Goal: Task Accomplishment & Management: Use online tool/utility

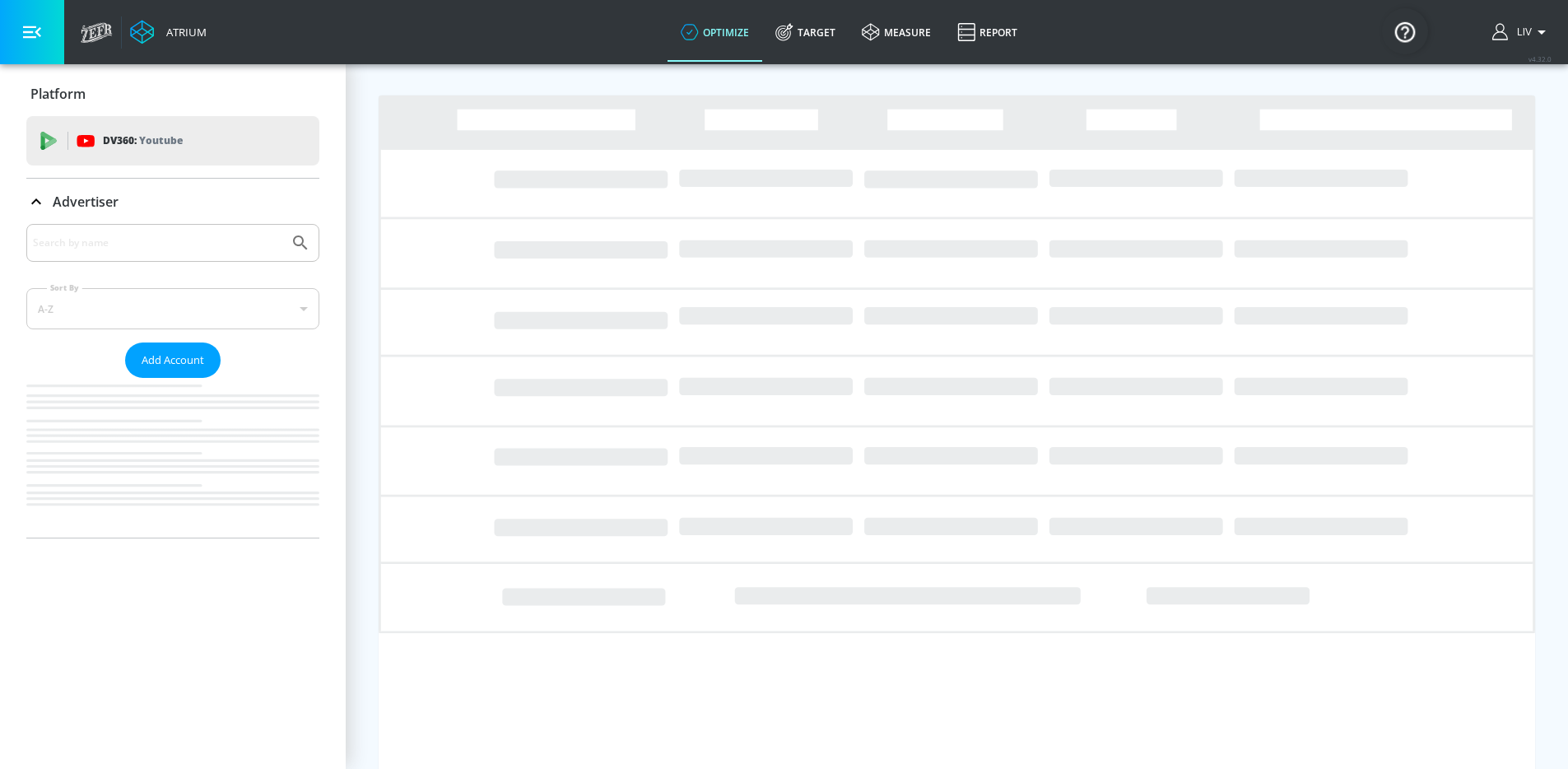
click at [225, 248] on input "Search by name" at bounding box center [158, 243] width 249 height 21
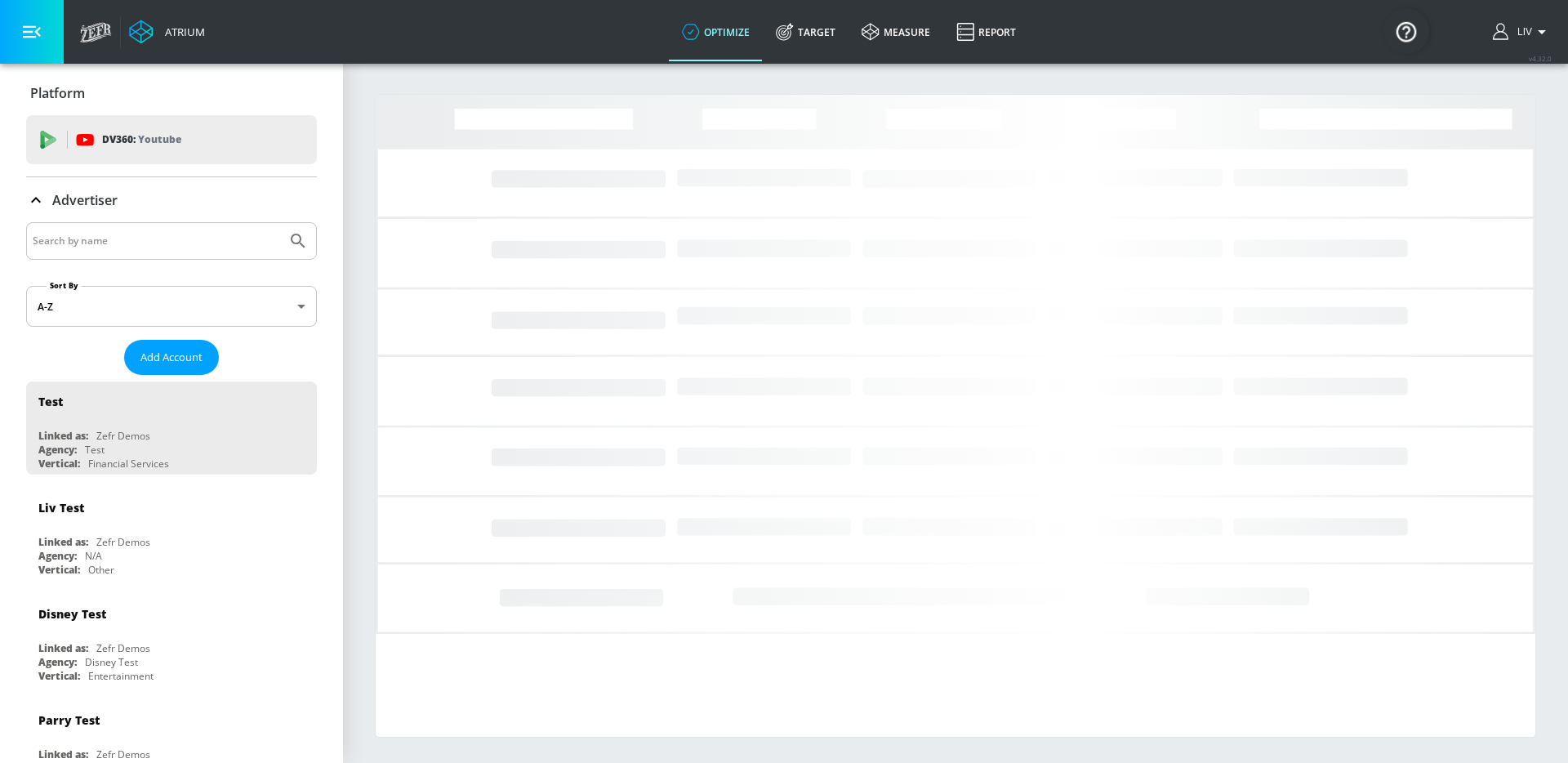
click at [223, 246] on input "Search by name" at bounding box center [157, 241] width 247 height 21
type input "chugai"
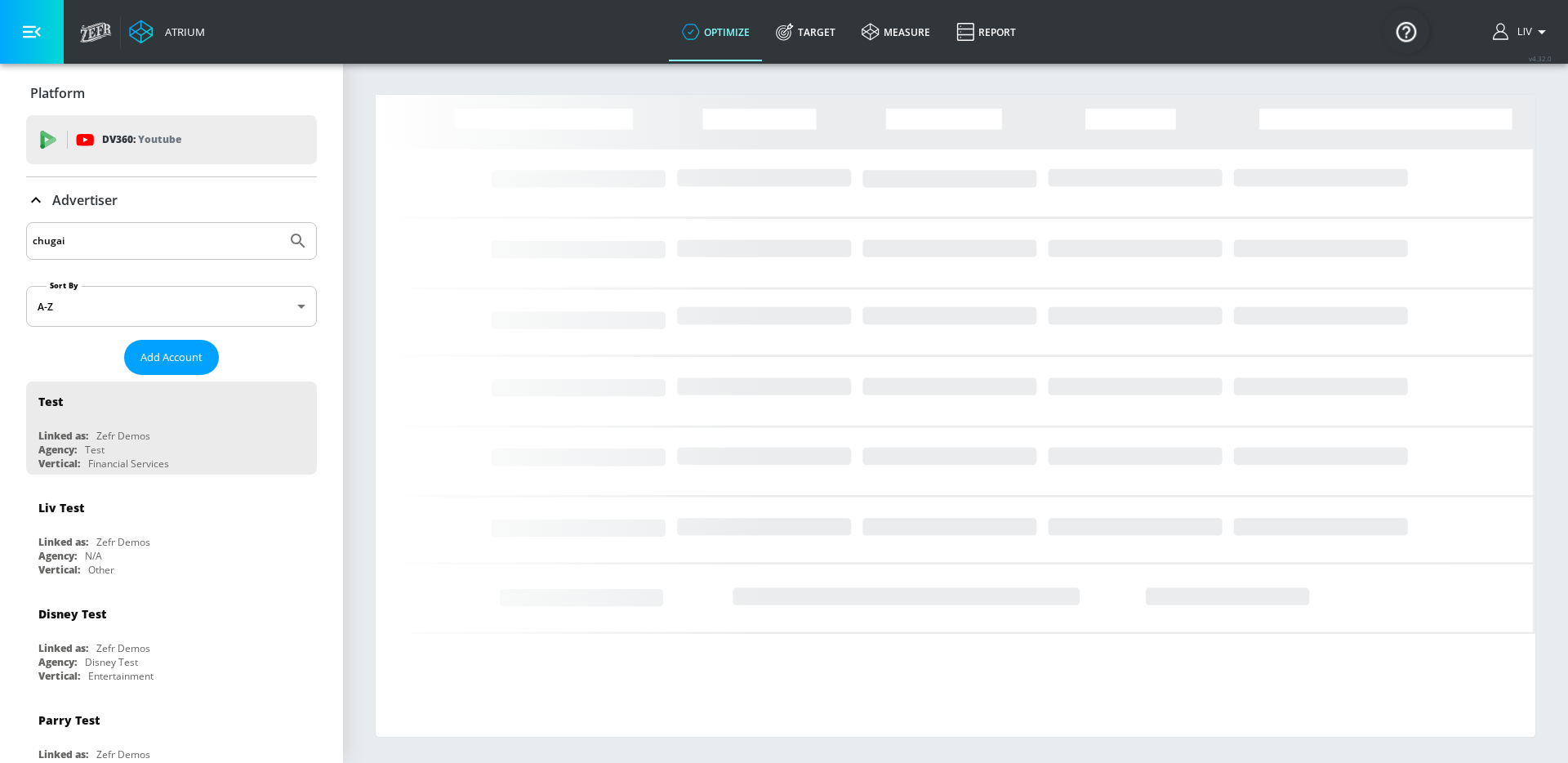
click at [280, 223] on button "Submit Search" at bounding box center [298, 241] width 36 height 36
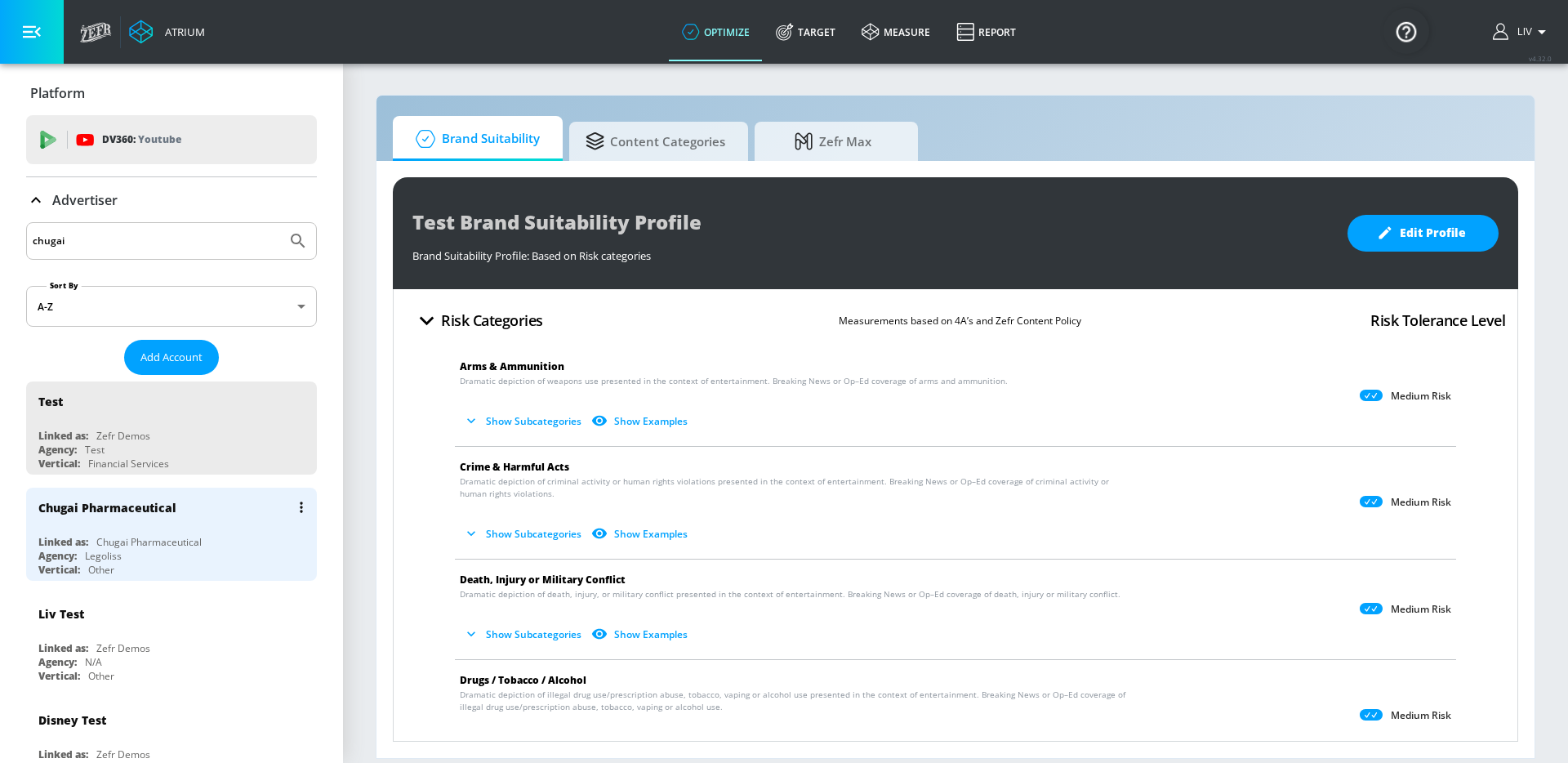
click at [189, 496] on div "Chugai Pharmaceutical" at bounding box center [176, 507] width 275 height 40
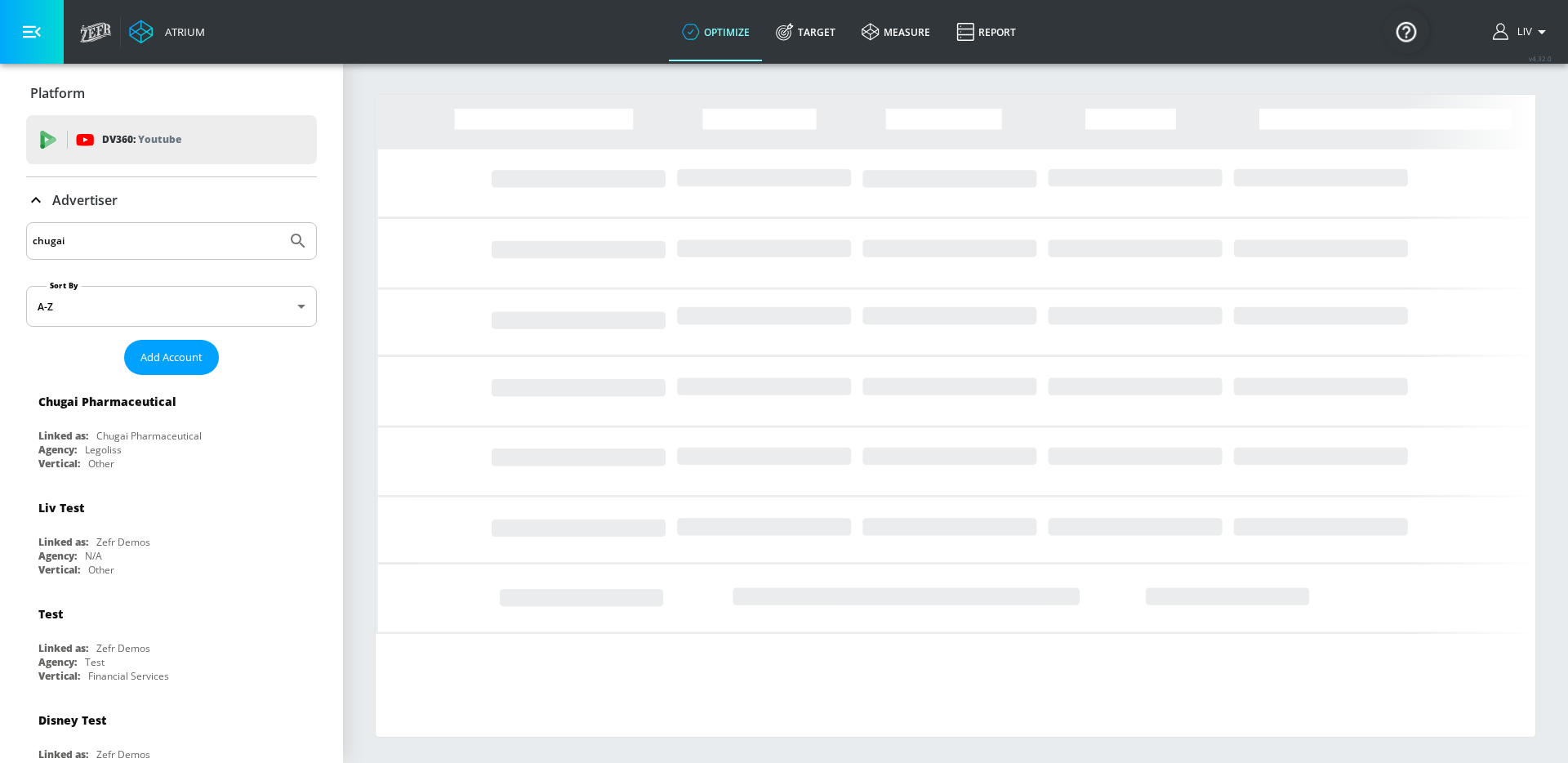
click at [824, 61] on div "optimize Target measure Report" at bounding box center [848, 31] width 360 height 63
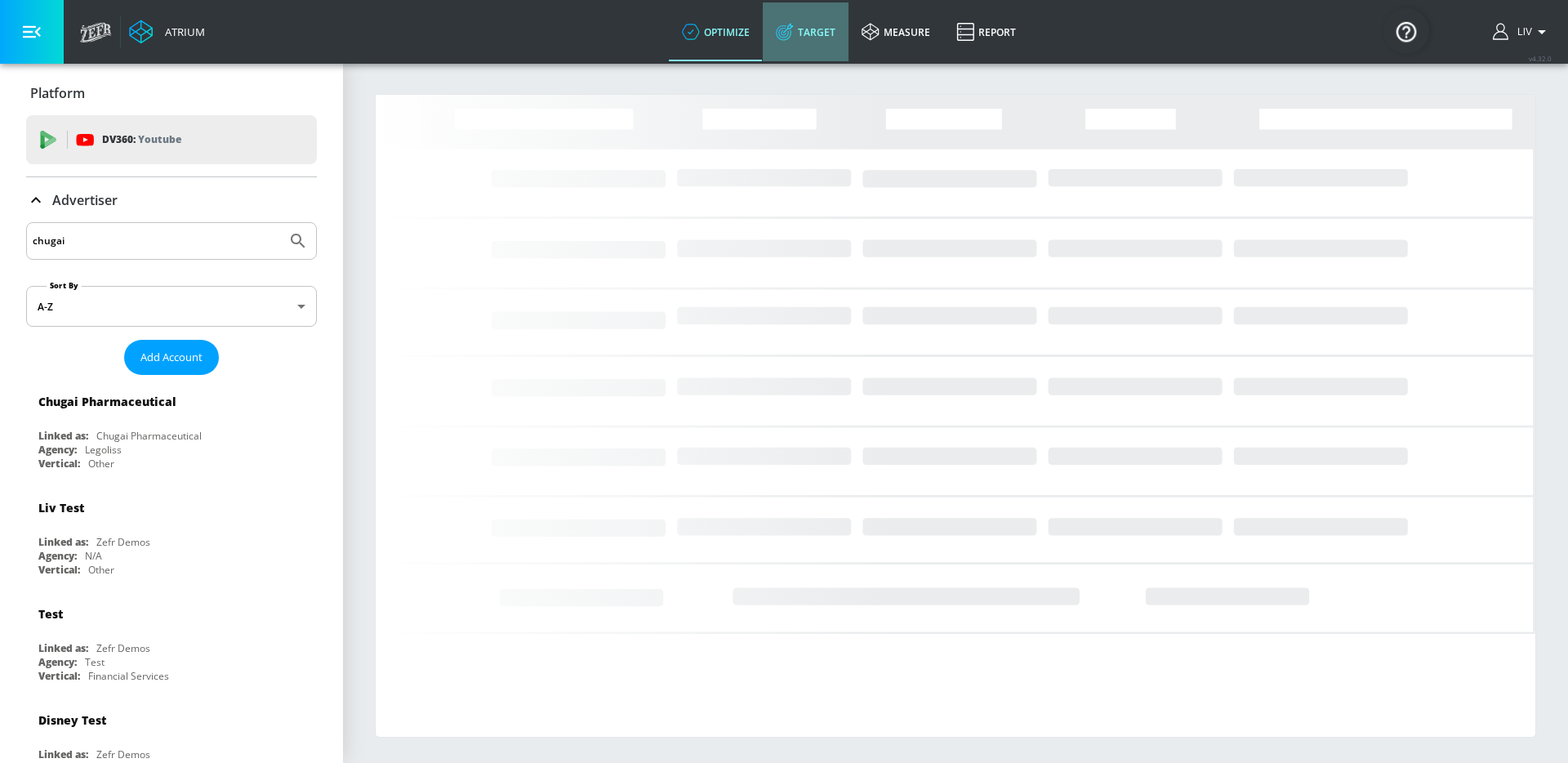
click at [822, 51] on link "Target" at bounding box center [805, 32] width 86 height 59
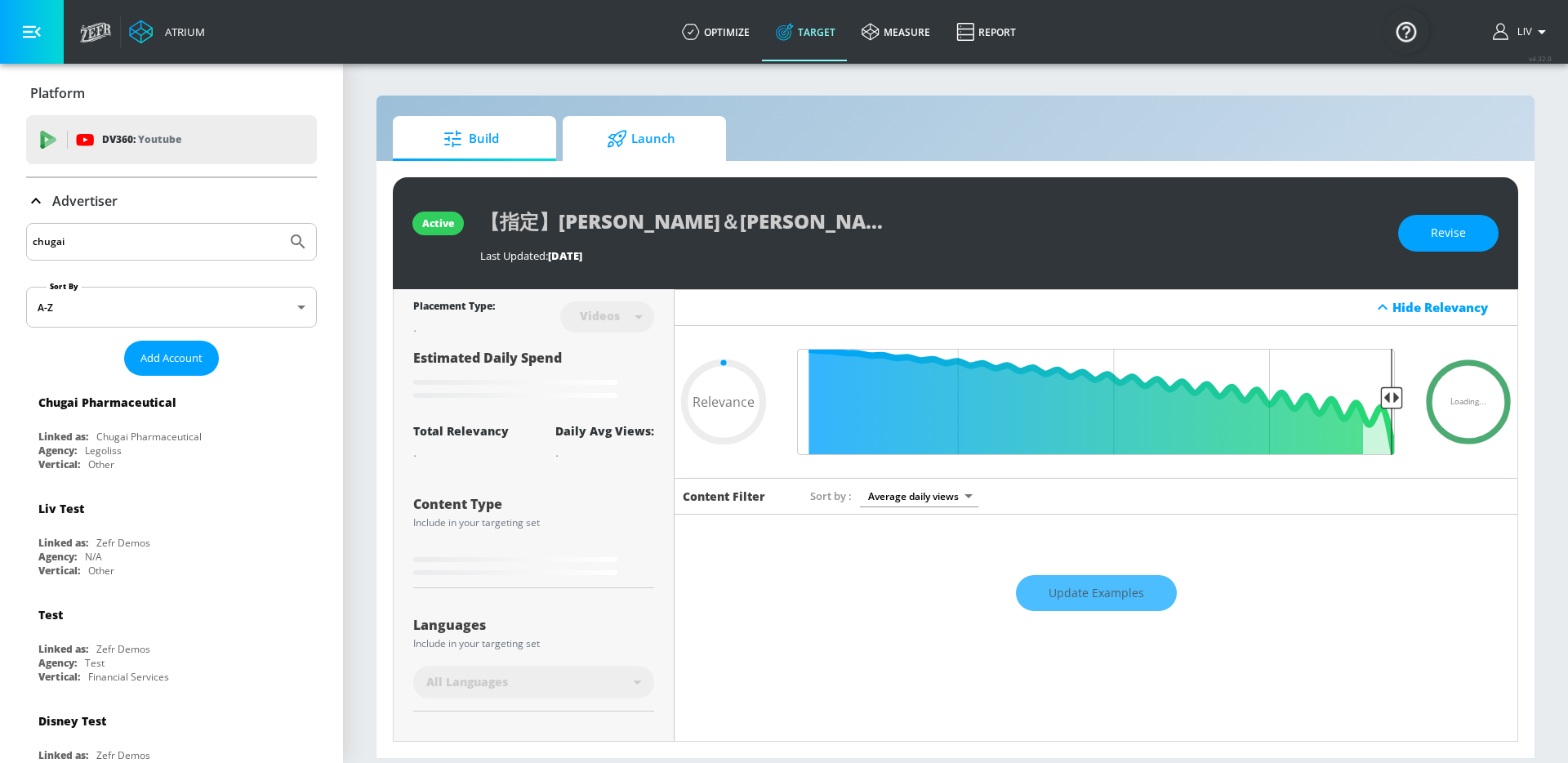
type input "0.05"
click at [674, 157] on span "Launch" at bounding box center [640, 139] width 124 height 40
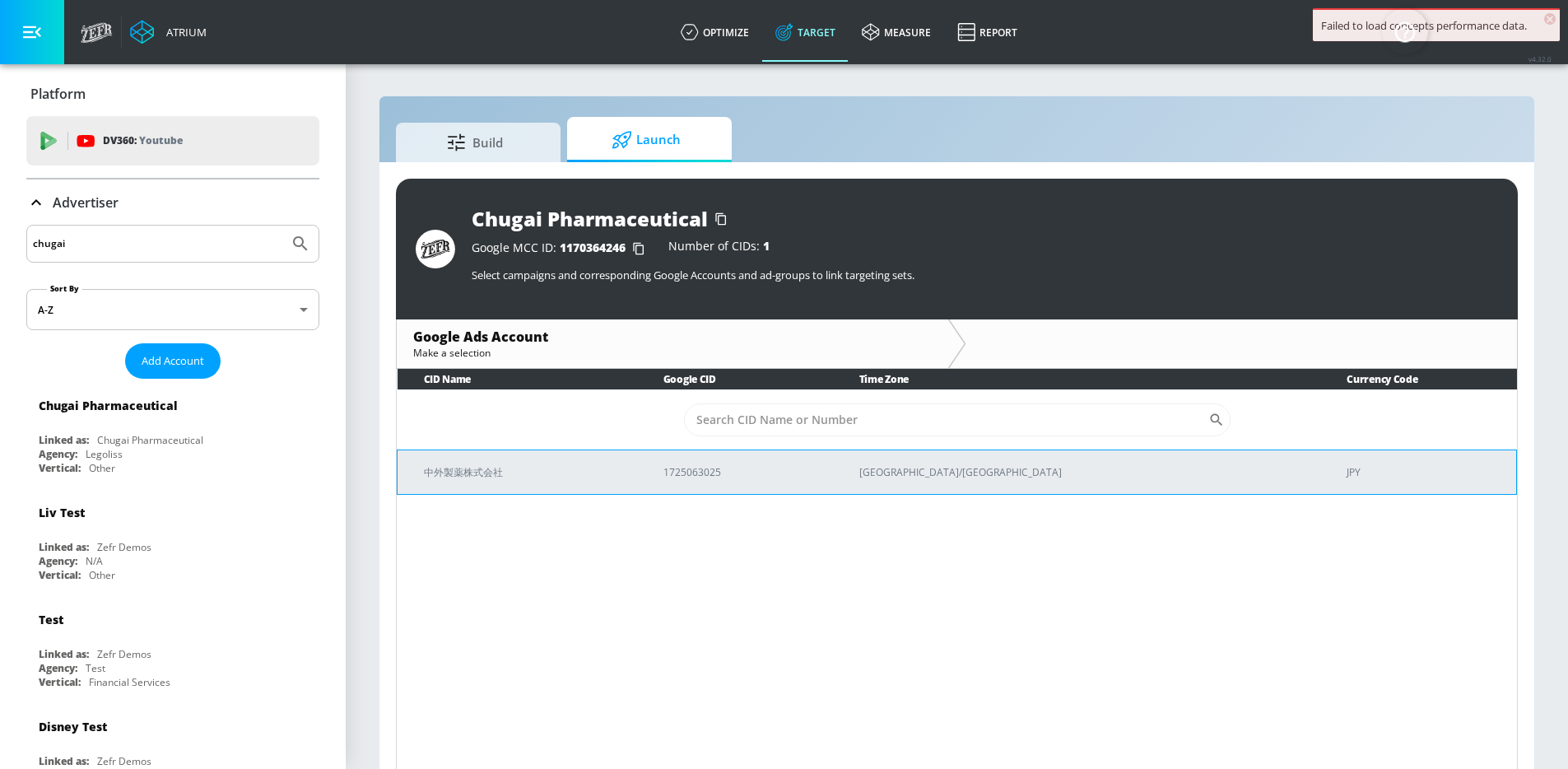
click at [624, 463] on p "中外製薬株式会社" at bounding box center [523, 472] width 200 height 17
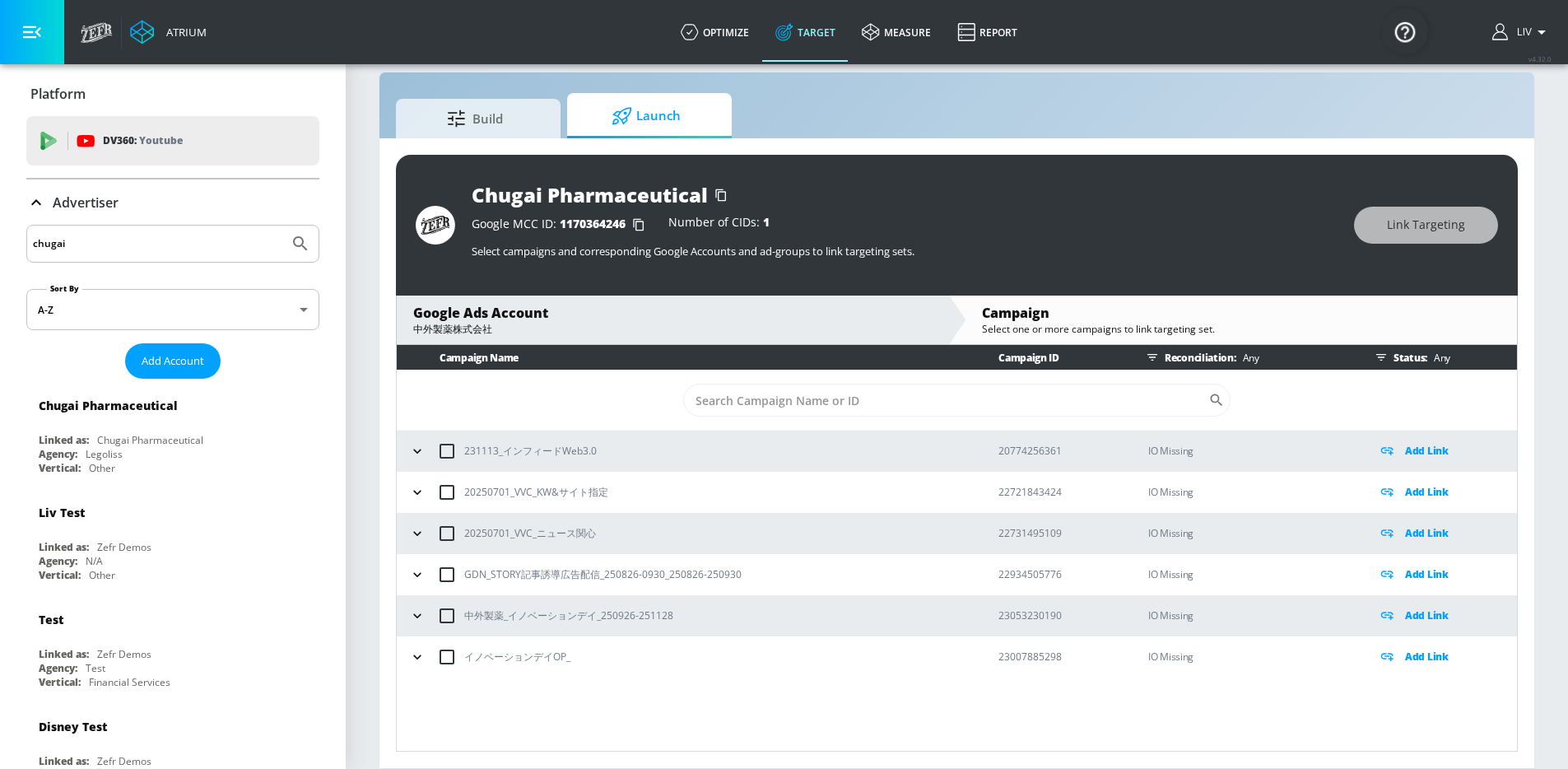
scroll to position [21, 0]
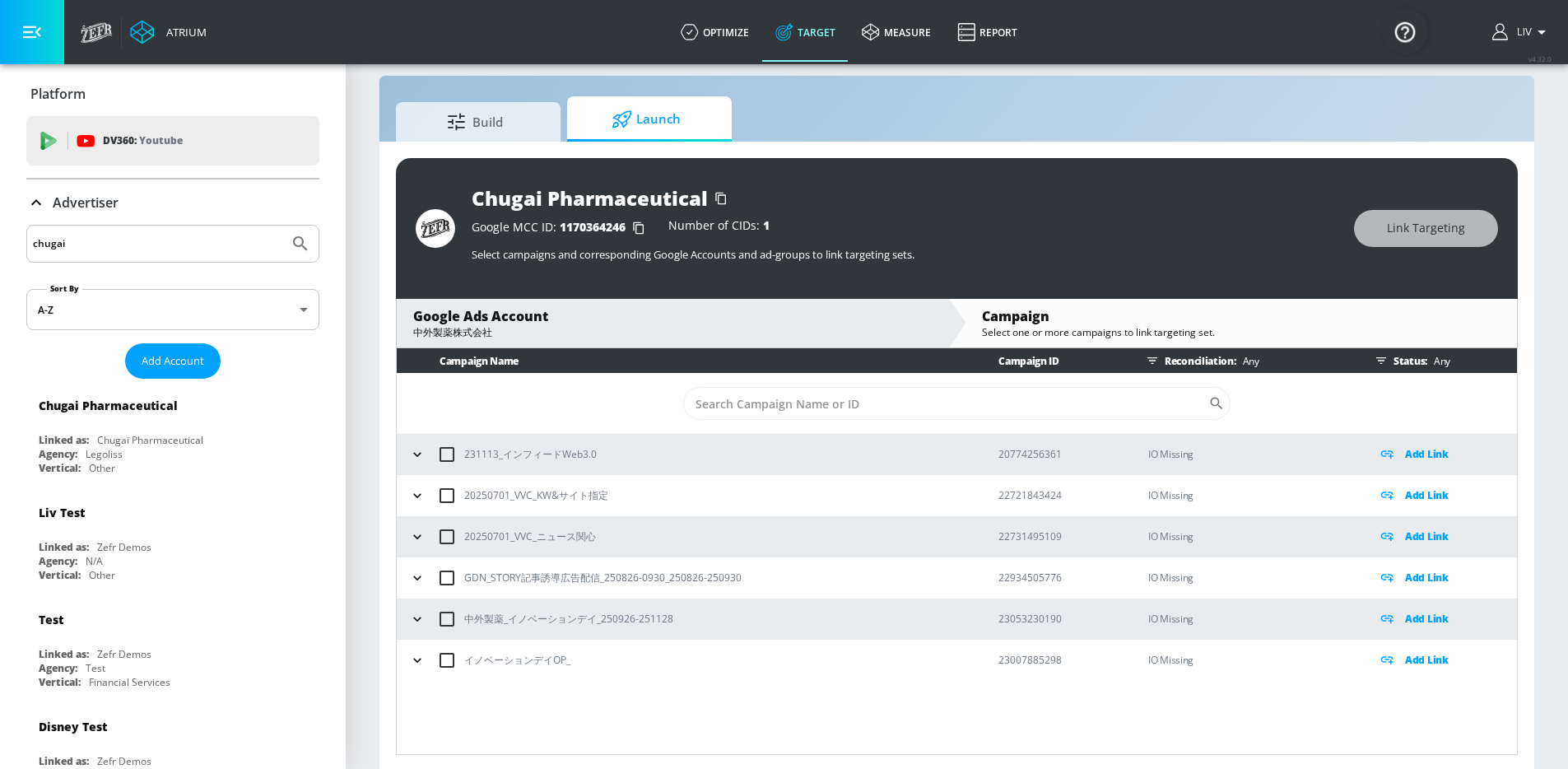
click at [215, 247] on input "chugai" at bounding box center [158, 244] width 249 height 21
type input "plst"
click at [283, 226] on button "Submit Search" at bounding box center [301, 244] width 36 height 36
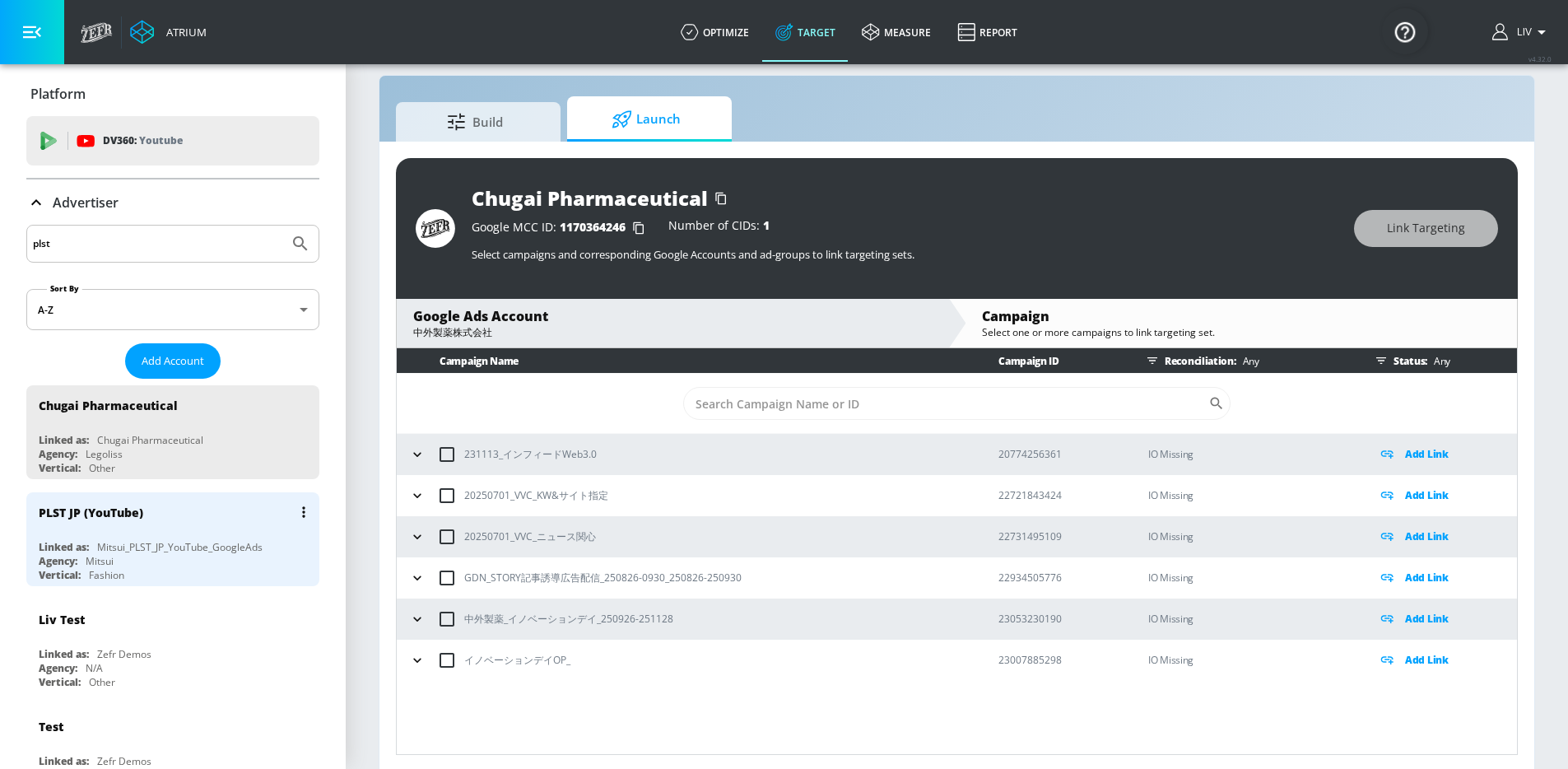
click at [216, 530] on div "PLST JP (YouTube)" at bounding box center [177, 512] width 277 height 40
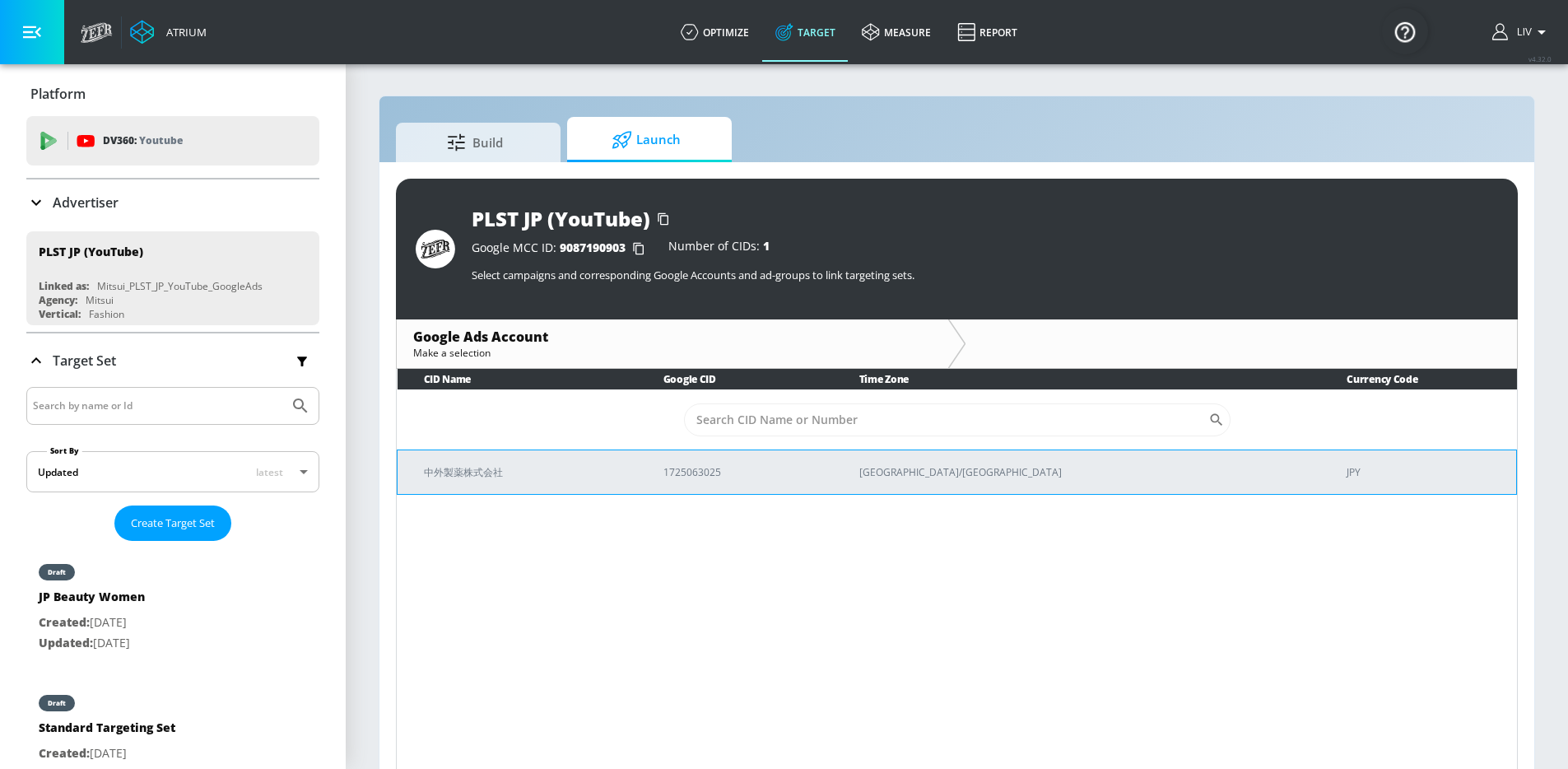
click at [624, 472] on p "中外製薬株式会社" at bounding box center [523, 472] width 200 height 17
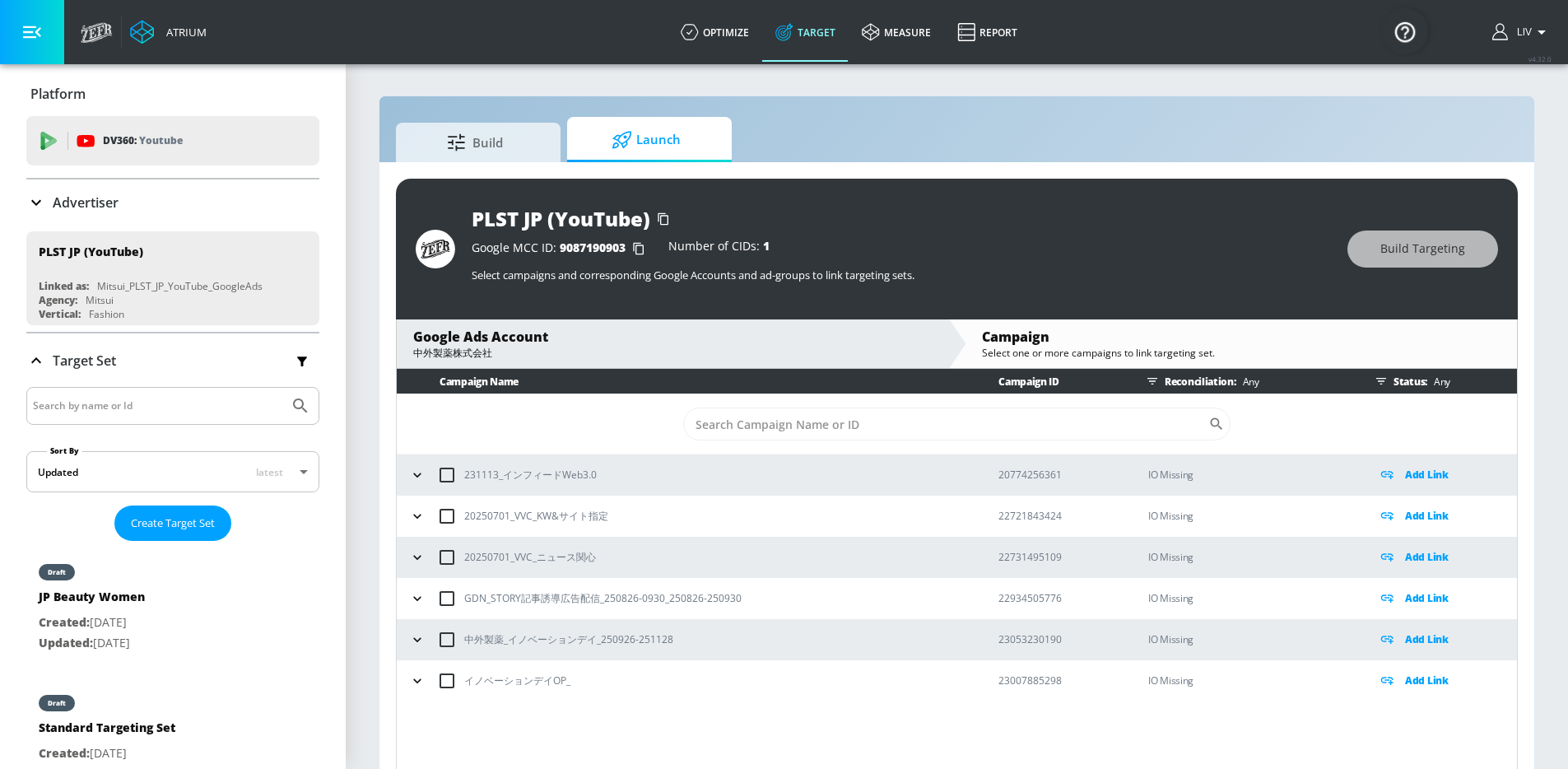
click at [669, 339] on div "Google Ads Account" at bounding box center [672, 336] width 519 height 18
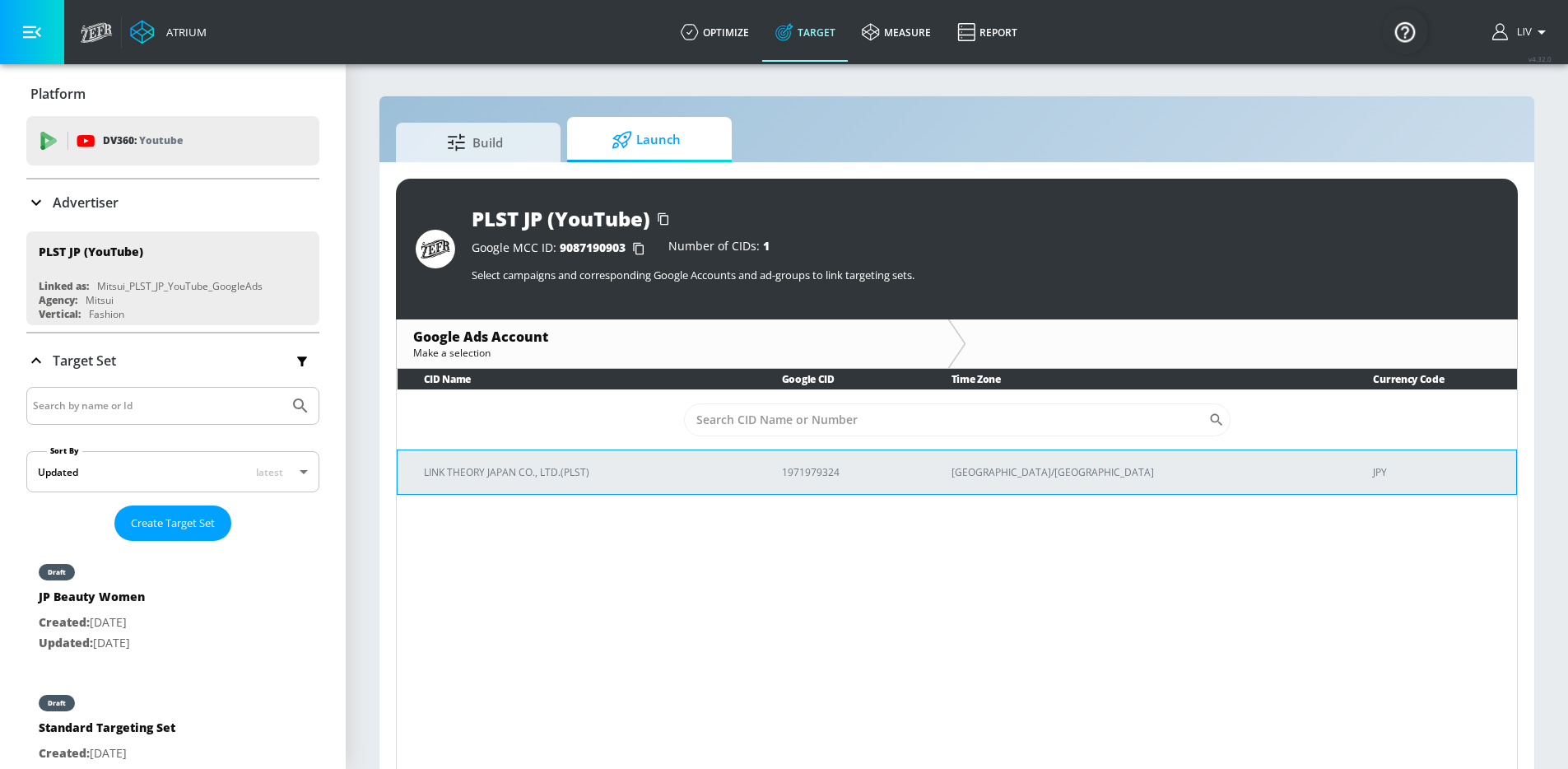
click at [669, 488] on td "LINK THEORY JAPAN CO., LTD.(PLST)" at bounding box center [577, 471] width 358 height 45
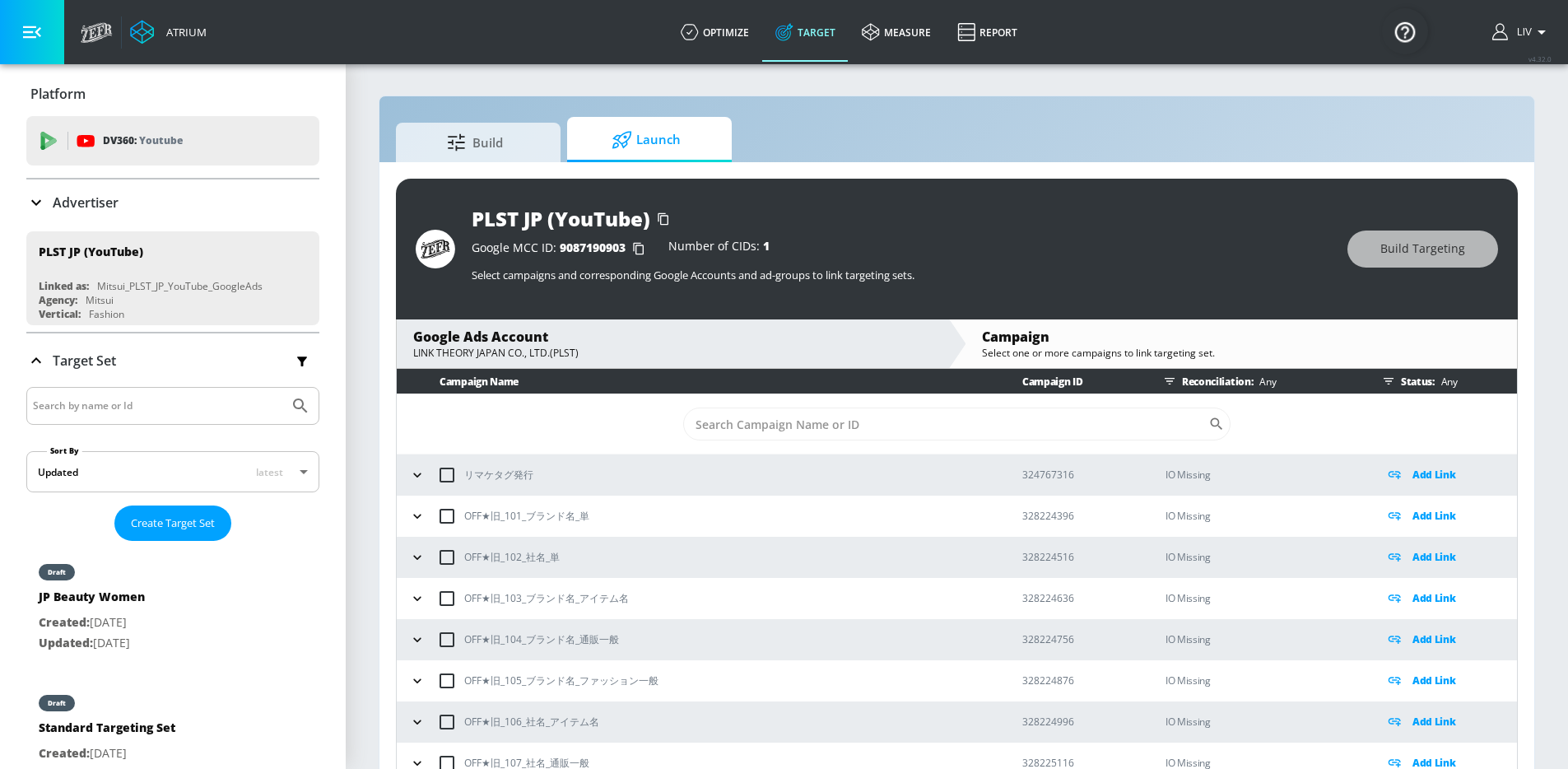
click at [1382, 375] on icon "button" at bounding box center [1388, 382] width 13 height 13
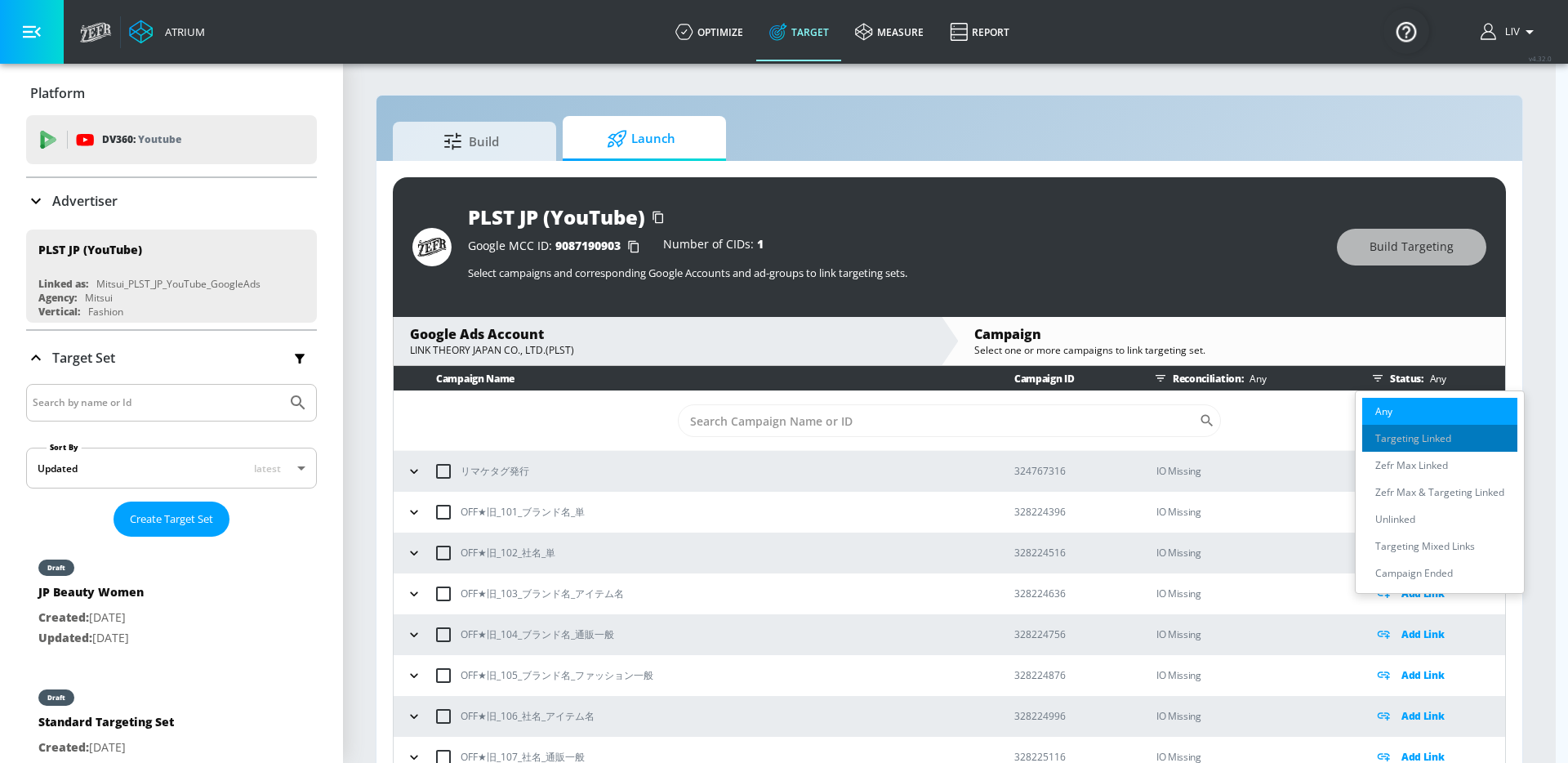
click at [1442, 442] on p "Targeting Linked" at bounding box center [1413, 438] width 76 height 17
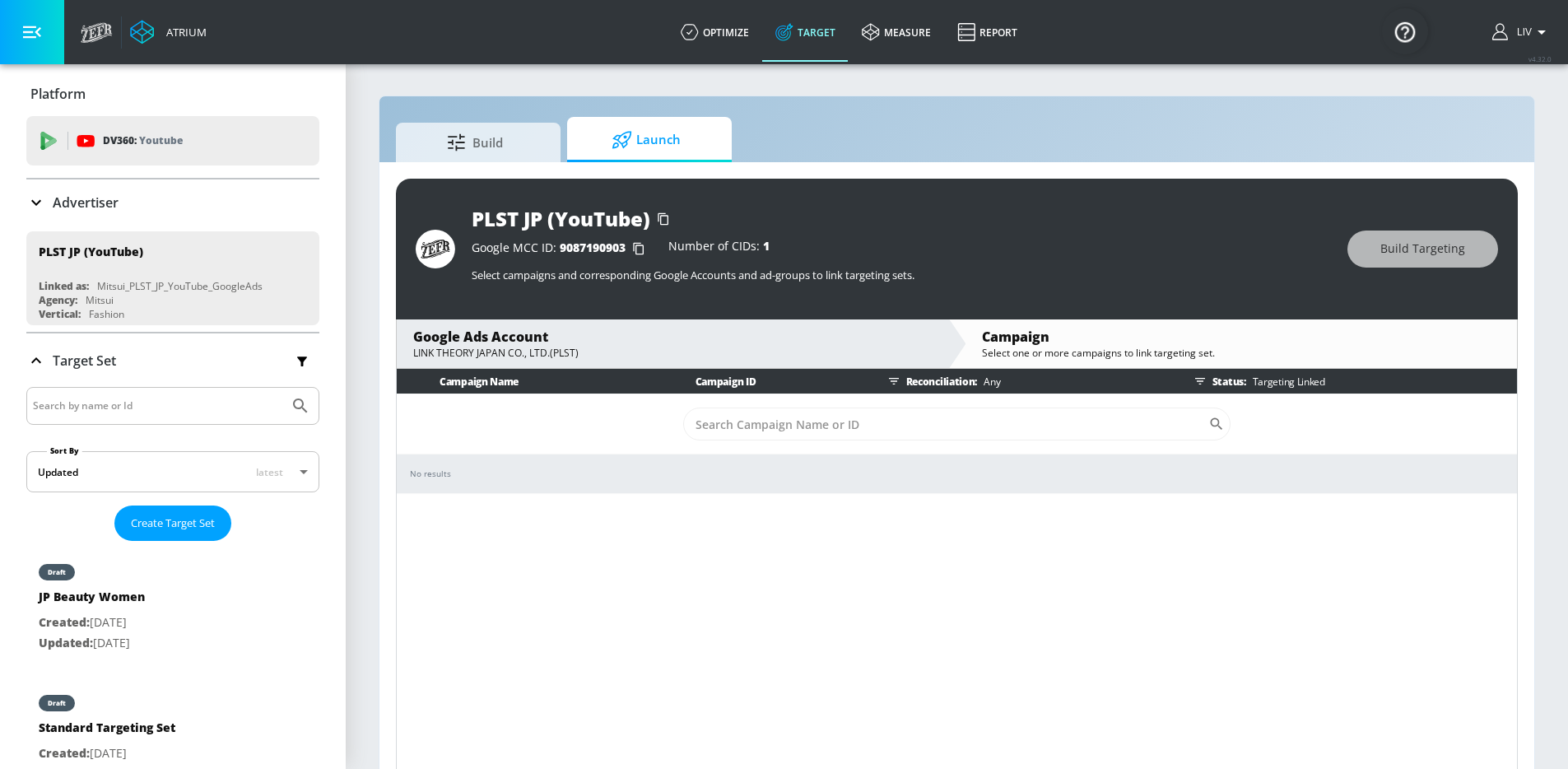
click at [1305, 386] on p "Targeting Linked" at bounding box center [1285, 382] width 79 height 17
click at [1235, 387] on div "Status: Targeting Linked" at bounding box center [1352, 382] width 329 height 25
click at [1205, 382] on icon "button" at bounding box center [1200, 382] width 13 height 13
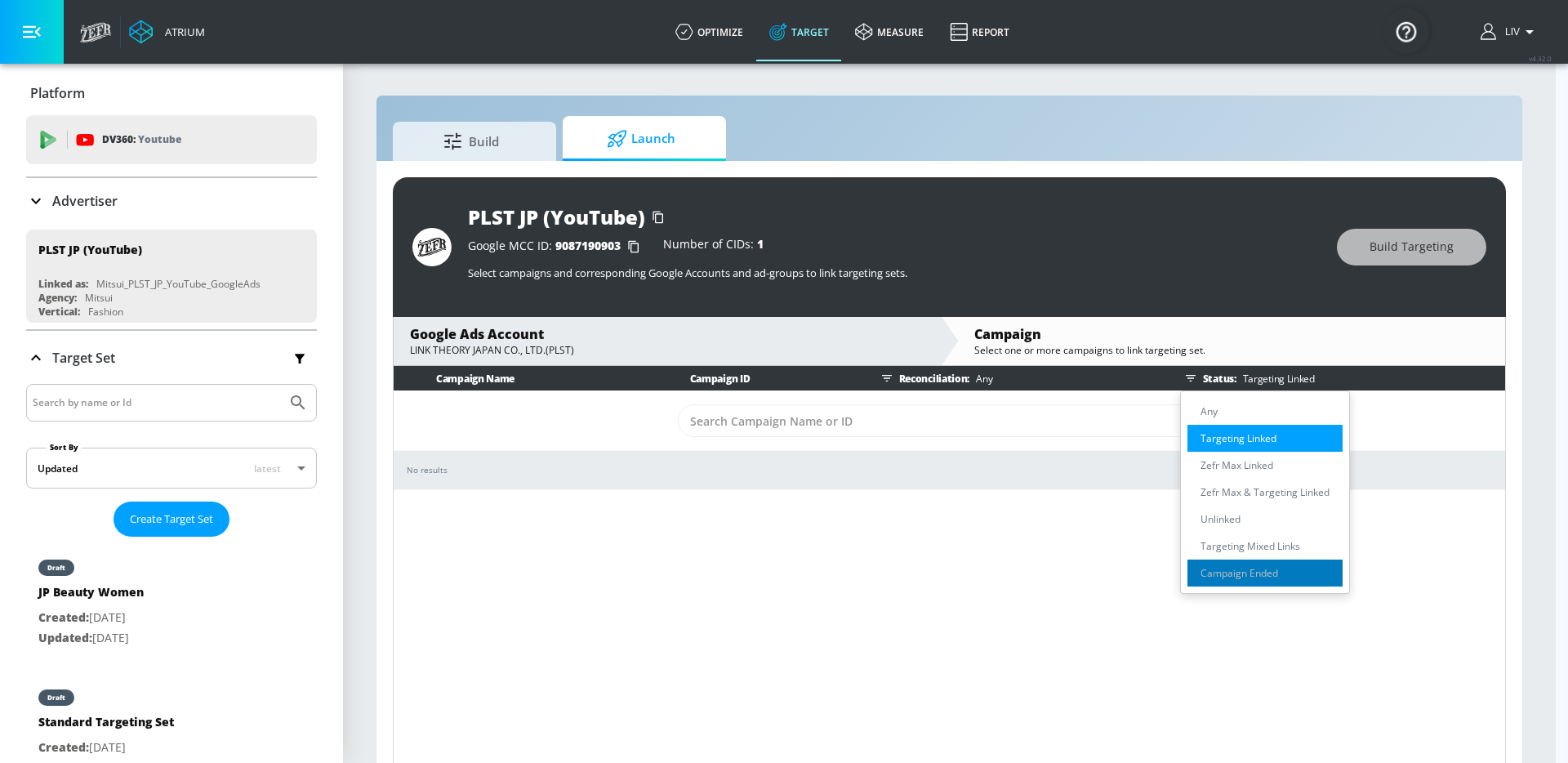
click at [1273, 568] on p "Campaign Ended" at bounding box center [1239, 573] width 77 height 17
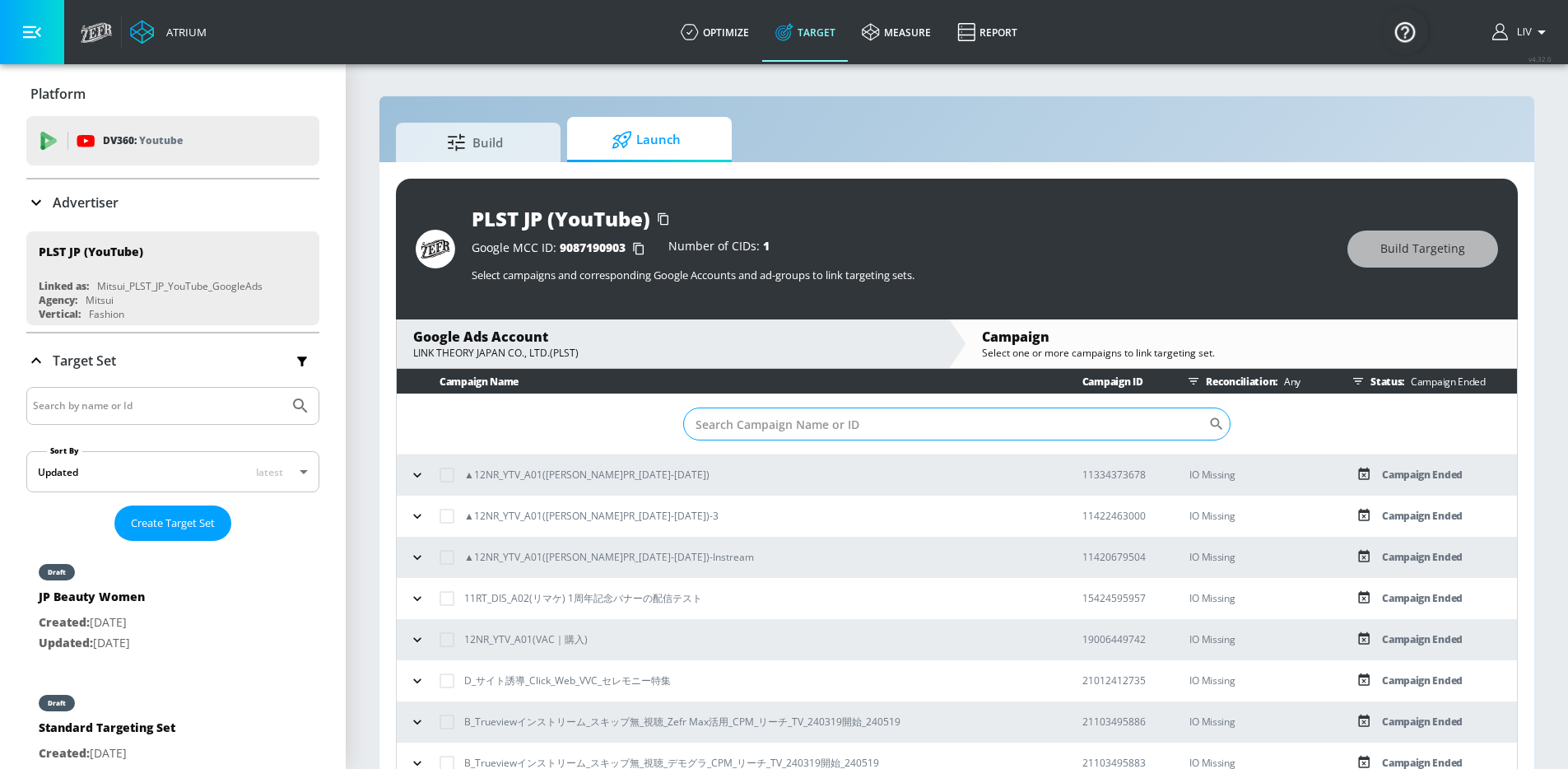
click at [789, 420] on input "Sort By" at bounding box center [946, 424] width 525 height 33
paste input "22961059663"
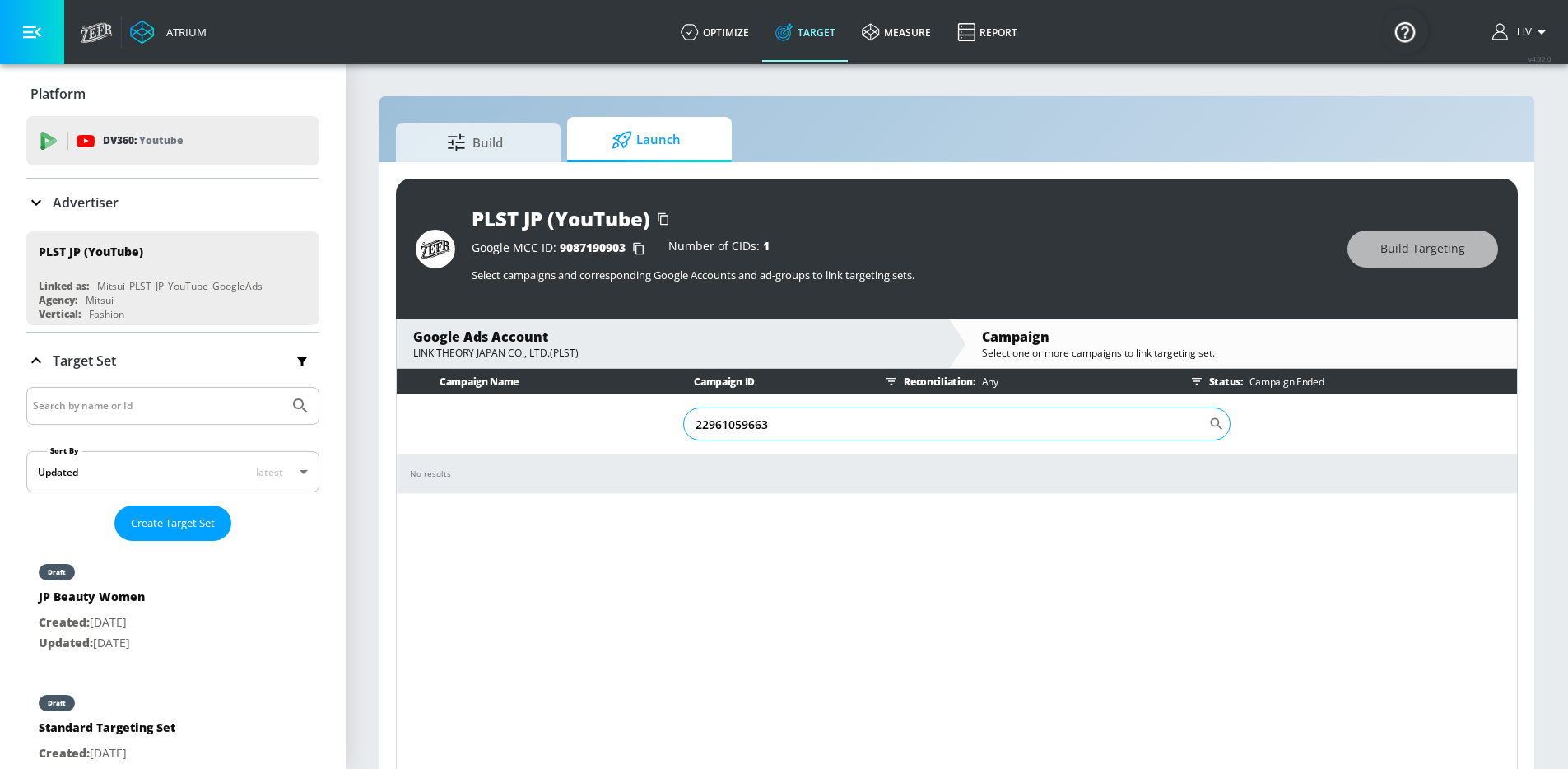
click at [782, 430] on input "22961059663" at bounding box center [946, 424] width 525 height 33
paste input "22961059666"
click at [742, 421] on input "2296105966322961059666" at bounding box center [946, 424] width 525 height 33
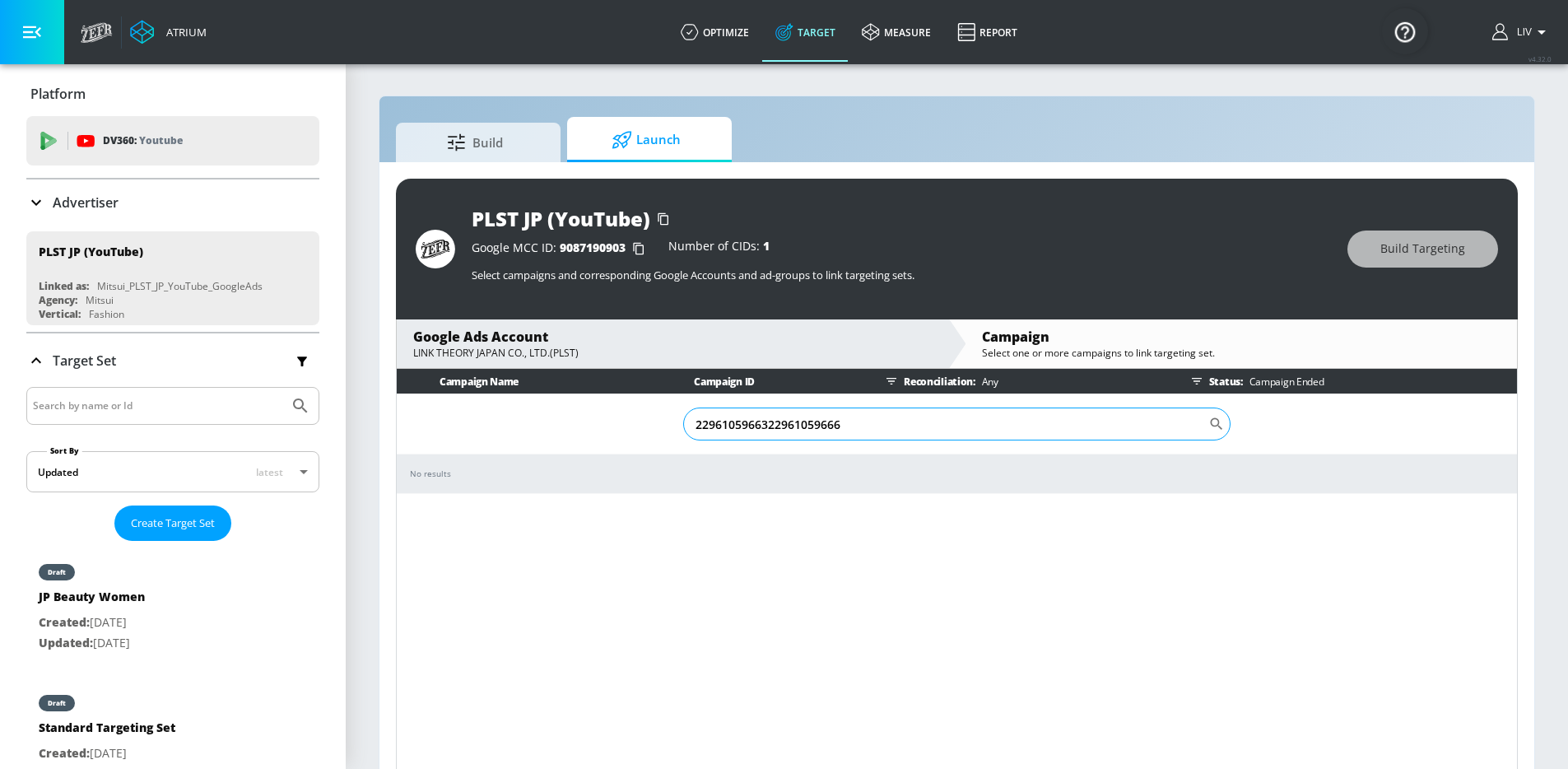
paste input "22961059666"
click at [754, 424] on input "229610522961059666966322961059666" at bounding box center [946, 424] width 525 height 33
paste input "Search CID Name or Number"
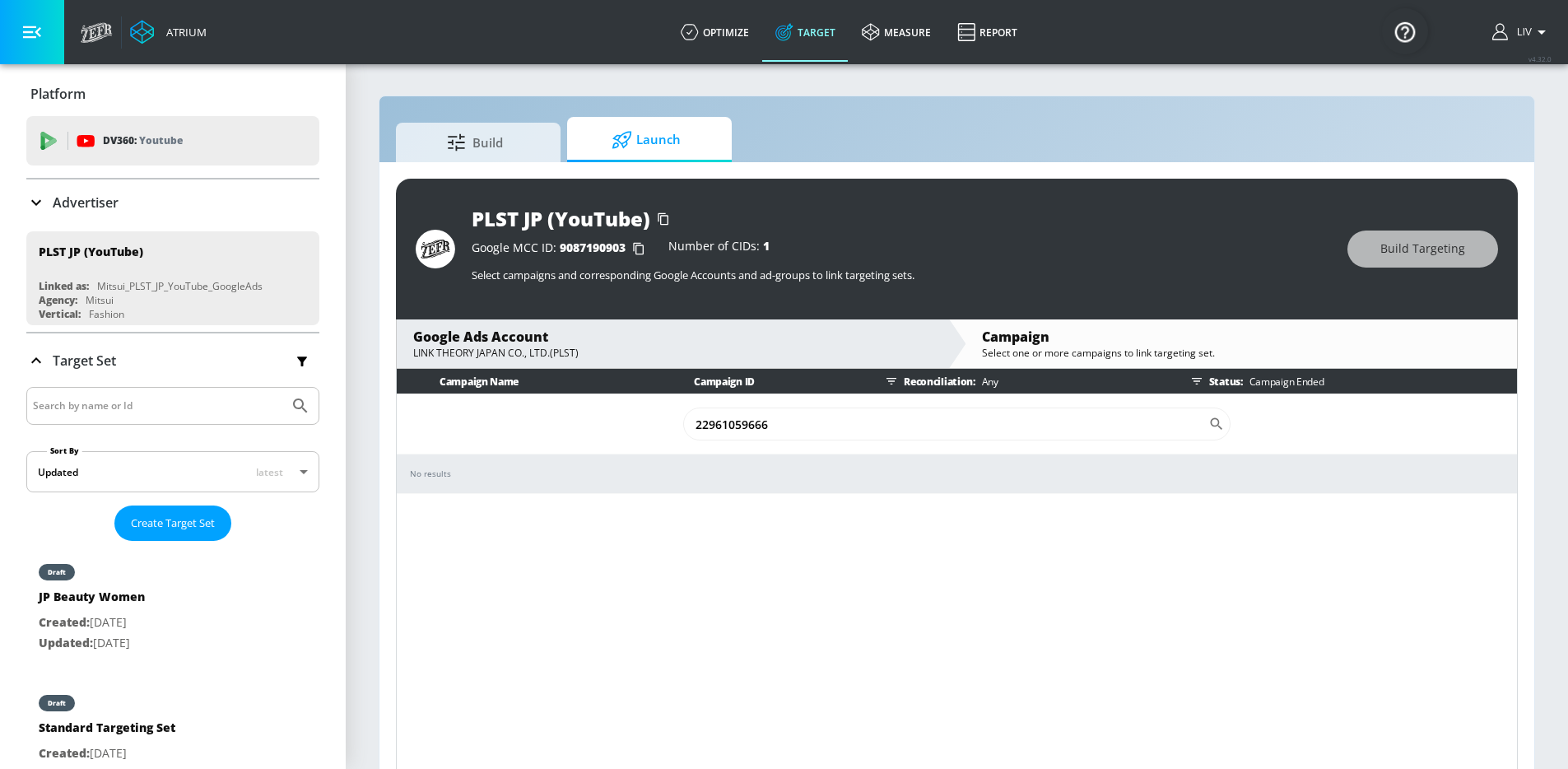
type input "22961059666"
click at [123, 206] on div "Advertiser" at bounding box center [173, 202] width 293 height 20
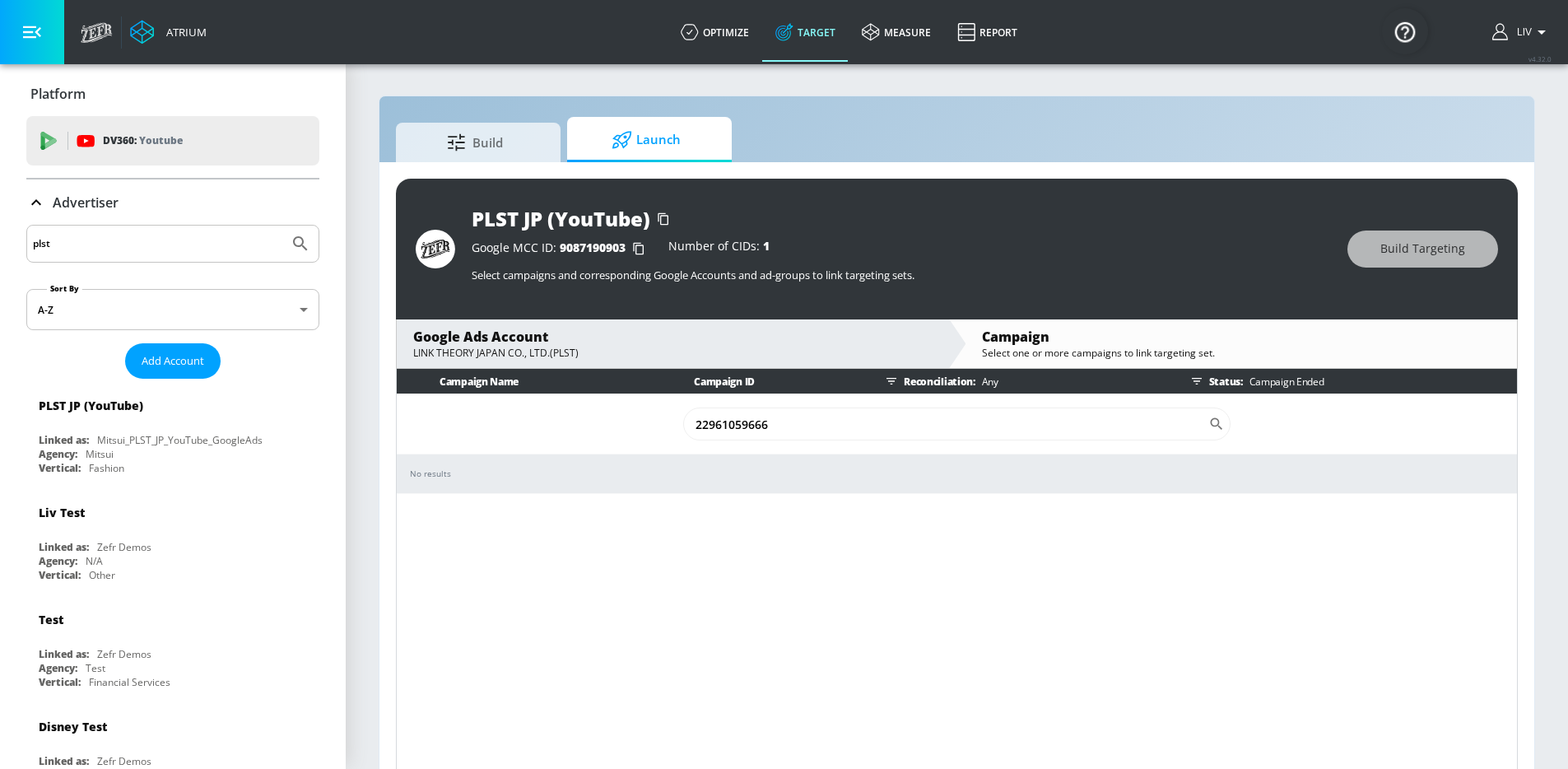
click at [134, 249] on input "plst" at bounding box center [158, 244] width 249 height 21
click at [283, 226] on button "Submit Search" at bounding box center [301, 244] width 36 height 36
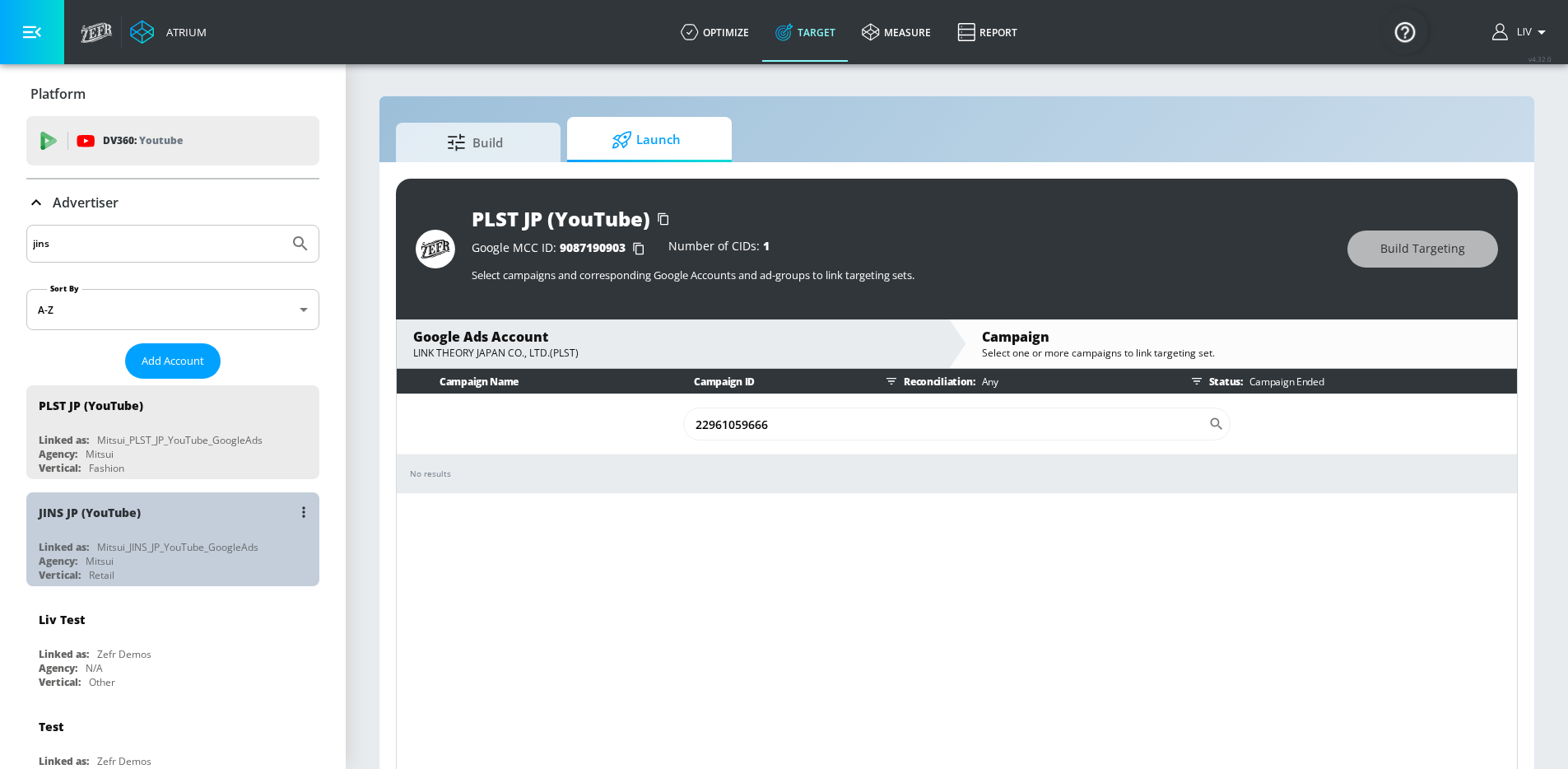
click at [223, 512] on div "JINS JP (YouTube)" at bounding box center [177, 512] width 277 height 40
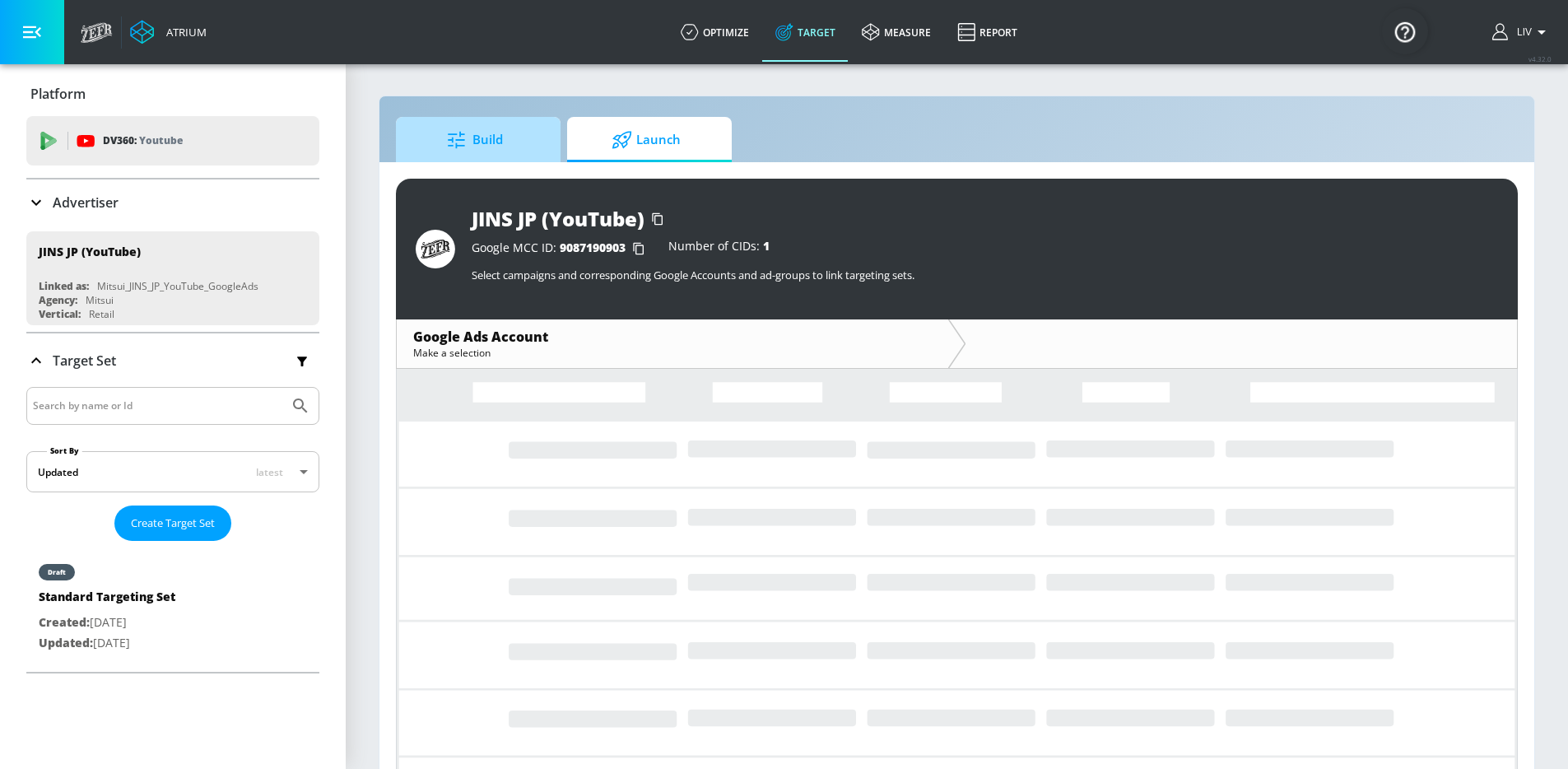
click at [496, 142] on span "Build" at bounding box center [474, 140] width 125 height 40
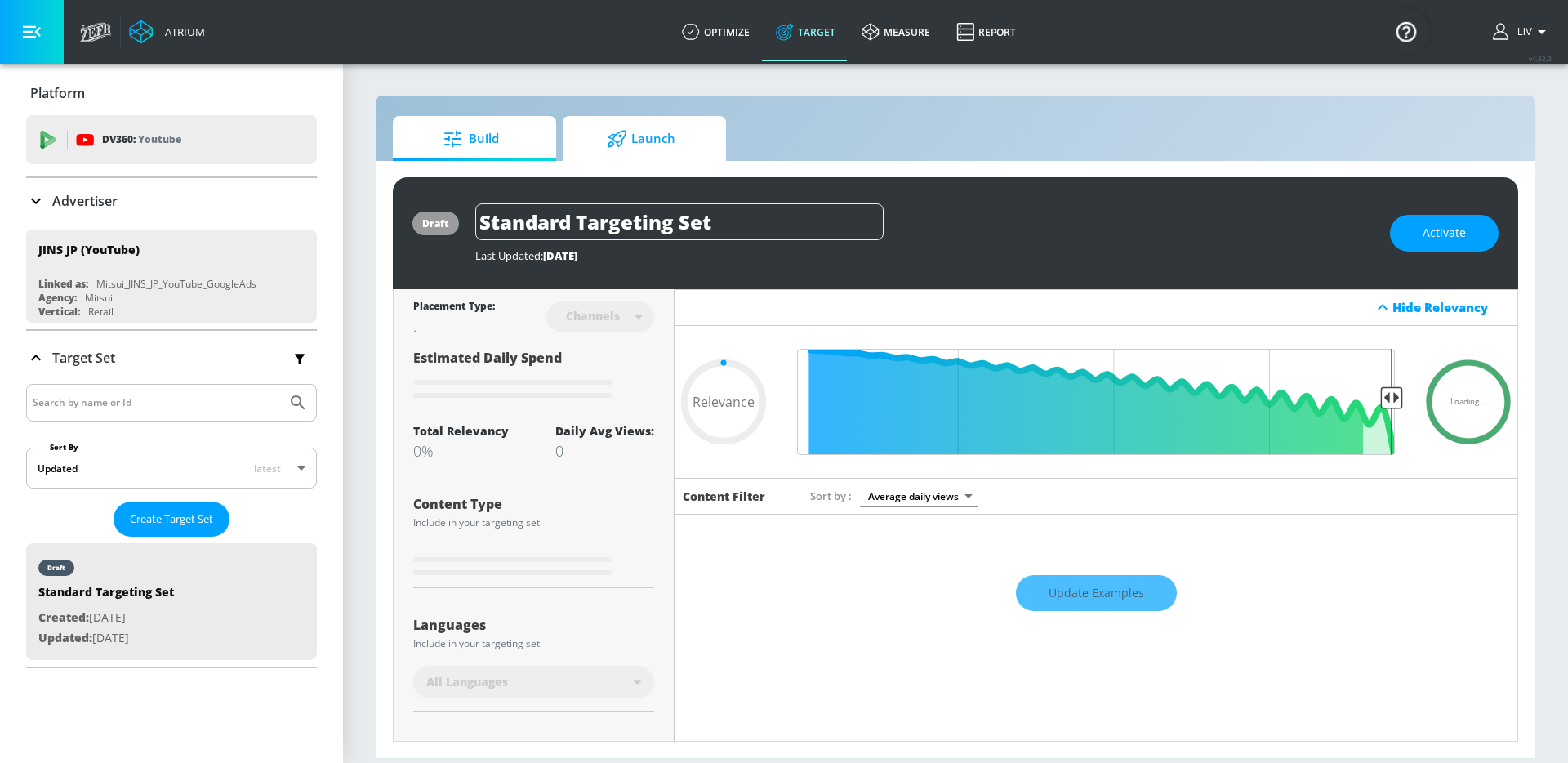
click at [586, 138] on span "Launch" at bounding box center [640, 139] width 124 height 40
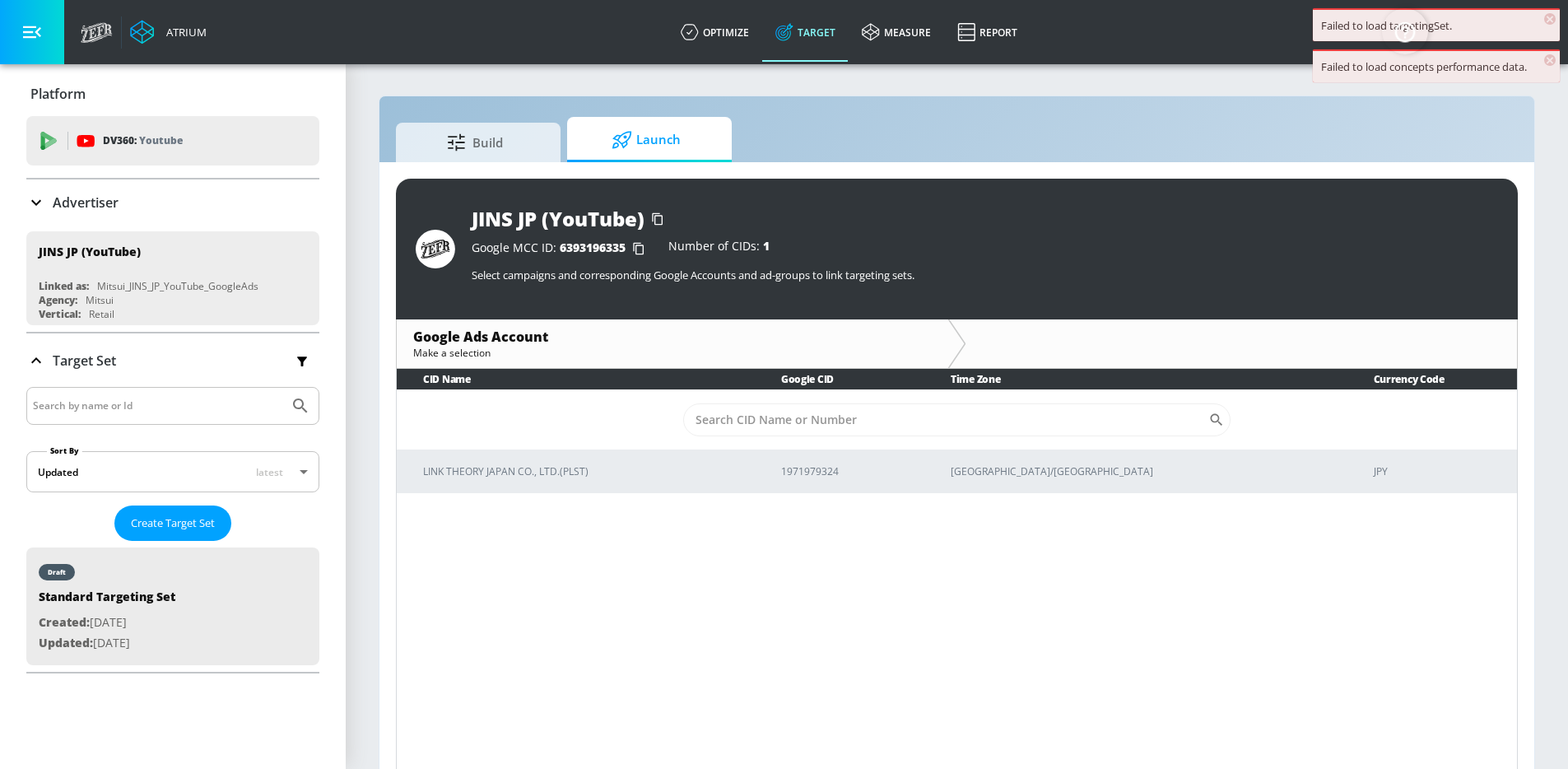
click at [529, 324] on div "Google Ads Account Make a selection" at bounding box center [673, 344] width 552 height 49
click at [497, 149] on span "Build" at bounding box center [474, 140] width 125 height 40
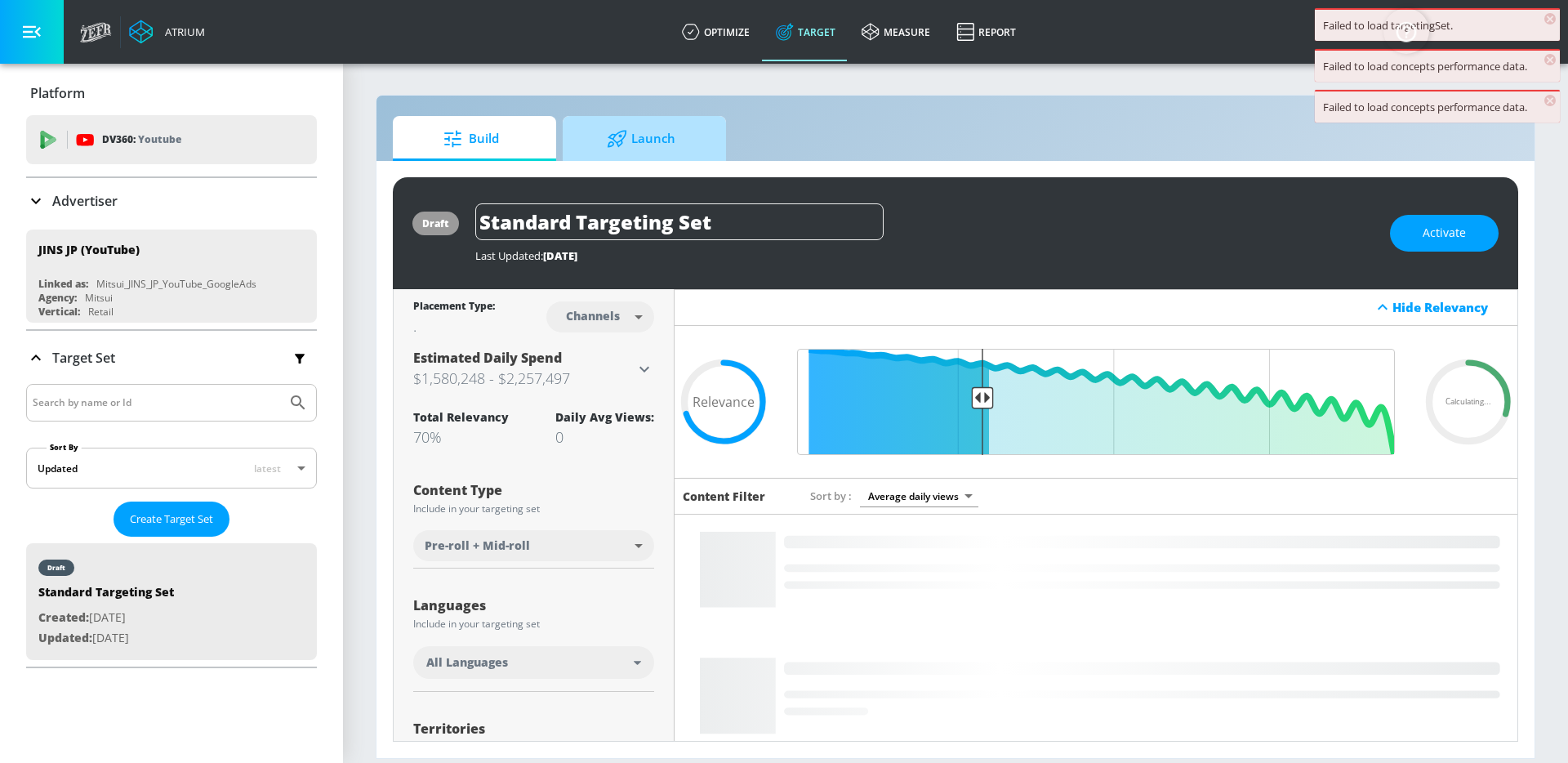
click at [646, 143] on span "Launch" at bounding box center [640, 139] width 124 height 40
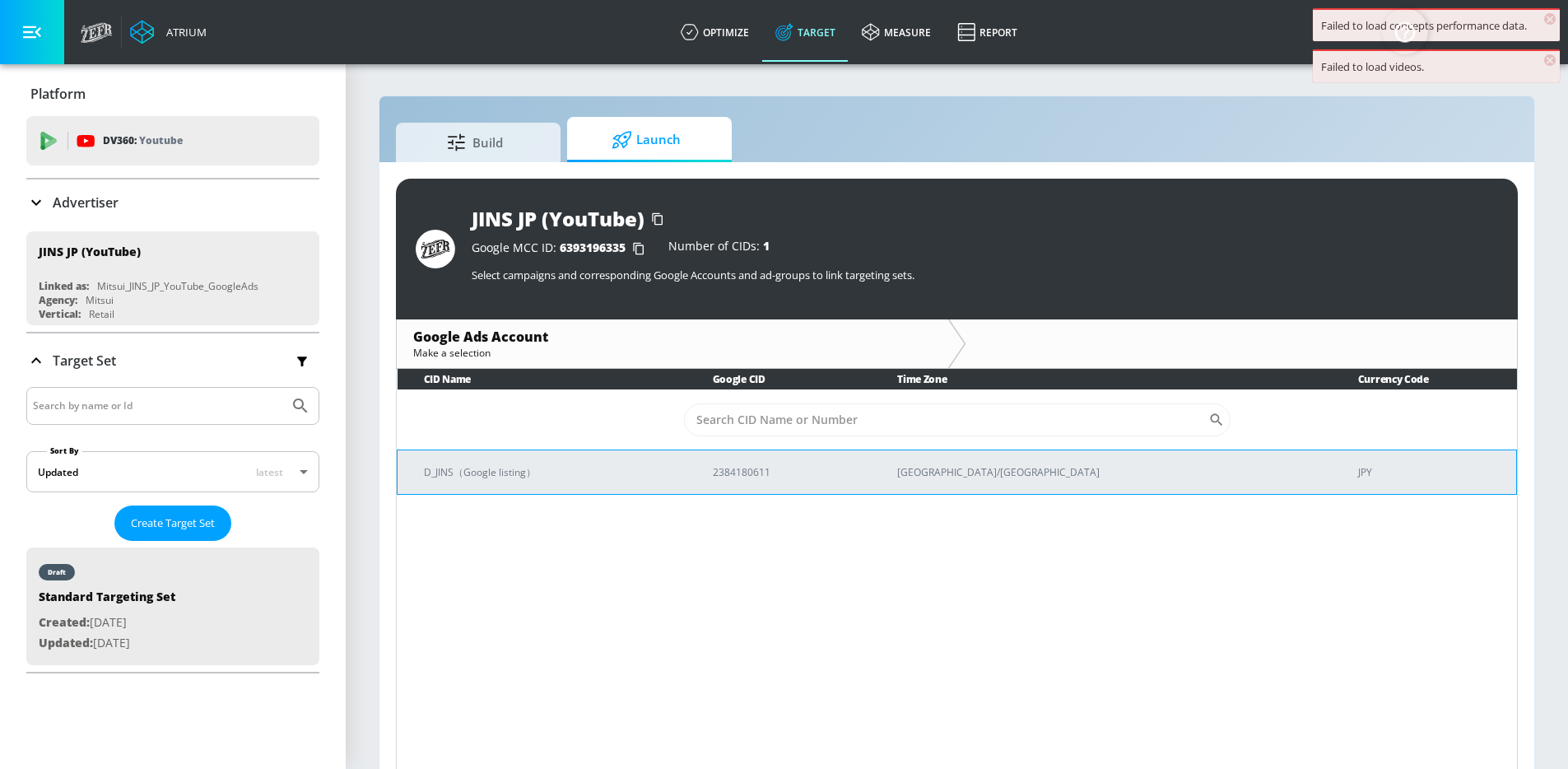
click at [607, 468] on p "D_JINS（Google listing）" at bounding box center [548, 472] width 249 height 17
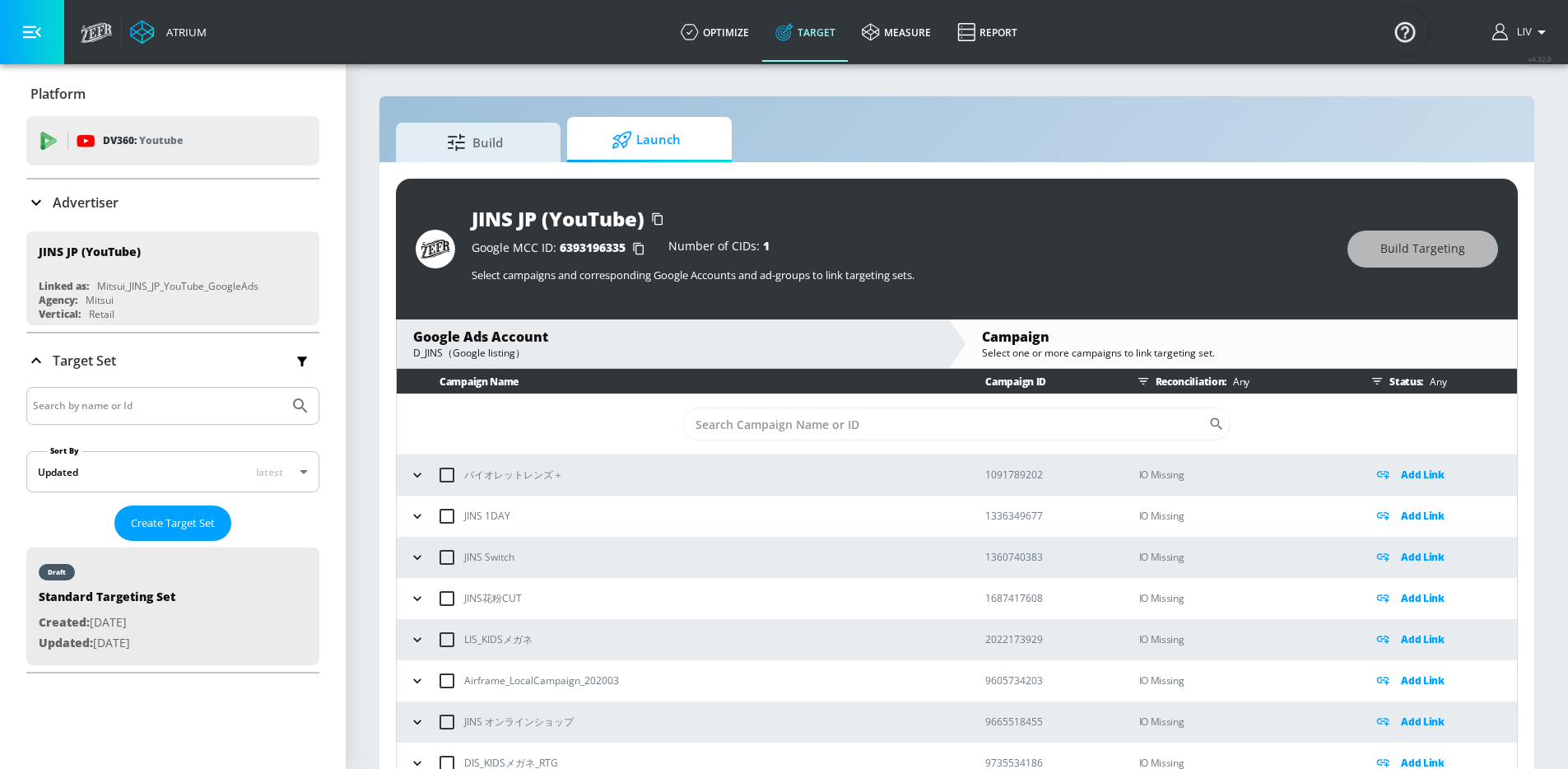
click at [179, 192] on div "Advertiser" at bounding box center [173, 202] width 293 height 20
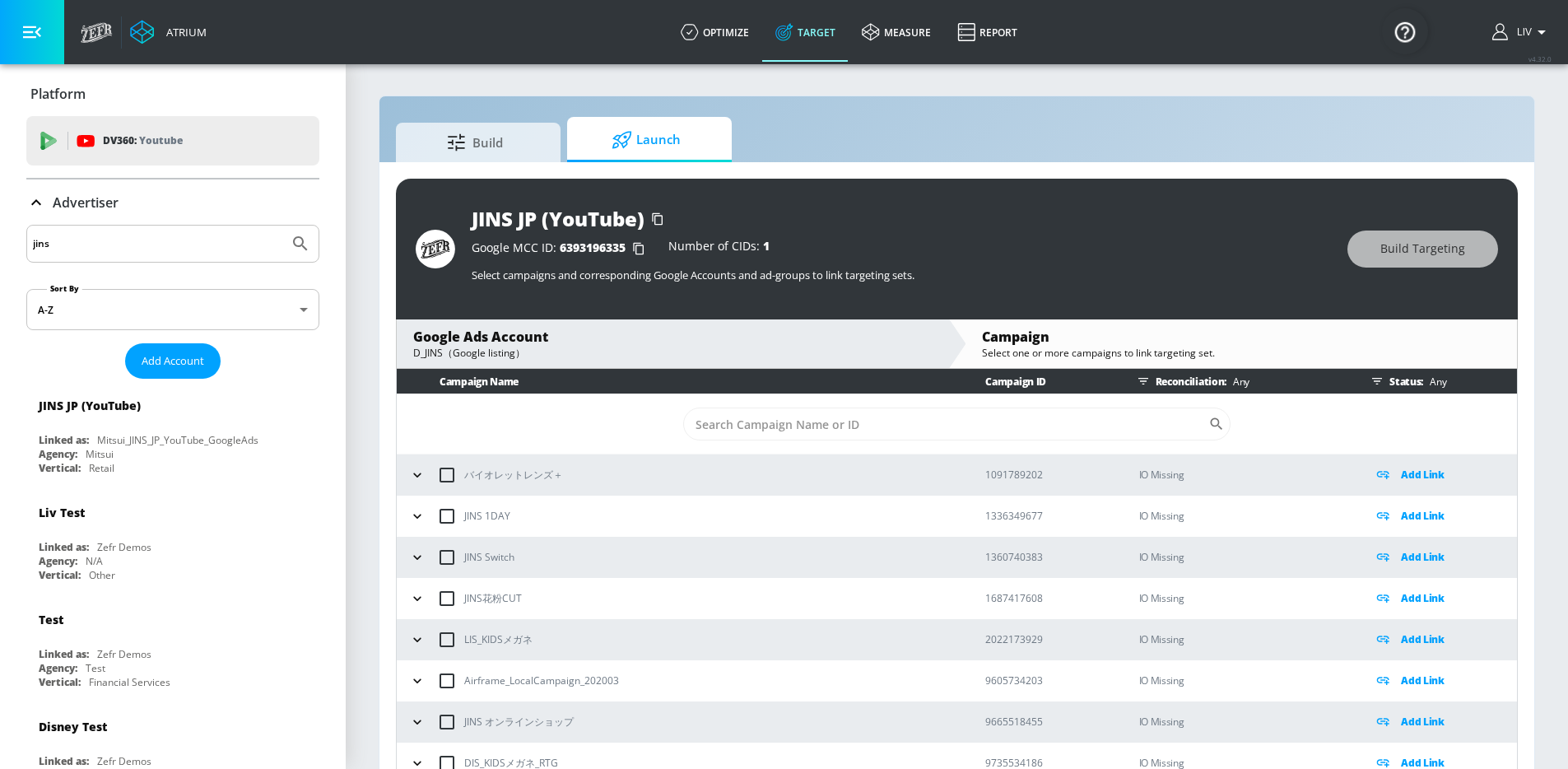
click at [167, 241] on input "jins" at bounding box center [158, 244] width 249 height 21
type input "baskin"
click at [283, 226] on button "Submit Search" at bounding box center [301, 244] width 36 height 36
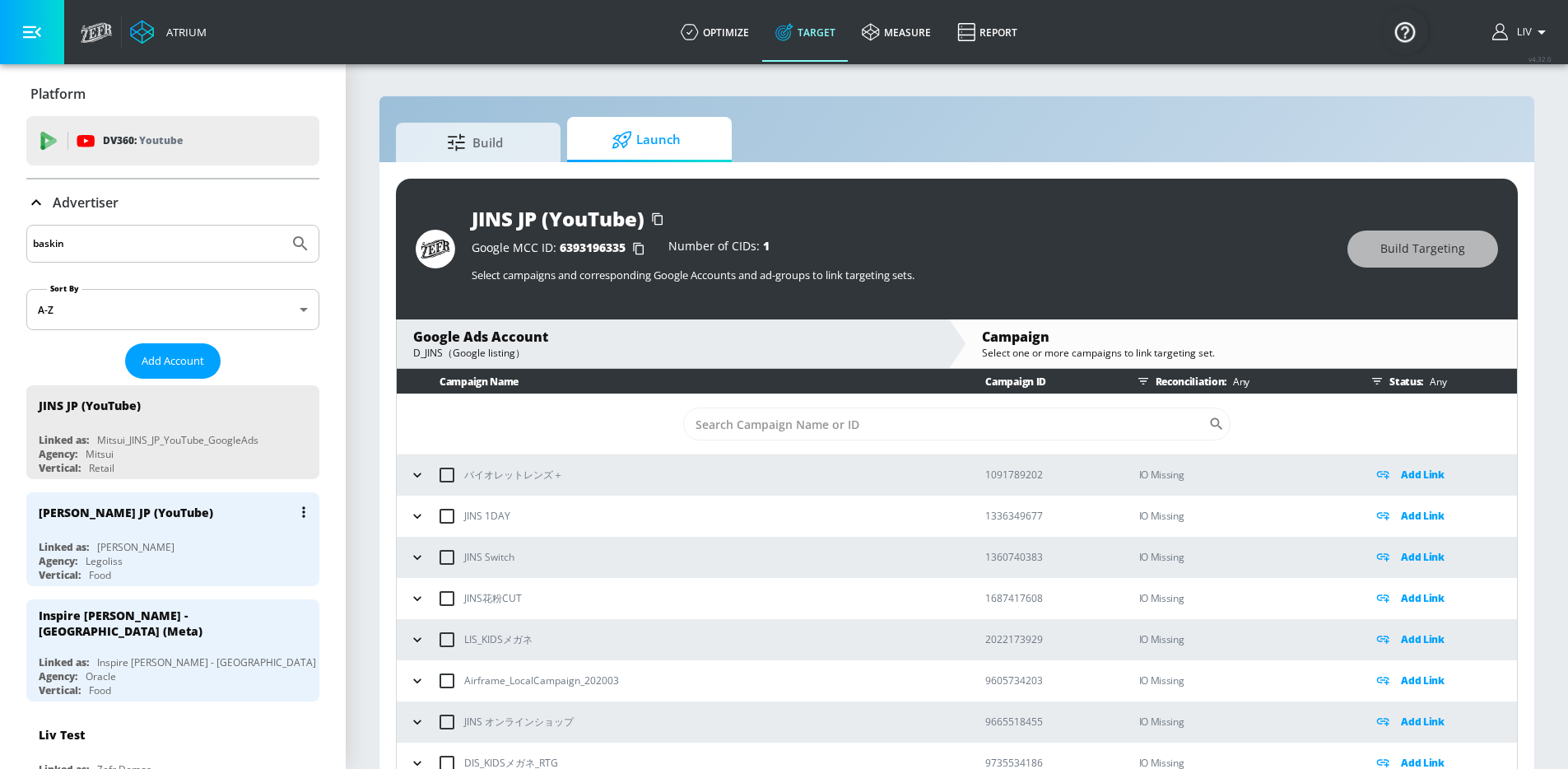
click at [171, 574] on div "Vertical: Food" at bounding box center [177, 575] width 277 height 14
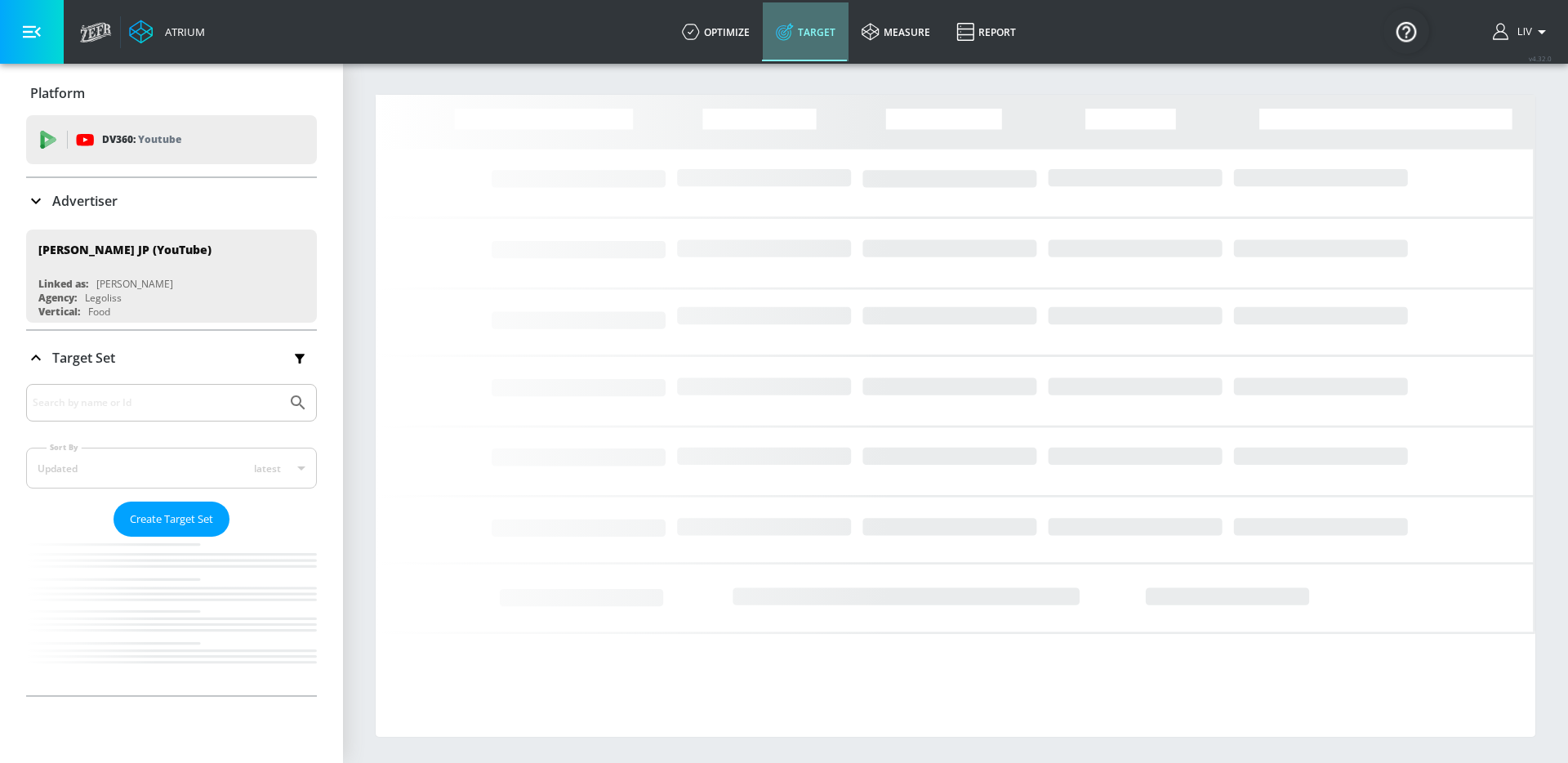
click at [808, 32] on link "Target" at bounding box center [805, 32] width 86 height 59
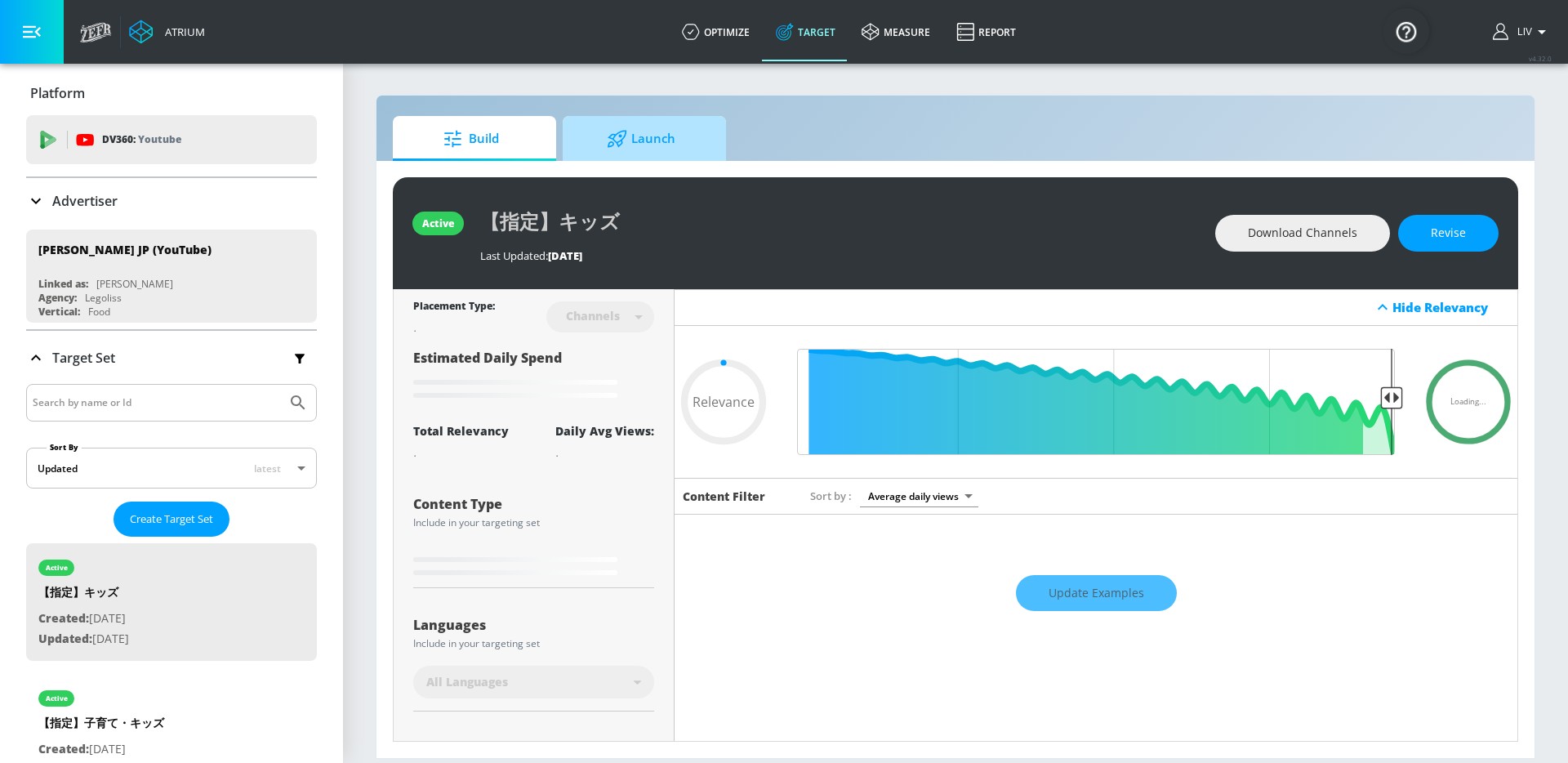
click at [632, 134] on span "Launch" at bounding box center [640, 139] width 124 height 40
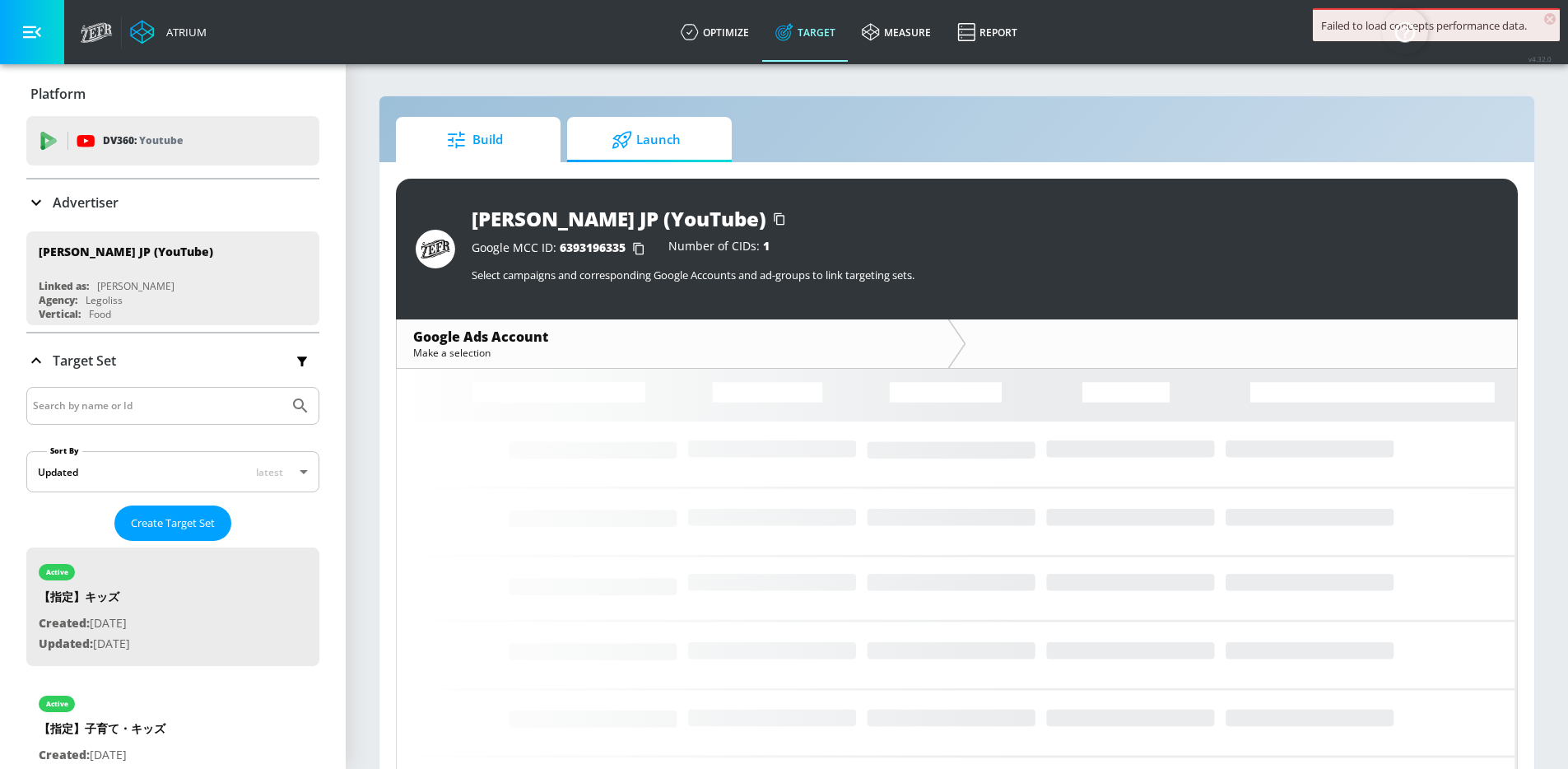
click at [487, 146] on span "Build" at bounding box center [474, 140] width 125 height 40
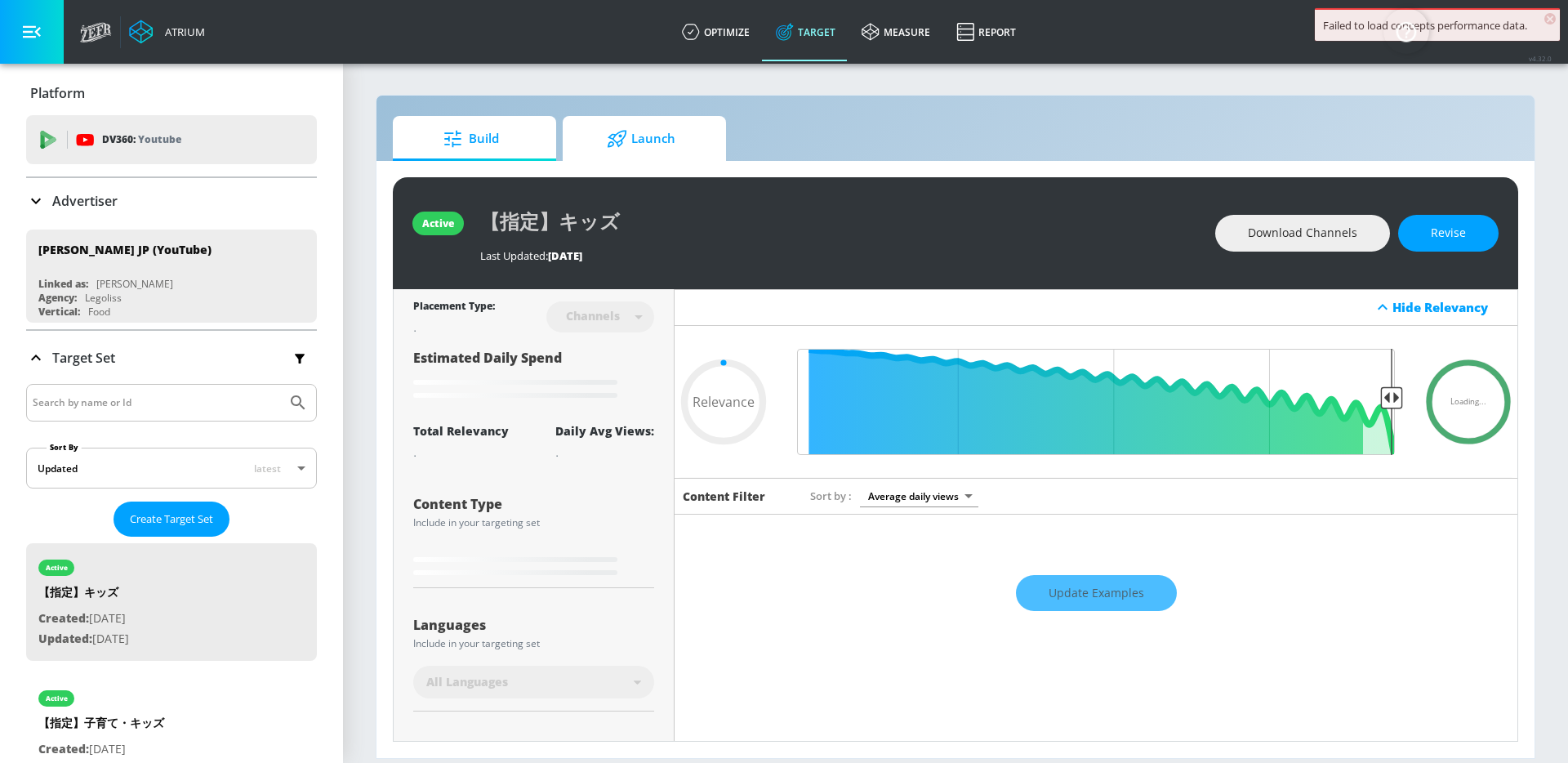
type input "0.05"
click at [618, 137] on icon at bounding box center [617, 139] width 21 height 18
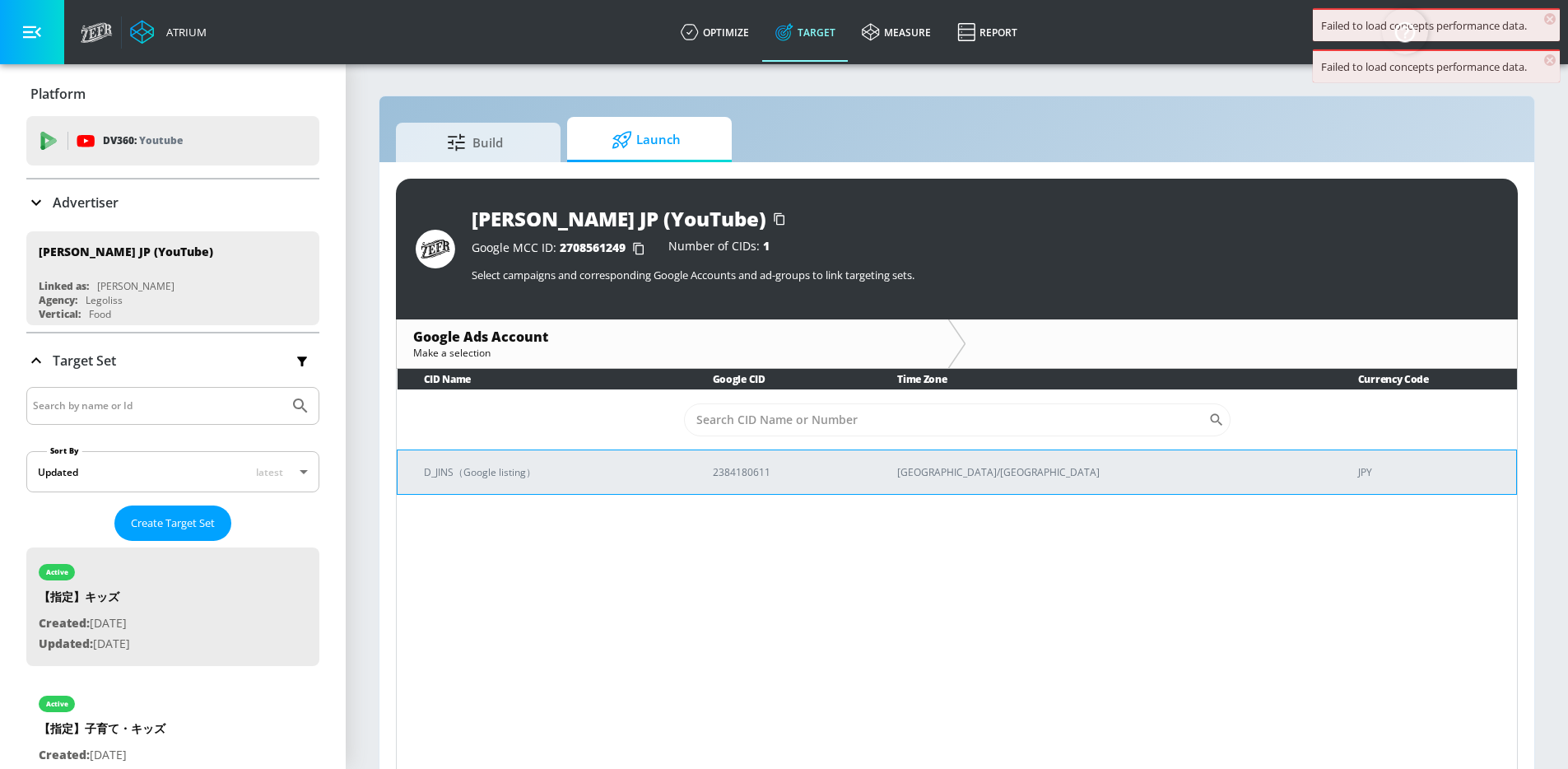
click at [634, 478] on p "D_JINS（Google listing）" at bounding box center [548, 472] width 249 height 17
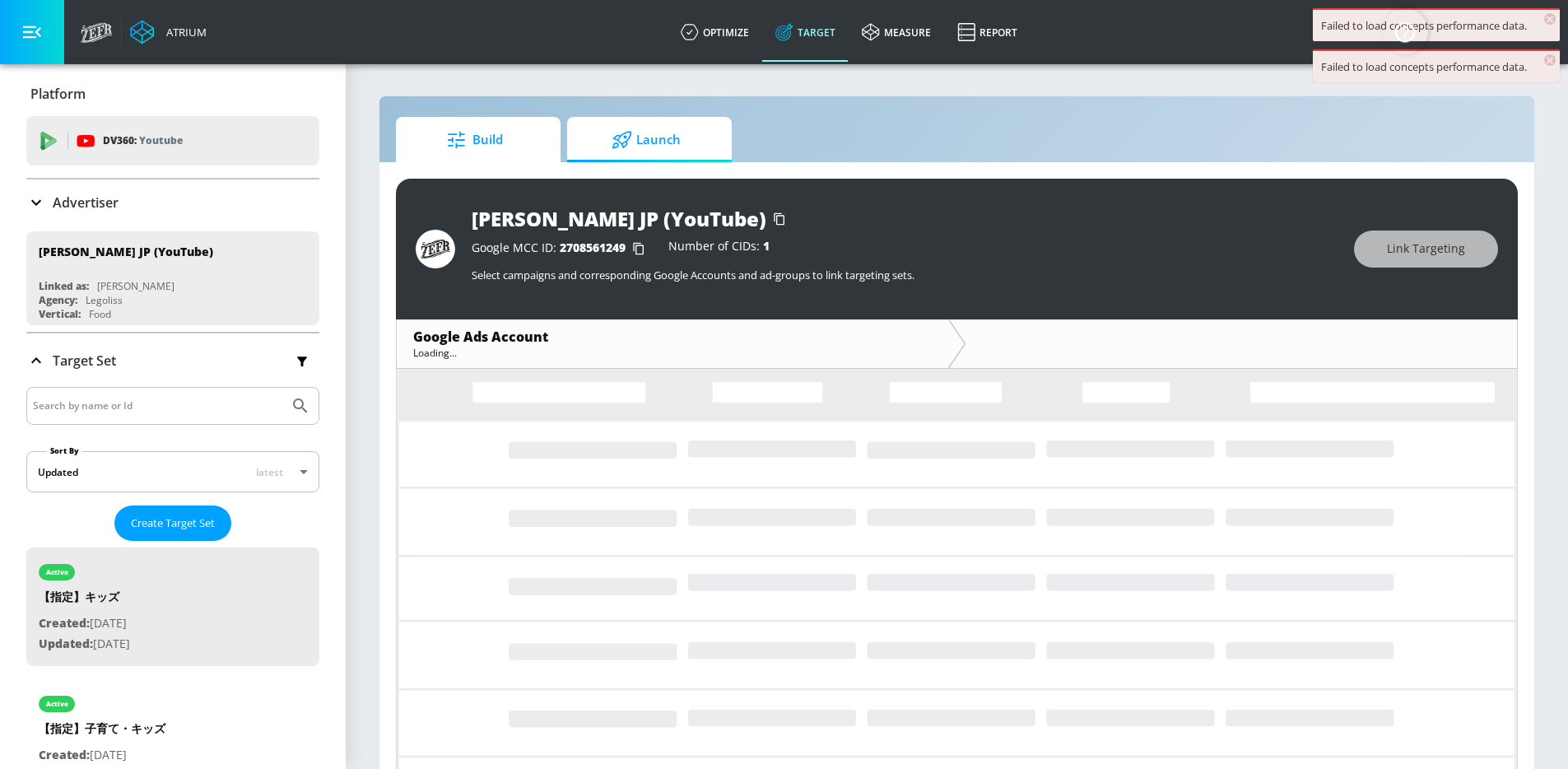
click at [520, 153] on span "Build" at bounding box center [474, 140] width 125 height 40
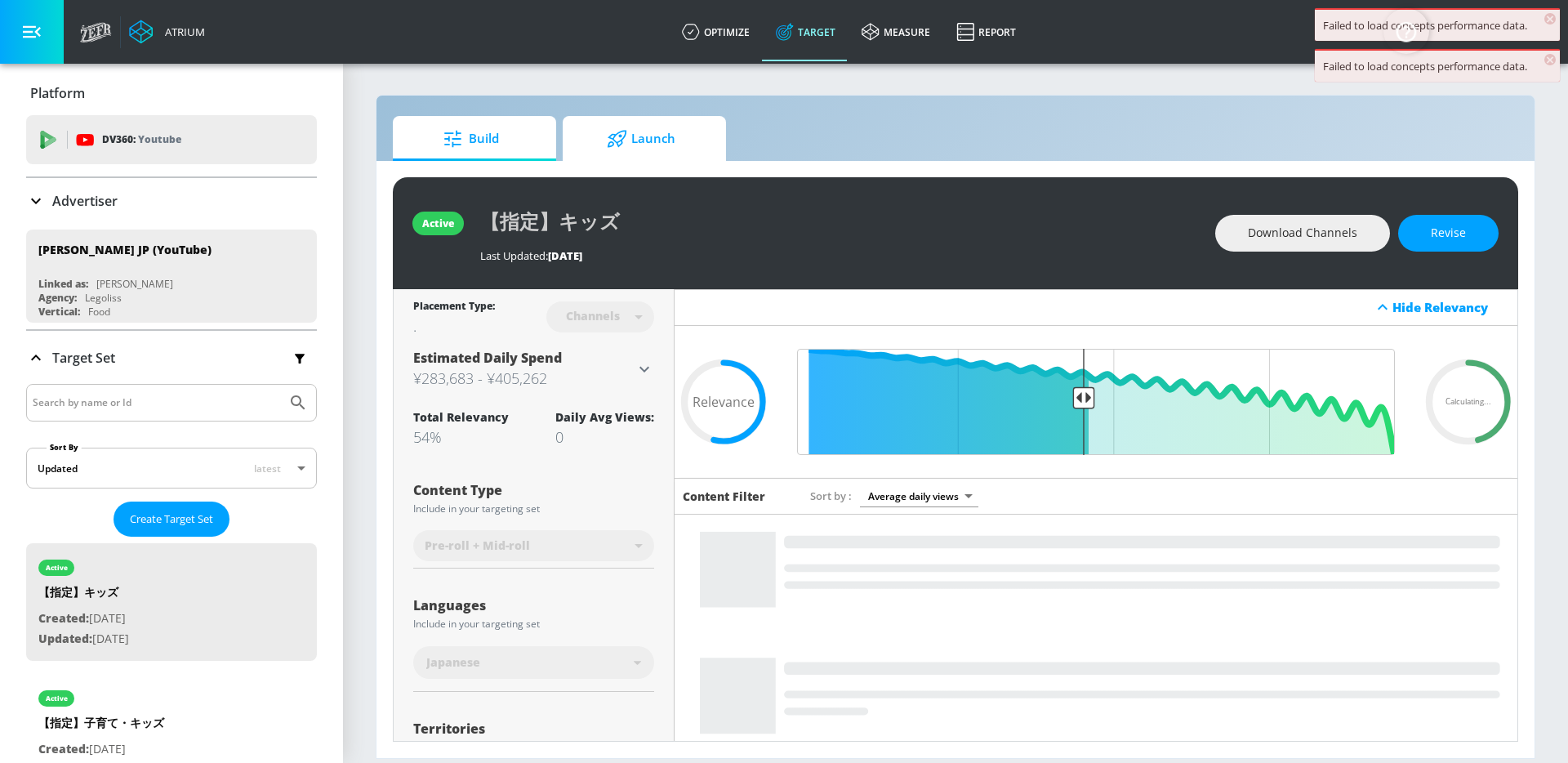
click at [662, 147] on span "Launch" at bounding box center [640, 139] width 124 height 40
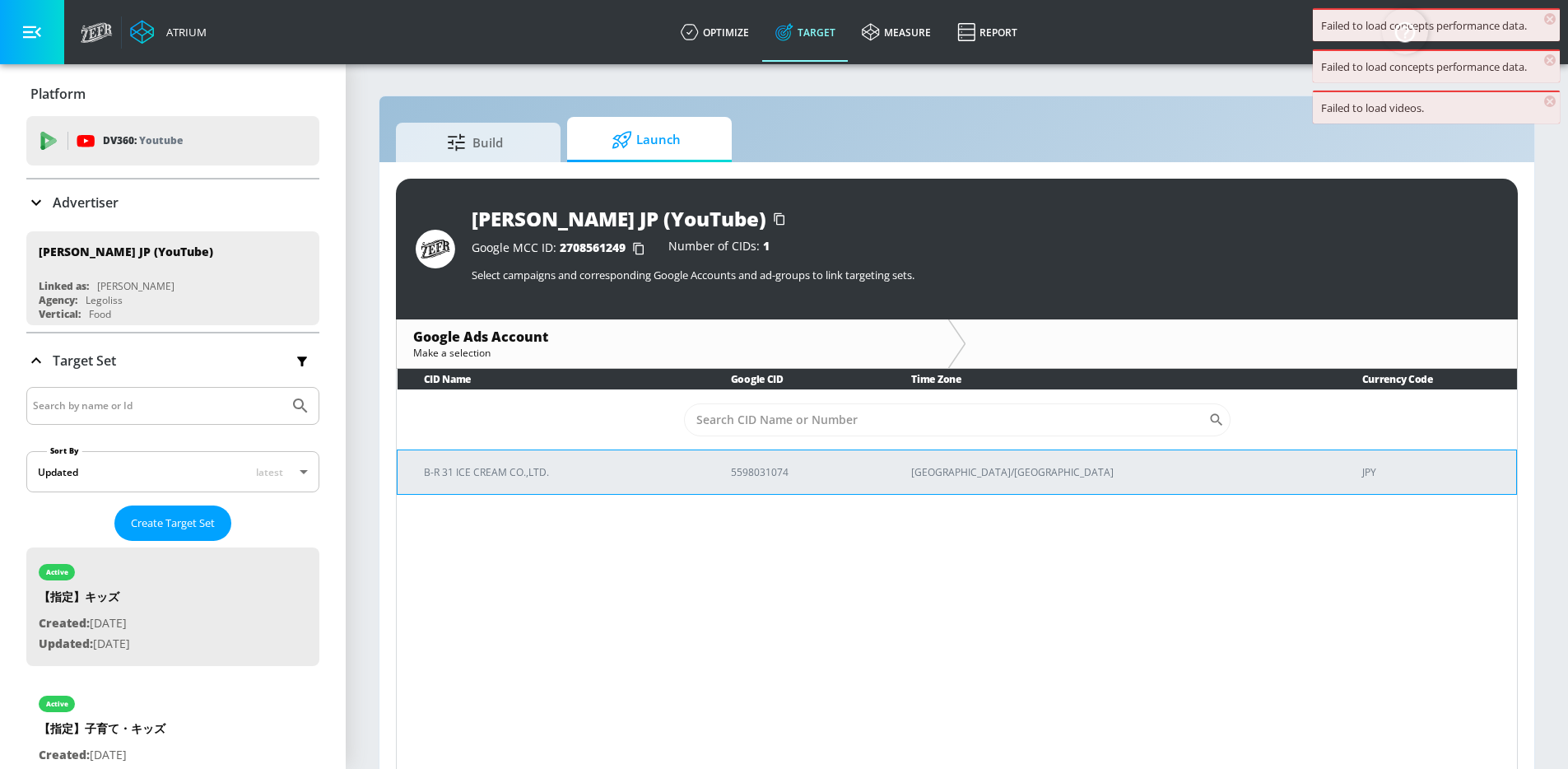
click at [595, 469] on p "B-R 31 ICE CREAM CO.,LTD." at bounding box center [557, 472] width 267 height 17
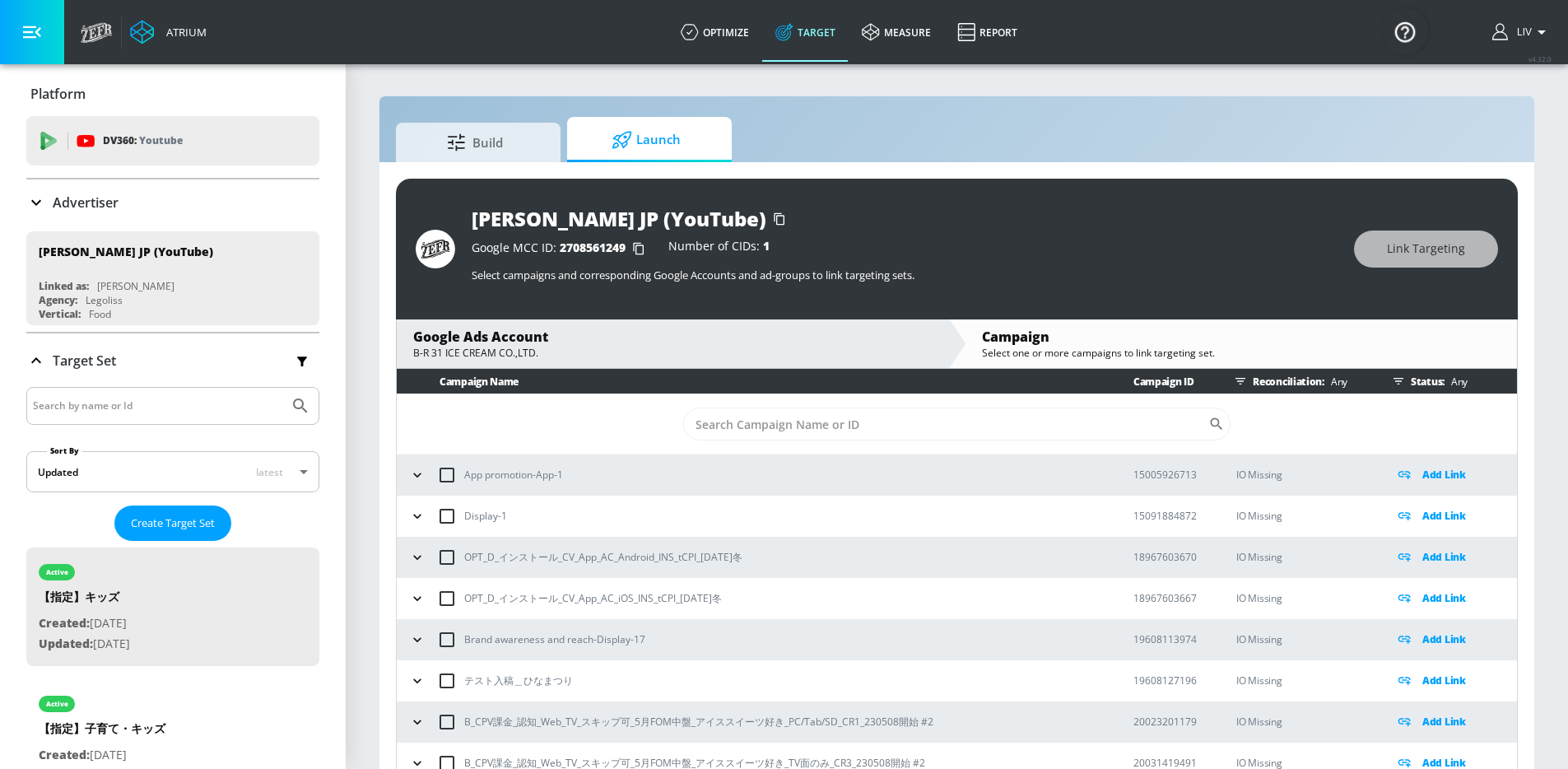
click at [1392, 379] on icon "button" at bounding box center [1399, 382] width 13 height 13
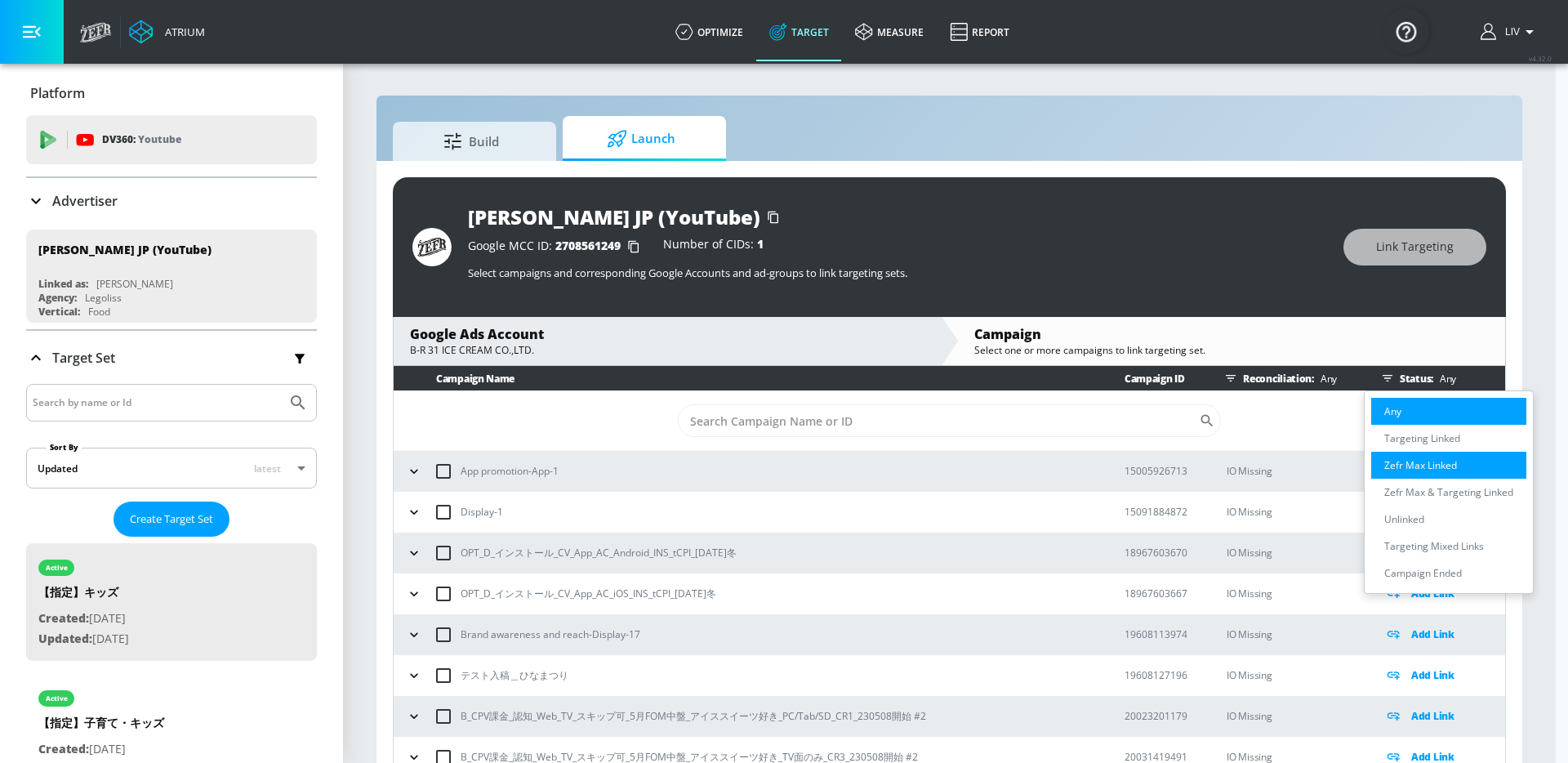
click at [1447, 461] on p "Zefr Max Linked" at bounding box center [1420, 466] width 73 height 17
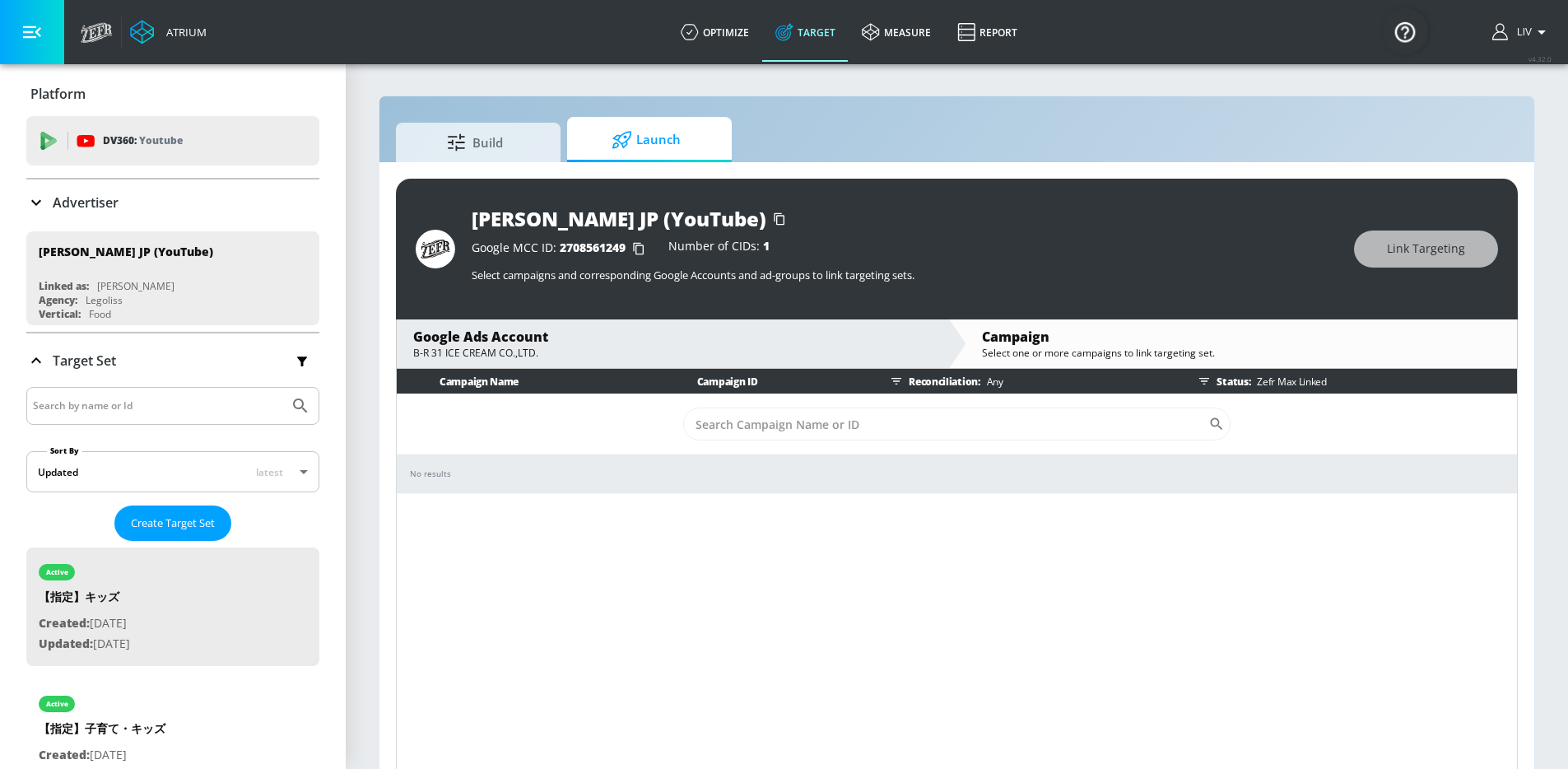
click at [1274, 385] on p "Zefr Max Linked" at bounding box center [1288, 382] width 76 height 17
click at [1212, 384] on button "button" at bounding box center [1205, 382] width 25 height 25
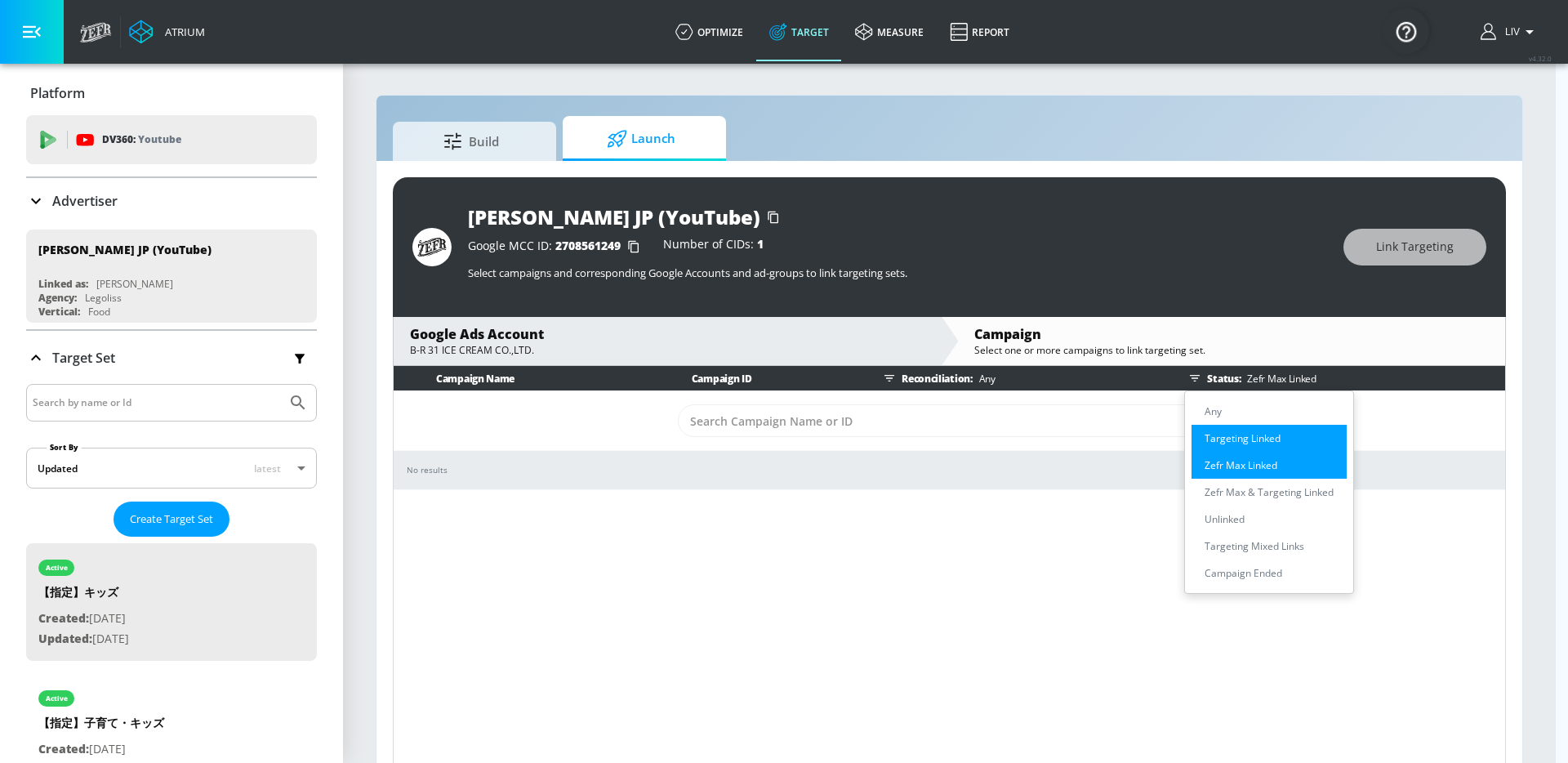
click at [1292, 449] on li "Targeting Linked" at bounding box center [1269, 438] width 155 height 27
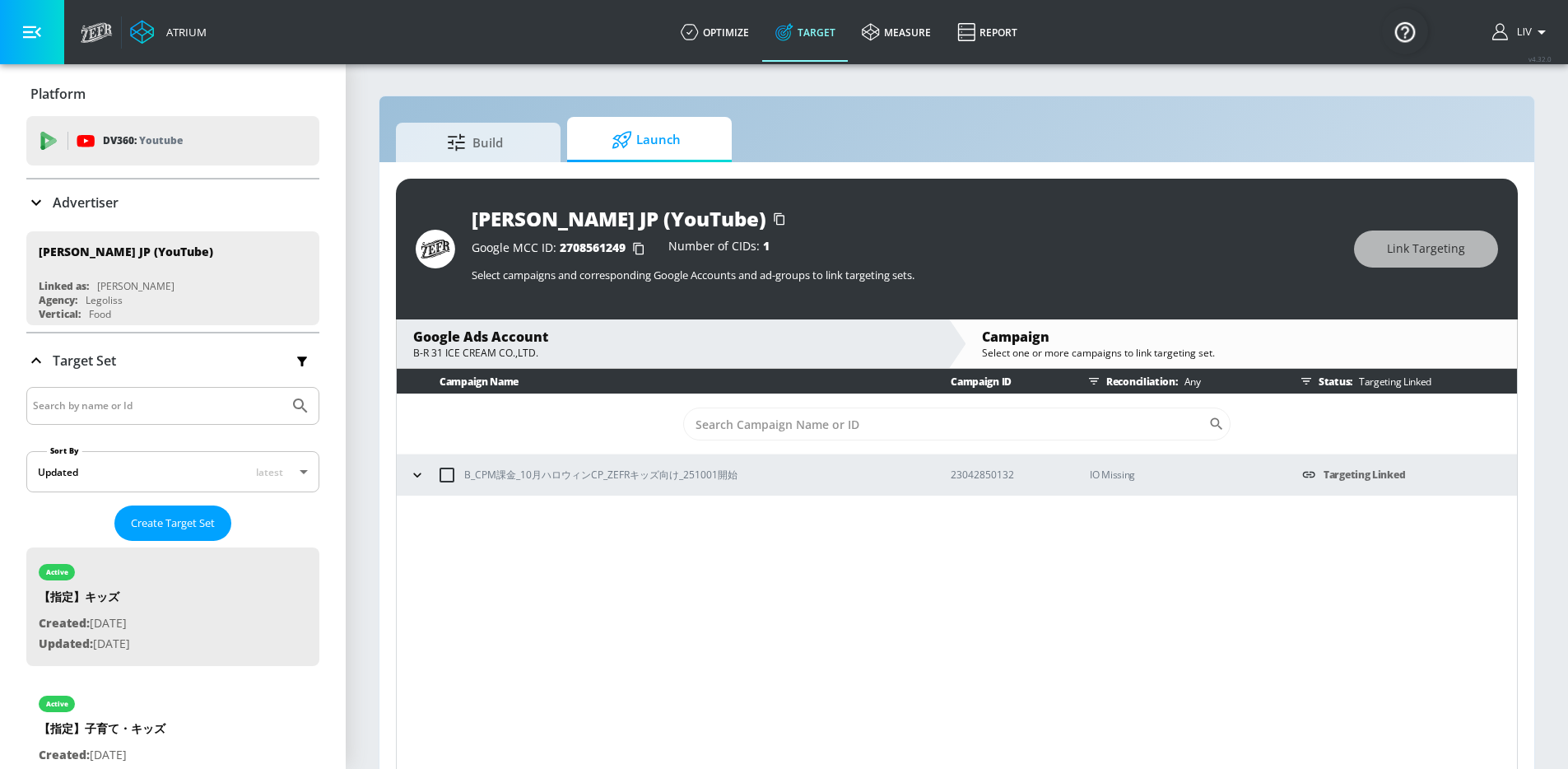
click at [1302, 383] on icon "button" at bounding box center [1306, 382] width 13 height 13
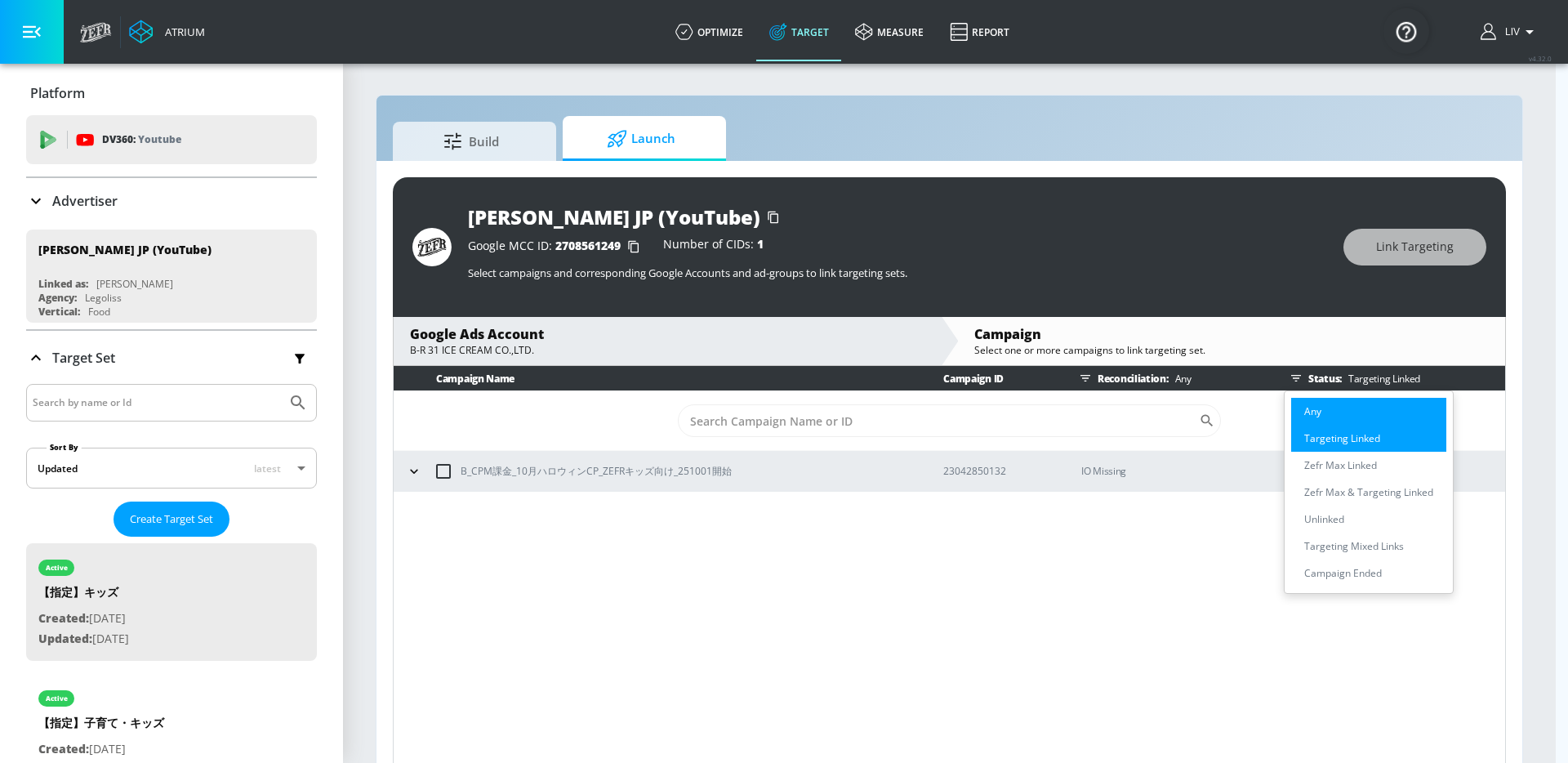
click at [1308, 410] on p "Any" at bounding box center [1312, 411] width 17 height 17
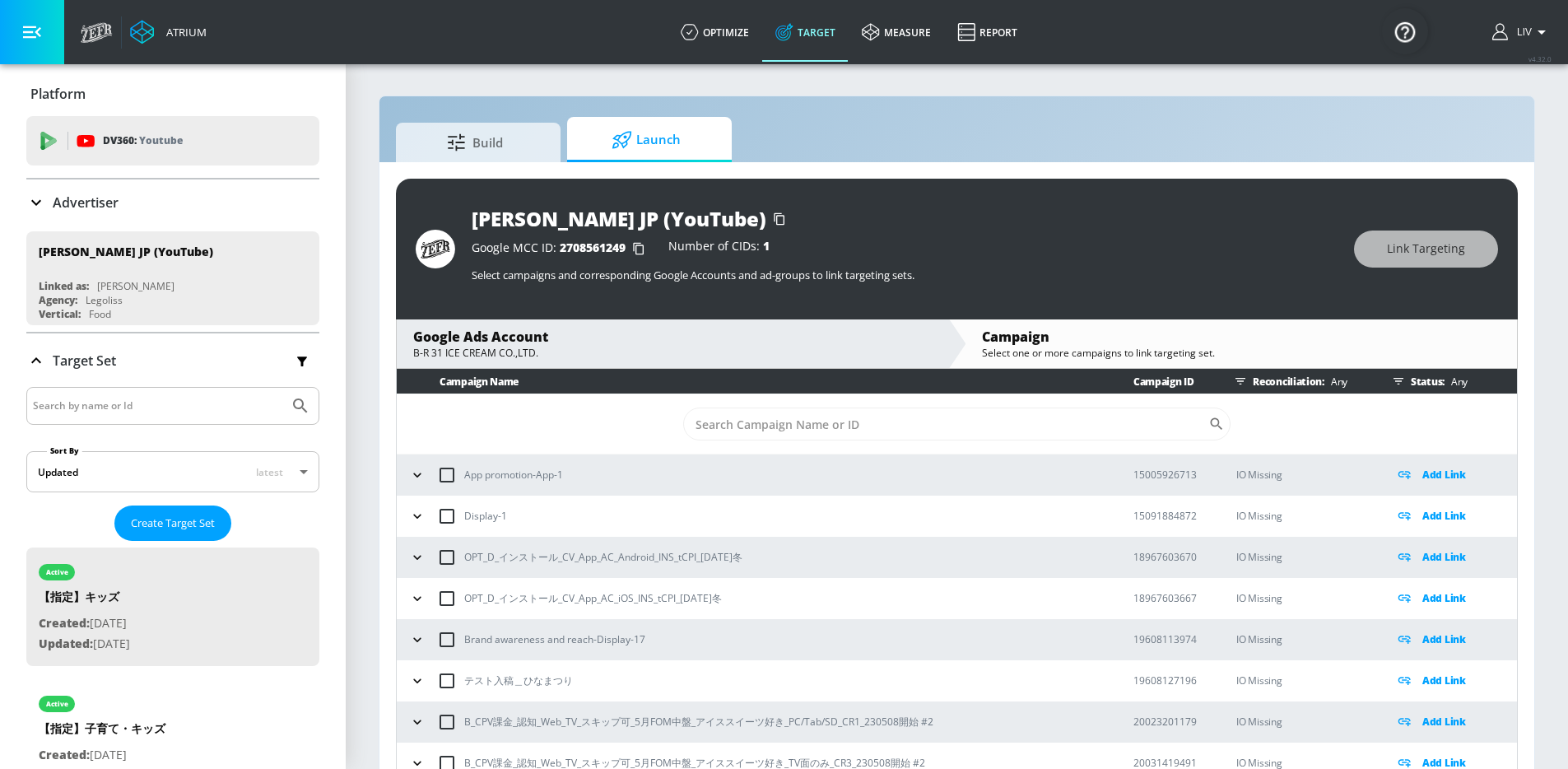
click at [967, 396] on td "​" at bounding box center [956, 424] width 1120 height 60
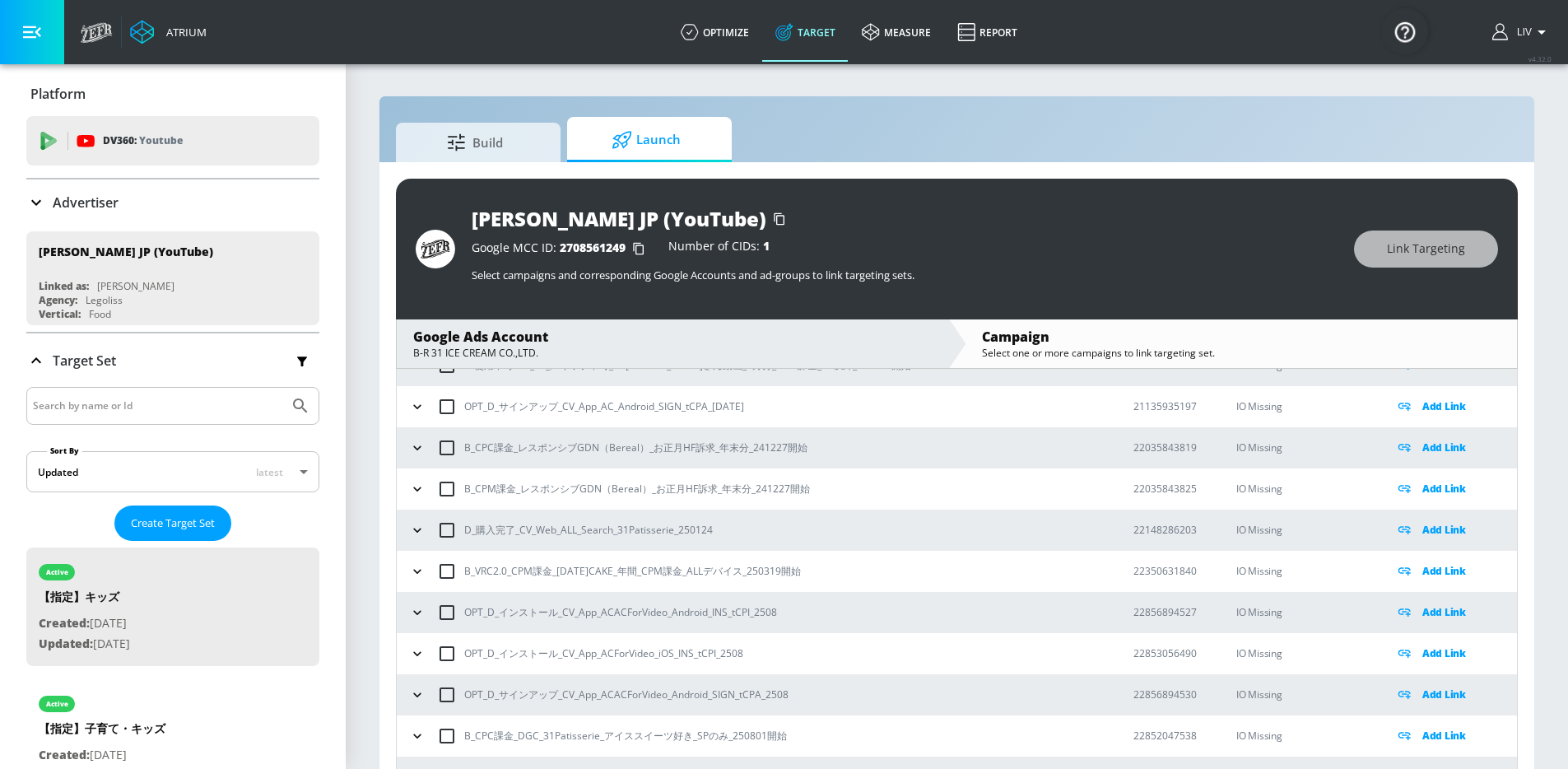
click at [1060, 265] on div "Google MCC ID: 2708561249 Number of CIDs: 1 Select campaigns and corresponding …" at bounding box center [905, 263] width 866 height 61
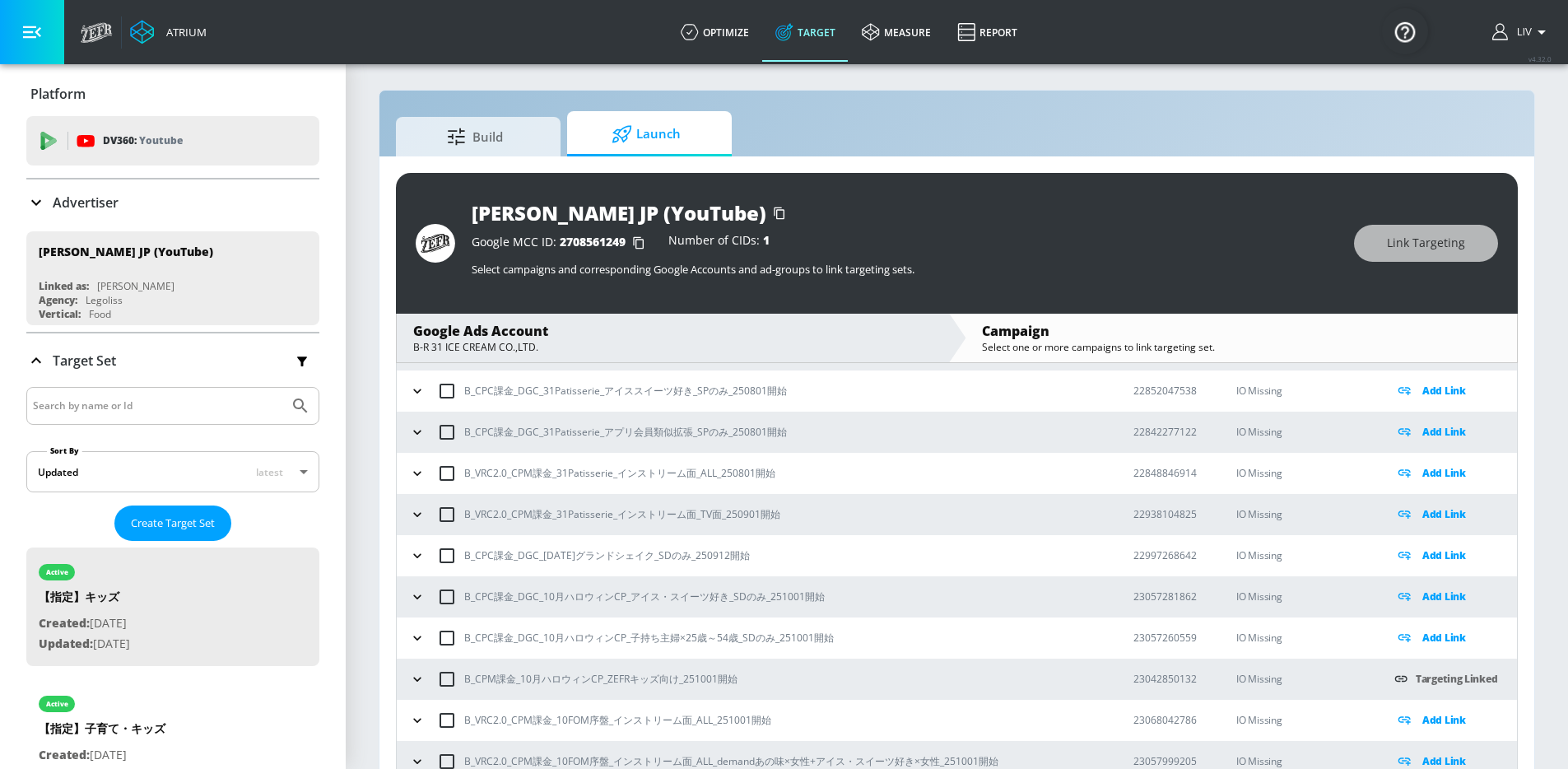
scroll to position [1120, 0]
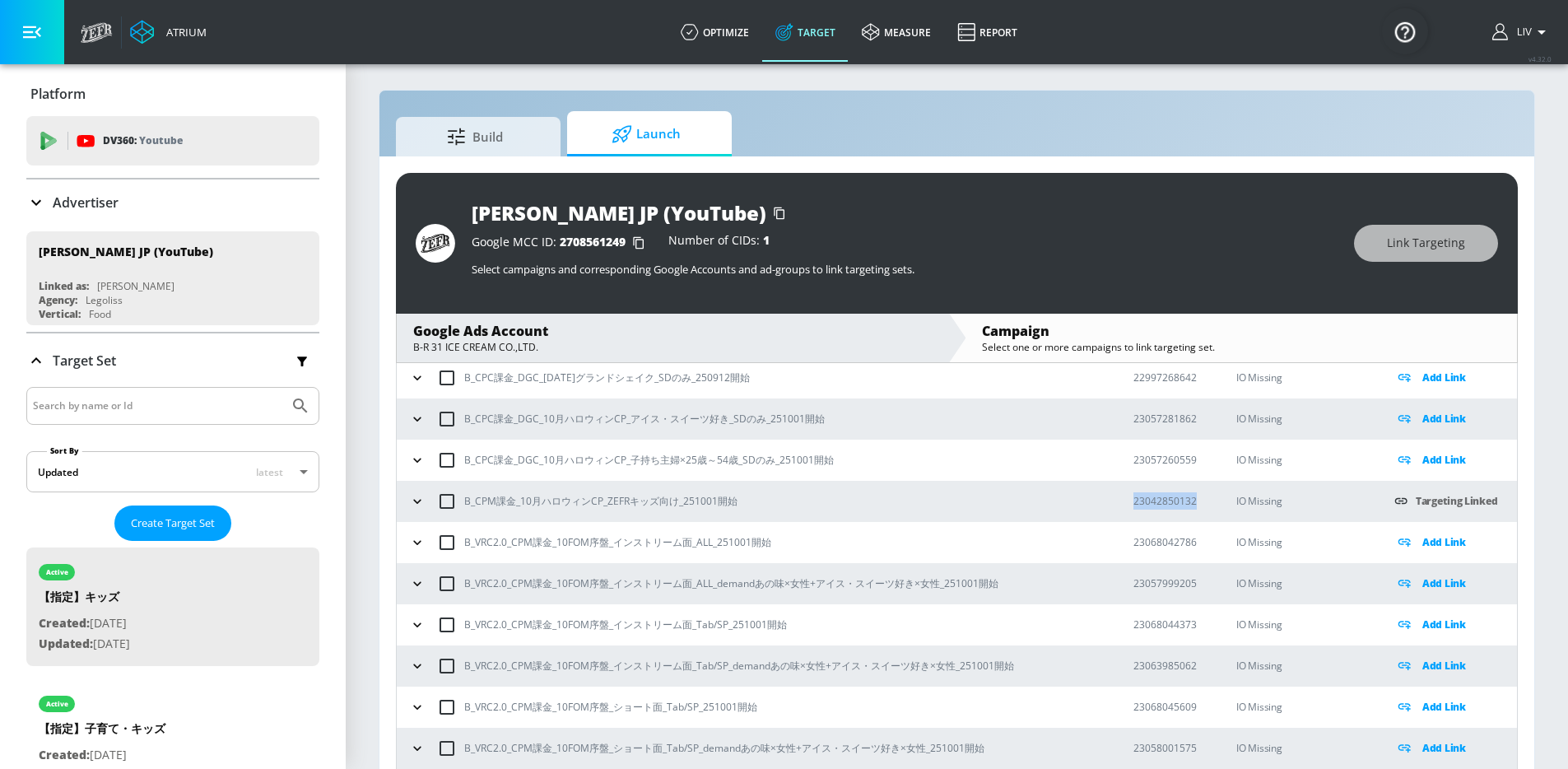
click at [162, 210] on div "Advertiser" at bounding box center [173, 202] width 293 height 20
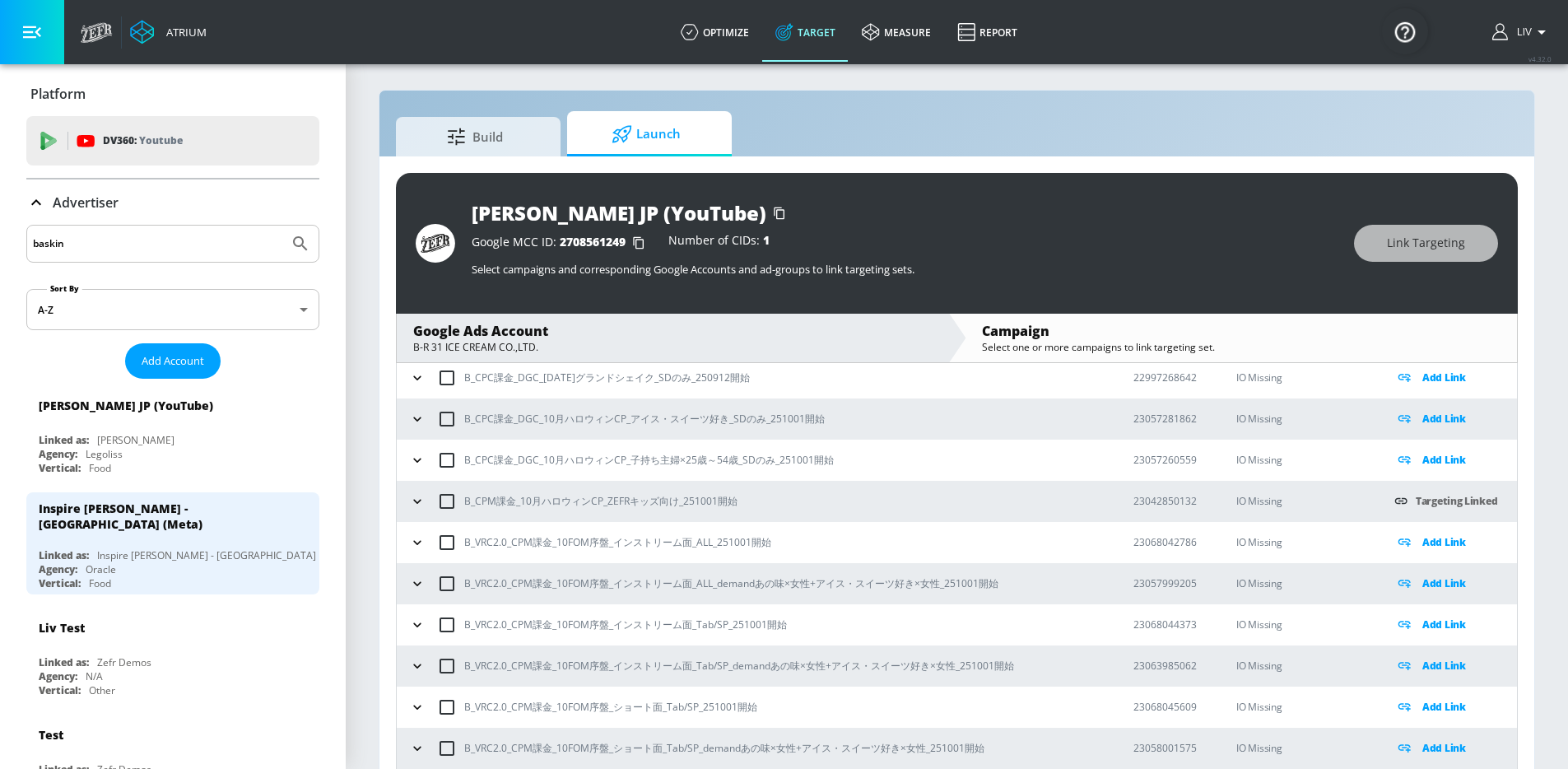
click at [187, 241] on input "baskin" at bounding box center [158, 244] width 249 height 21
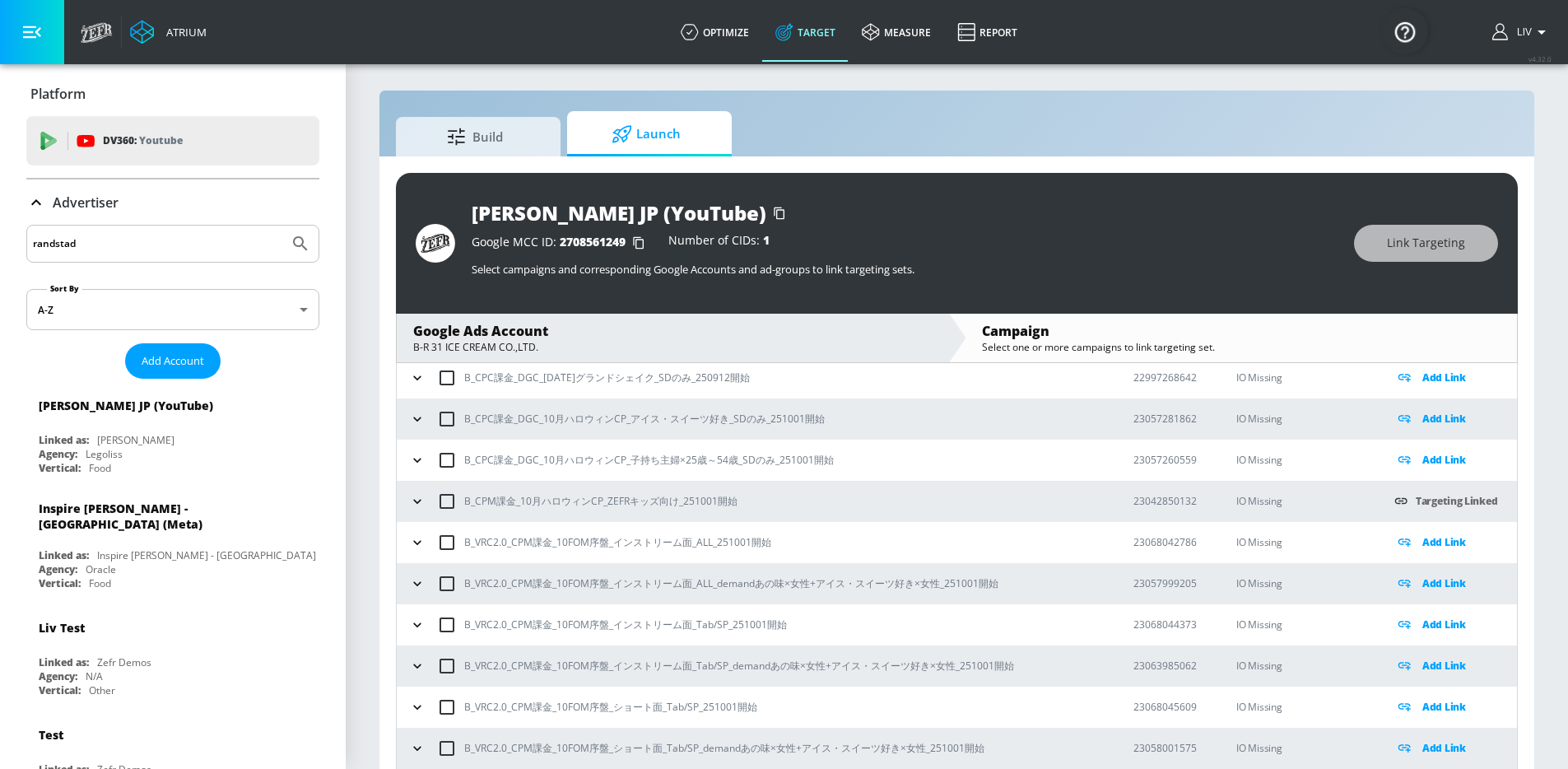
type input "randstad"
click at [283, 226] on button "Submit Search" at bounding box center [301, 244] width 36 height 36
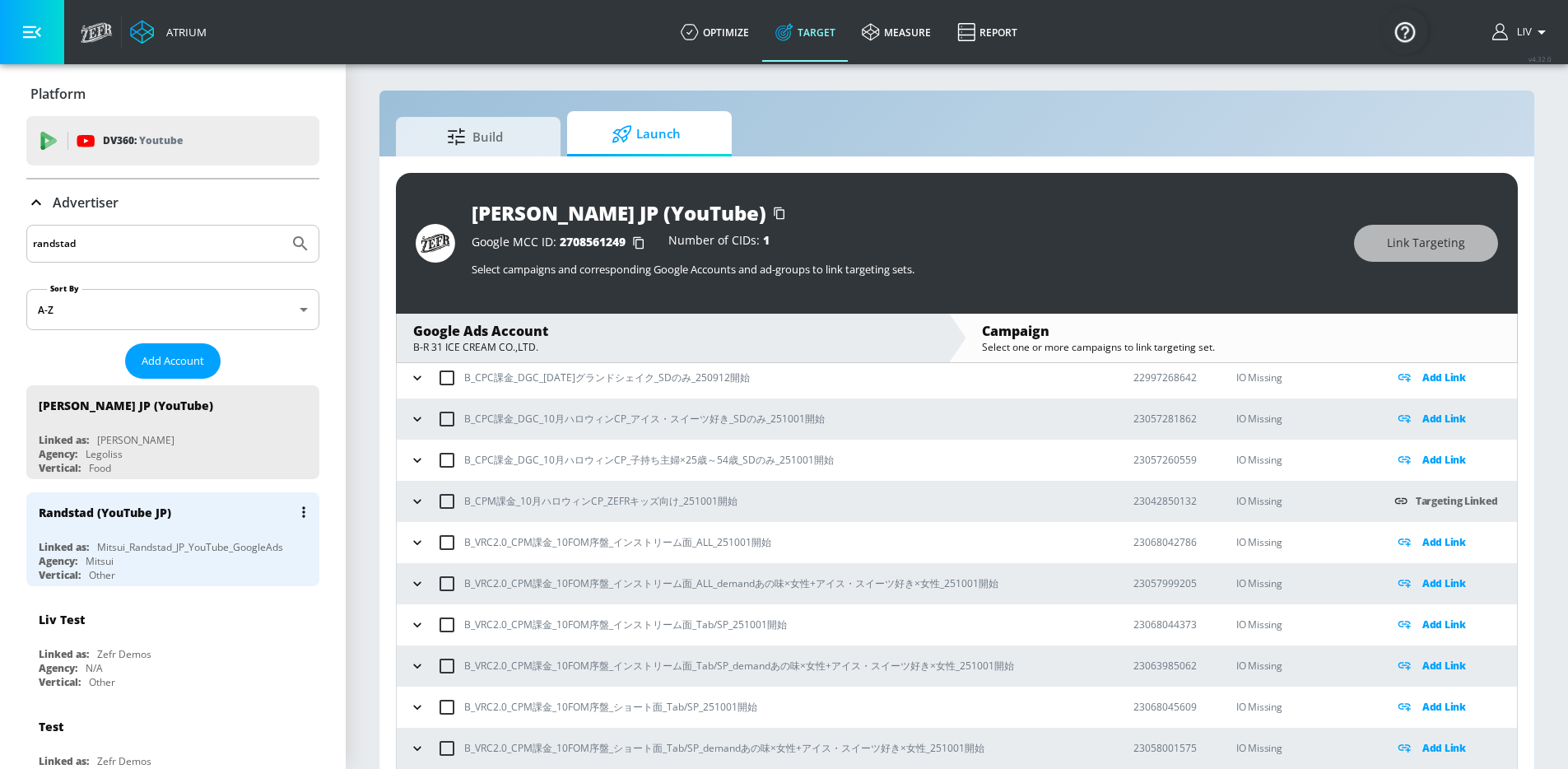
click at [223, 503] on div "Randstad (YouTube JP)" at bounding box center [177, 512] width 277 height 40
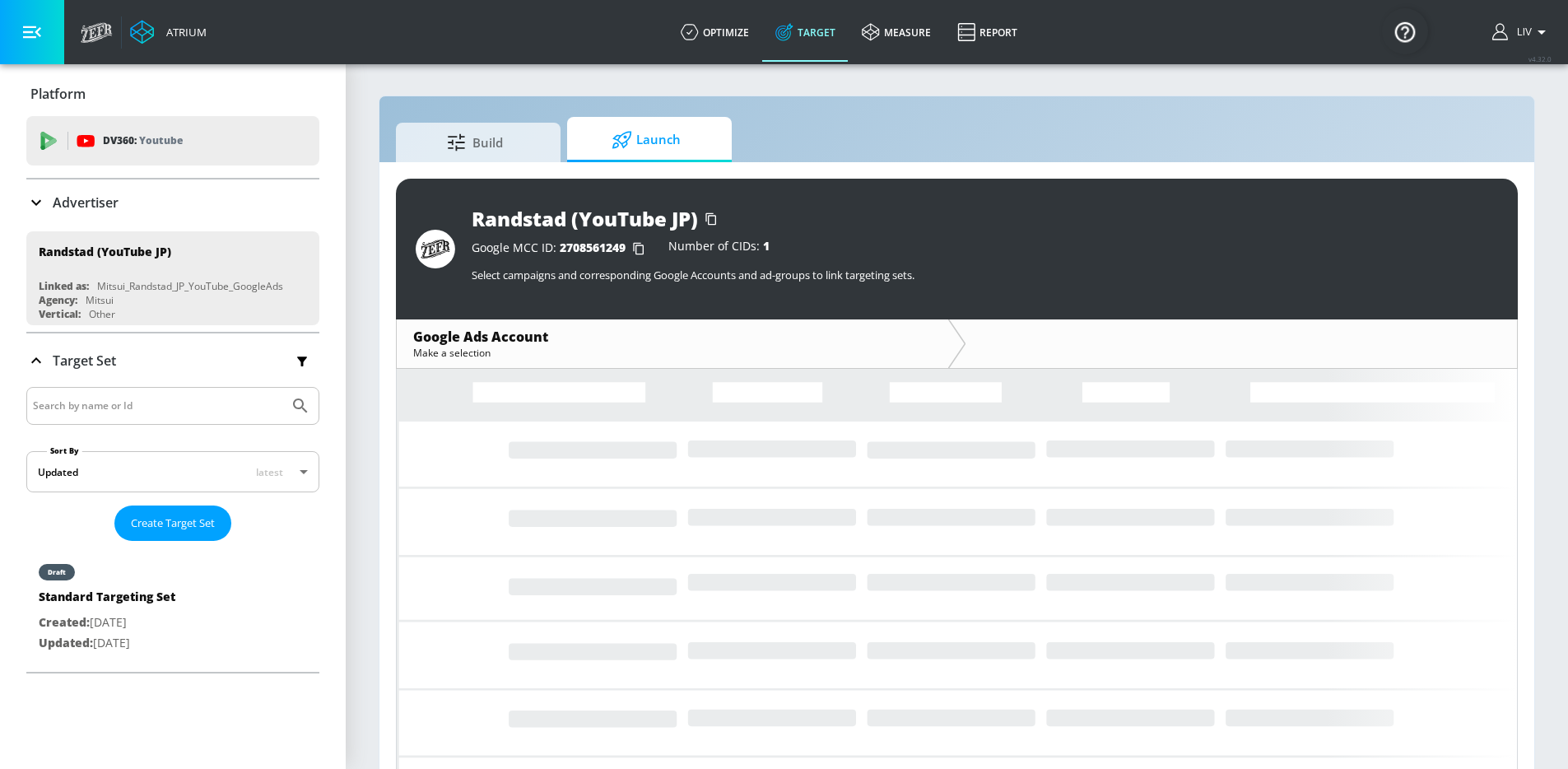
click at [479, 166] on div "Randstad (YouTube JP) Google MCC ID: 2708561249 Number of CIDs: 1 Select campai…" at bounding box center [957, 477] width 1155 height 630
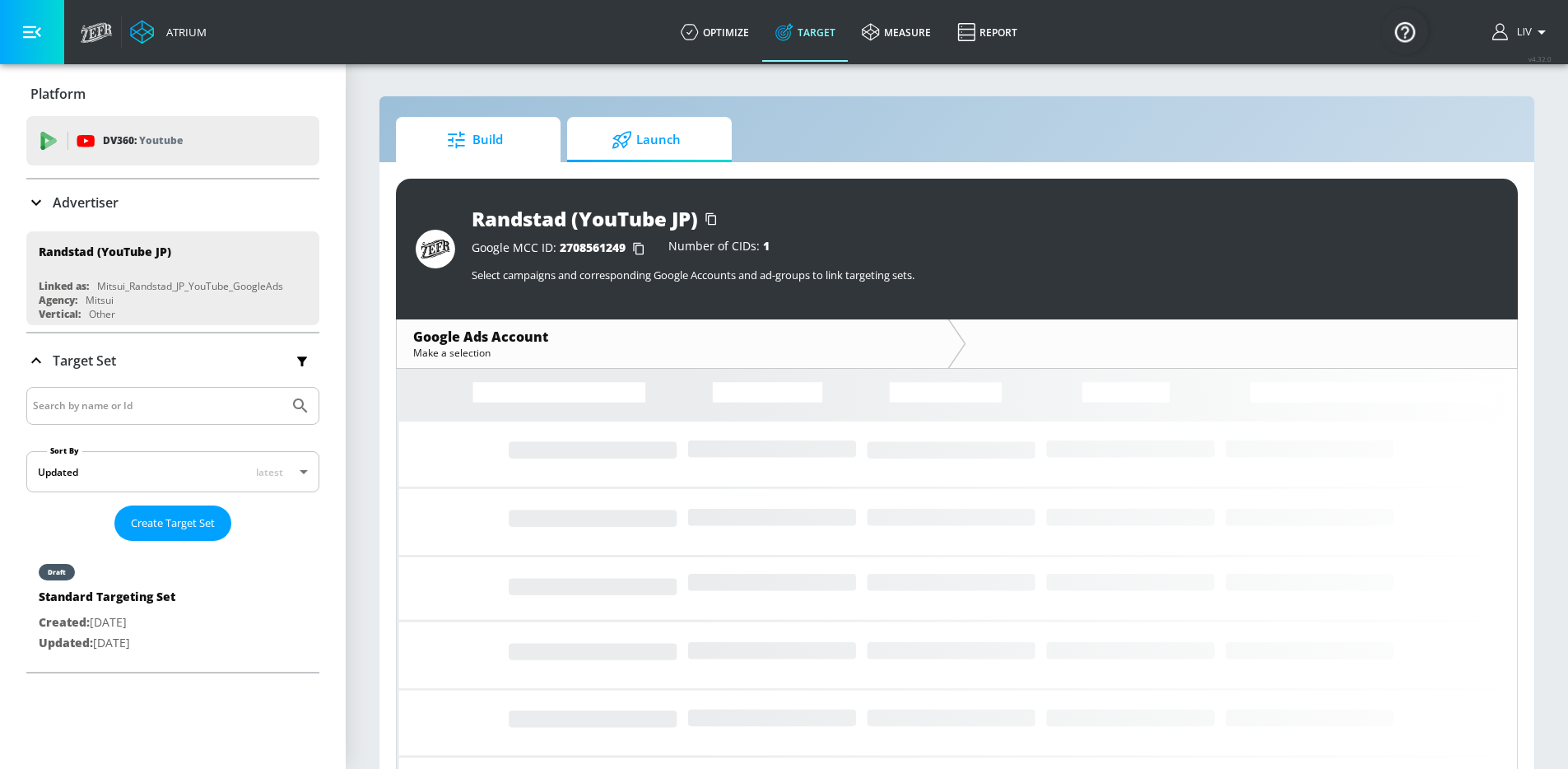
click at [482, 159] on link "Build" at bounding box center [478, 140] width 165 height 46
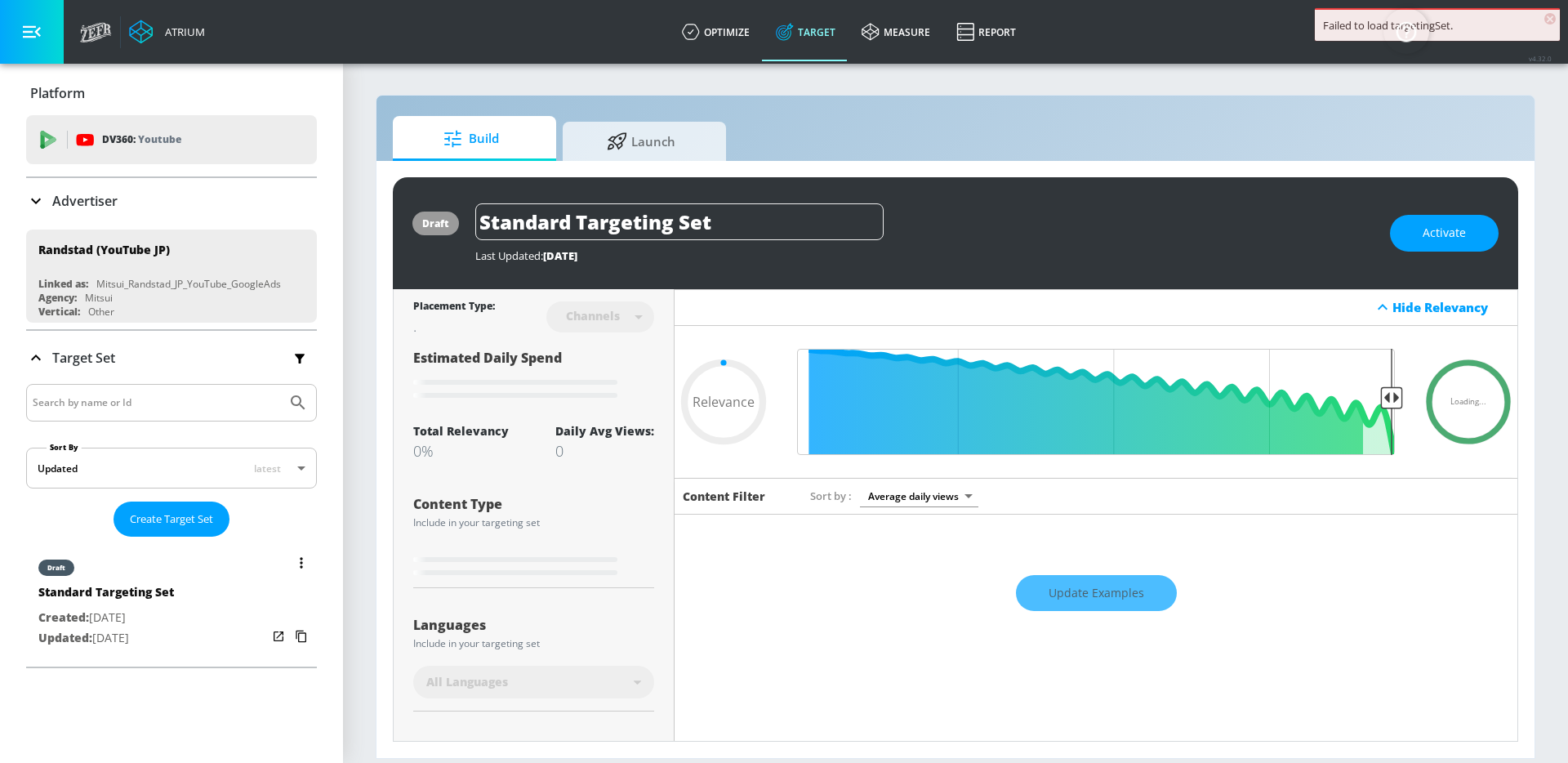
click at [193, 554] on div "draft Standard Targeting Set Created: [DATE] Updated: [DATE]" at bounding box center [172, 602] width 291 height 117
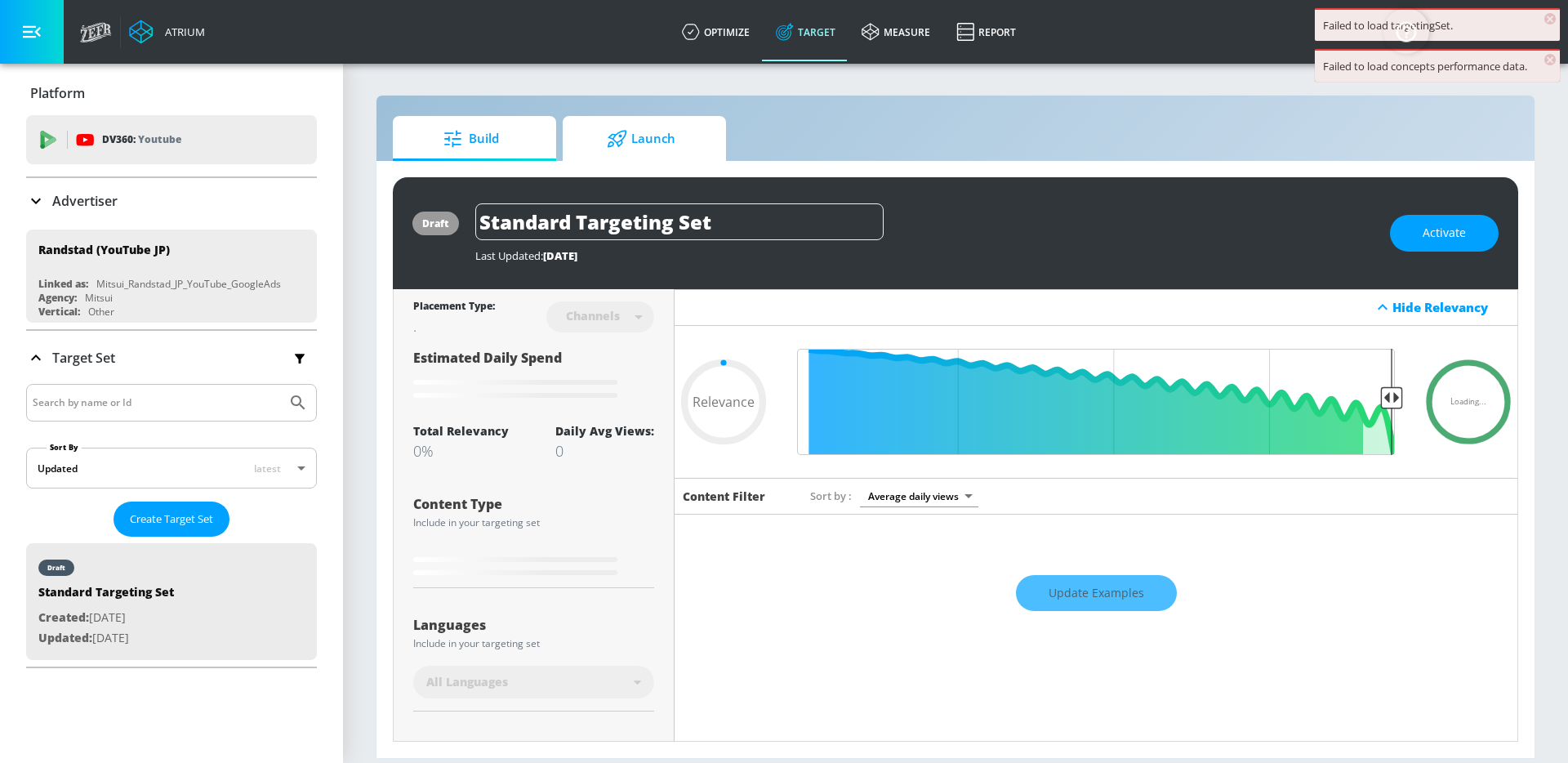
type input "0.05"
click at [666, 136] on span "Launch" at bounding box center [640, 139] width 124 height 40
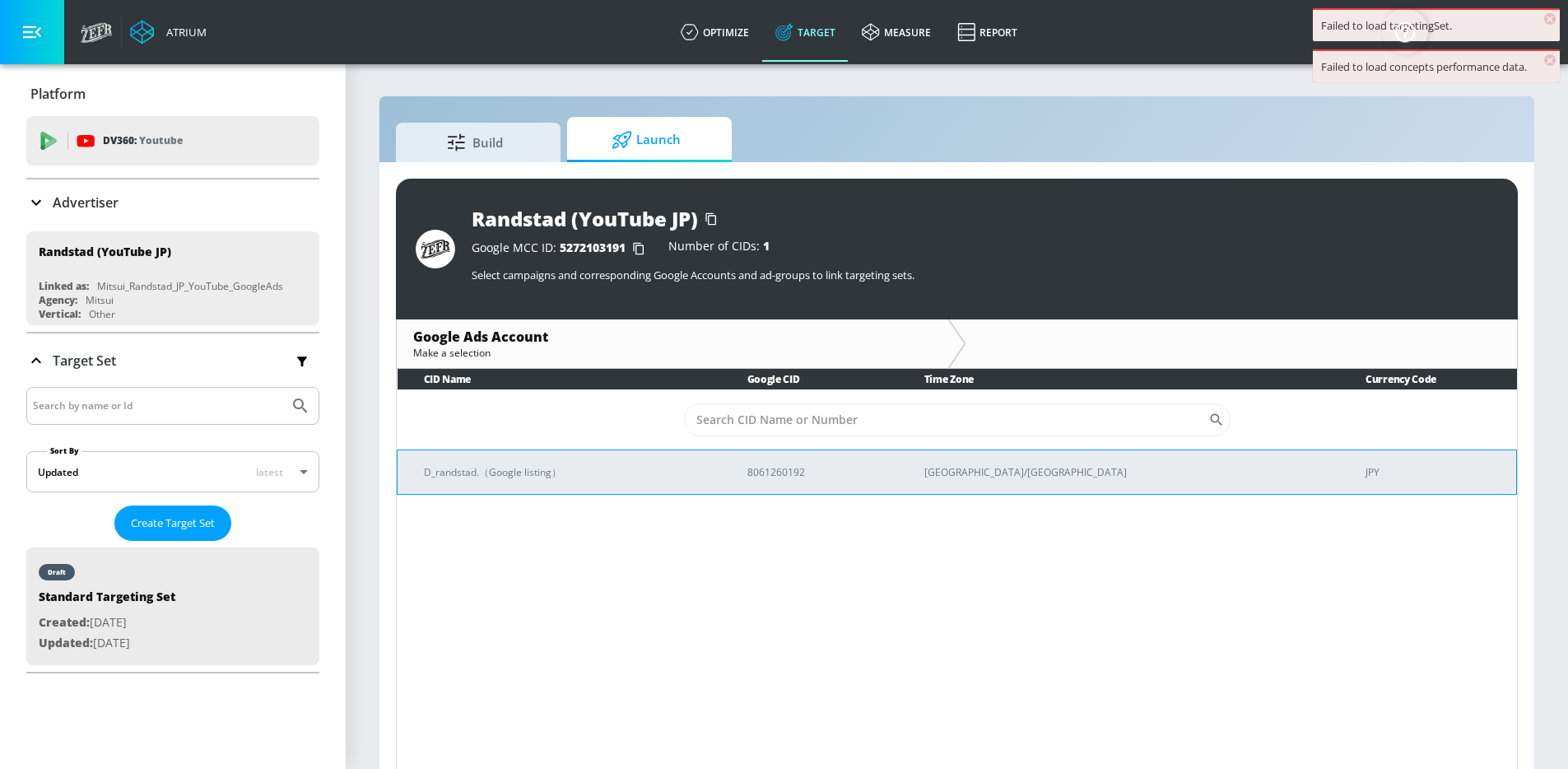
click at [613, 469] on p "D_randstad.（Google listing）" at bounding box center [565, 472] width 284 height 17
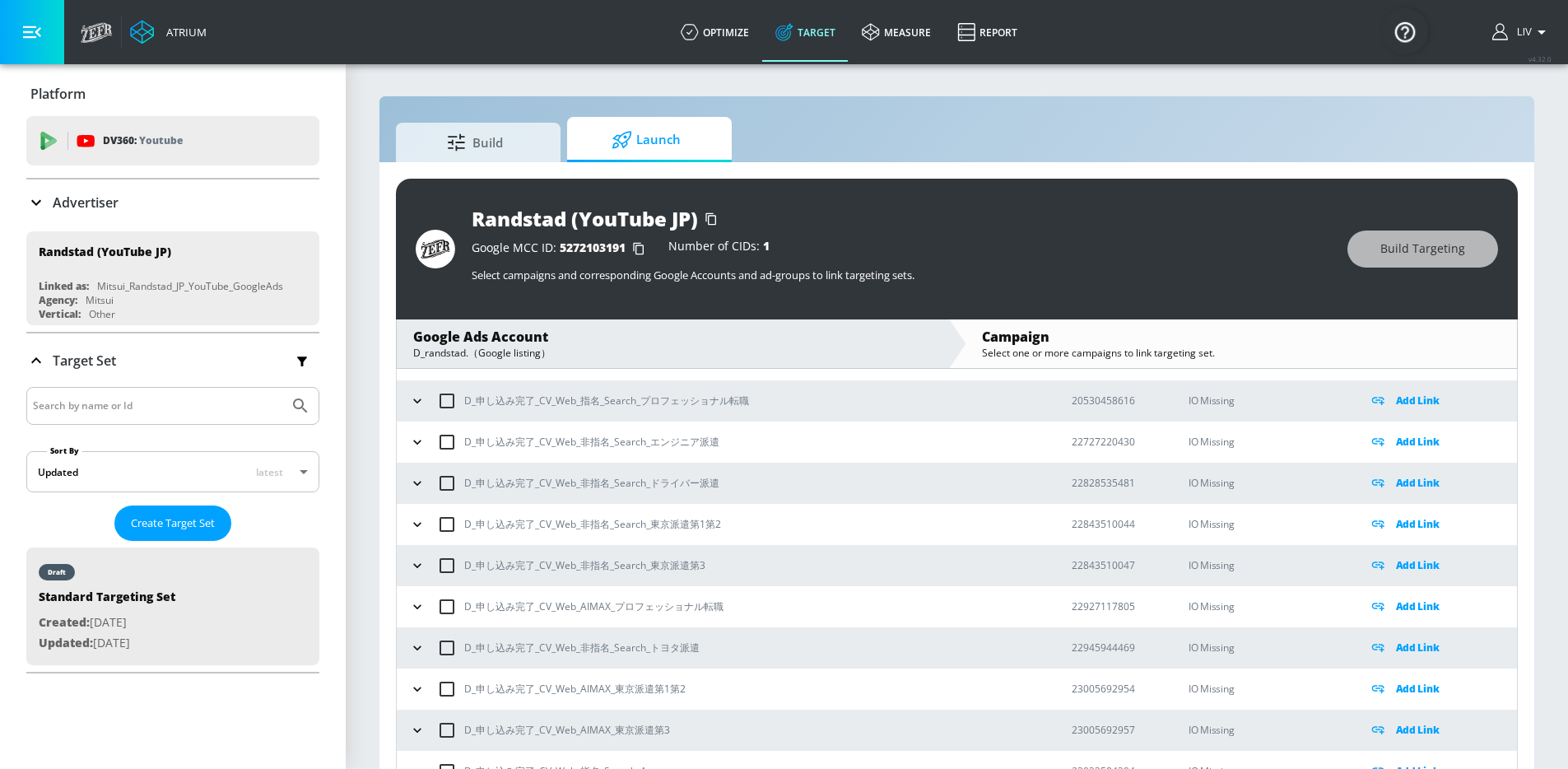
scroll to position [462, 0]
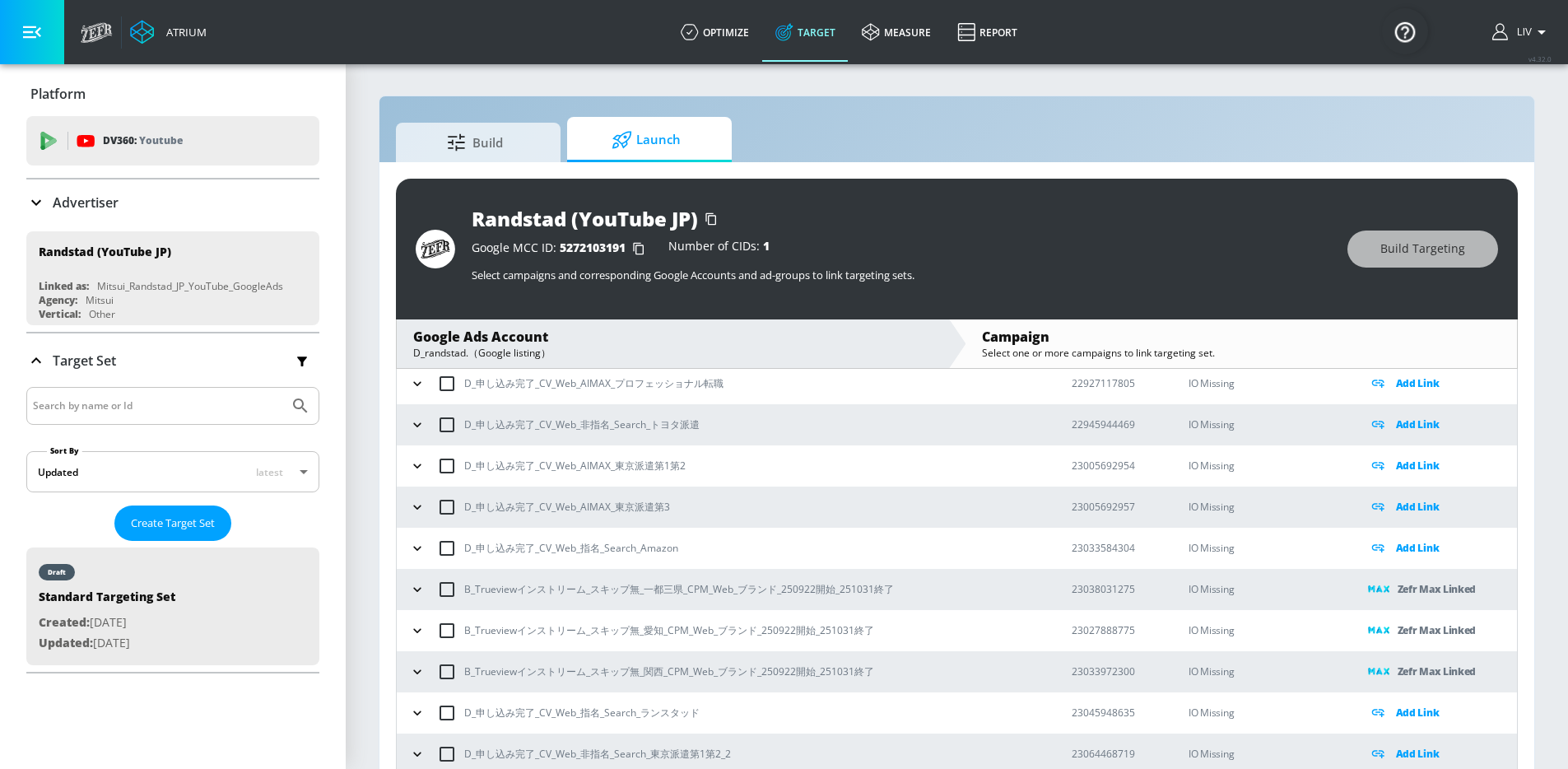
click at [225, 208] on div "Advertiser" at bounding box center [173, 202] width 293 height 20
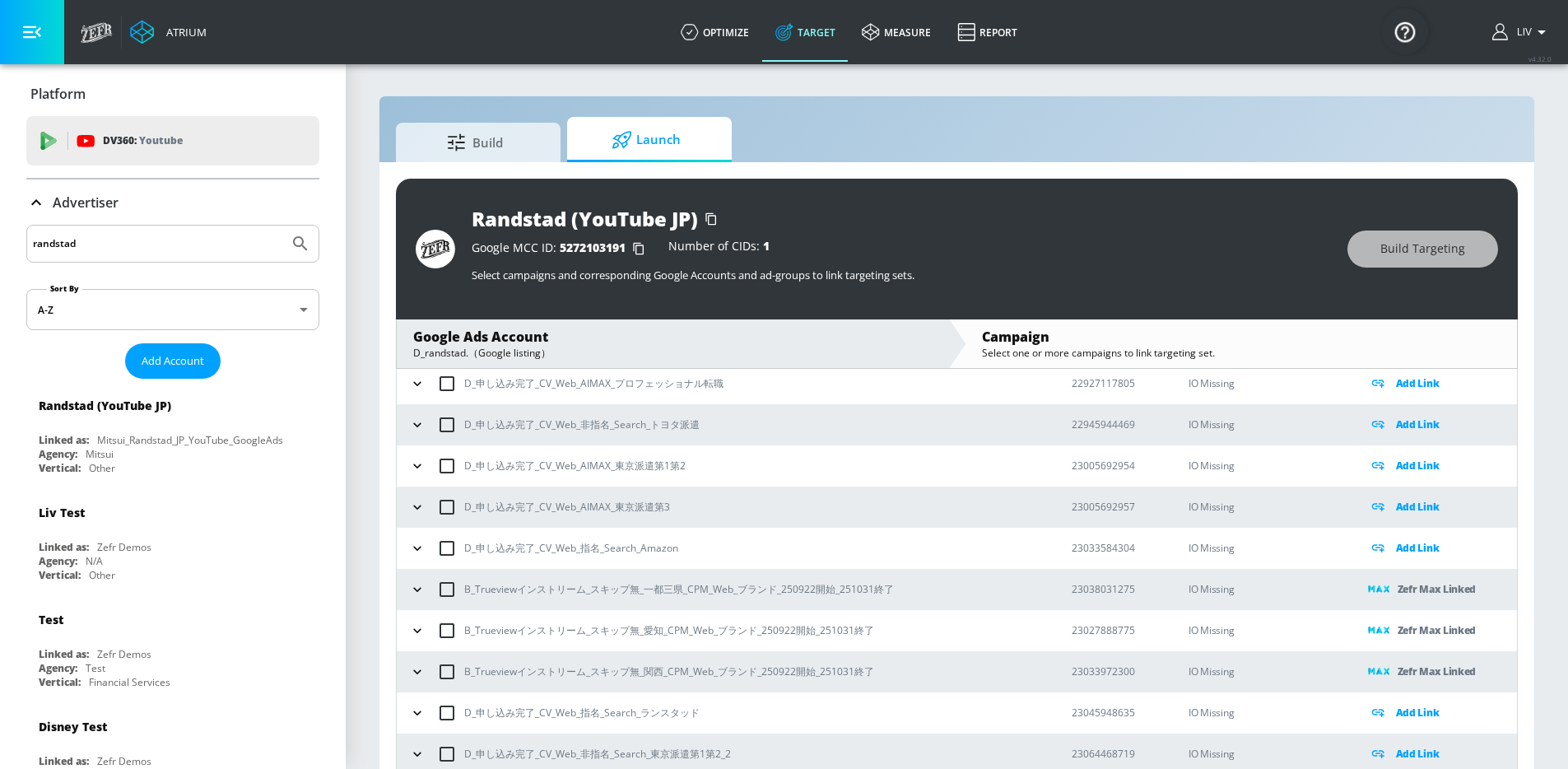
click at [179, 258] on div "randstad" at bounding box center [173, 244] width 293 height 38
click at [180, 241] on input "randstad" at bounding box center [158, 244] width 249 height 21
type input "mlit"
click at [283, 226] on button "Submit Search" at bounding box center [301, 244] width 36 height 36
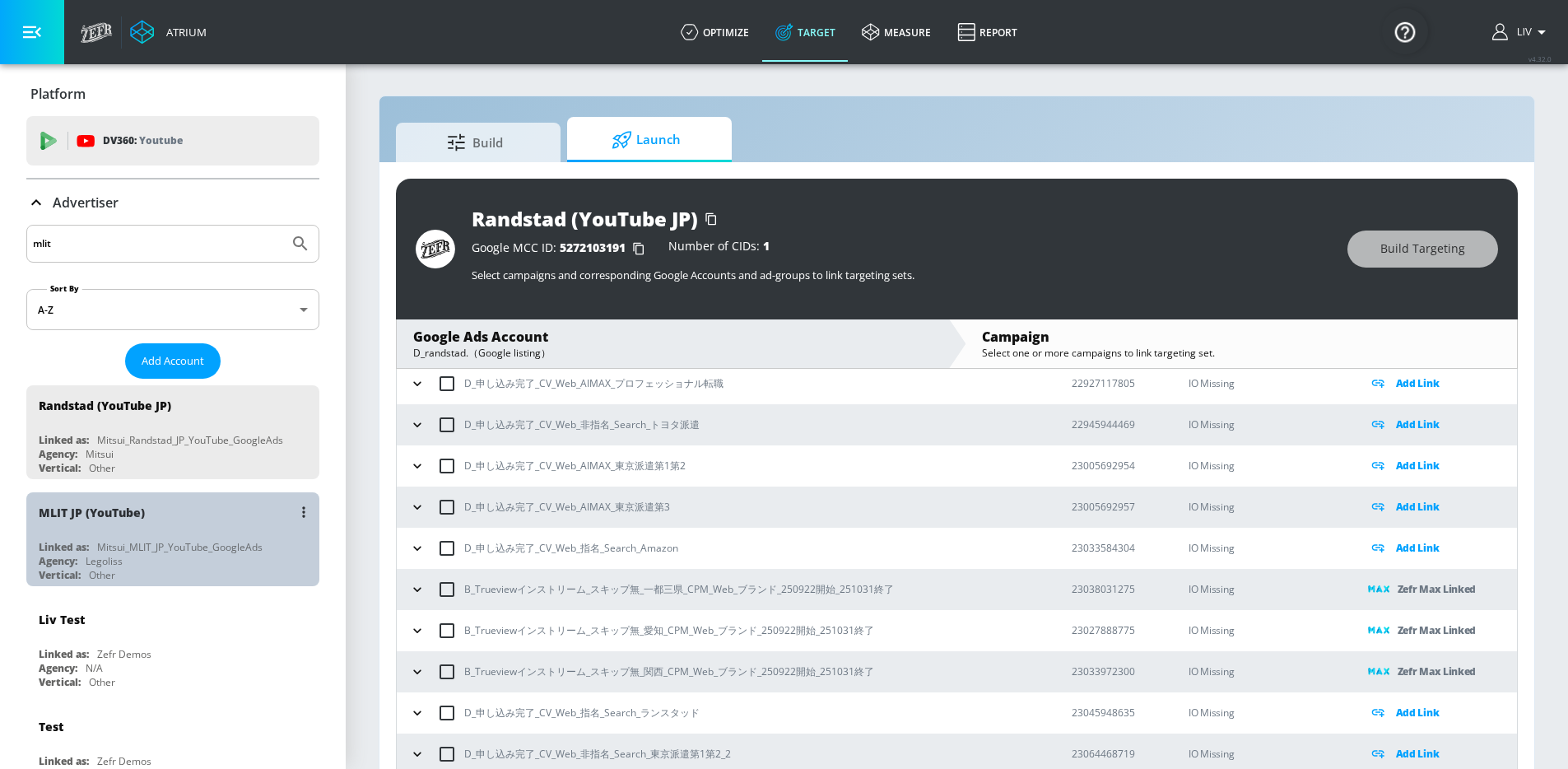
click at [177, 502] on div "MLIT JP (YouTube)" at bounding box center [177, 512] width 277 height 40
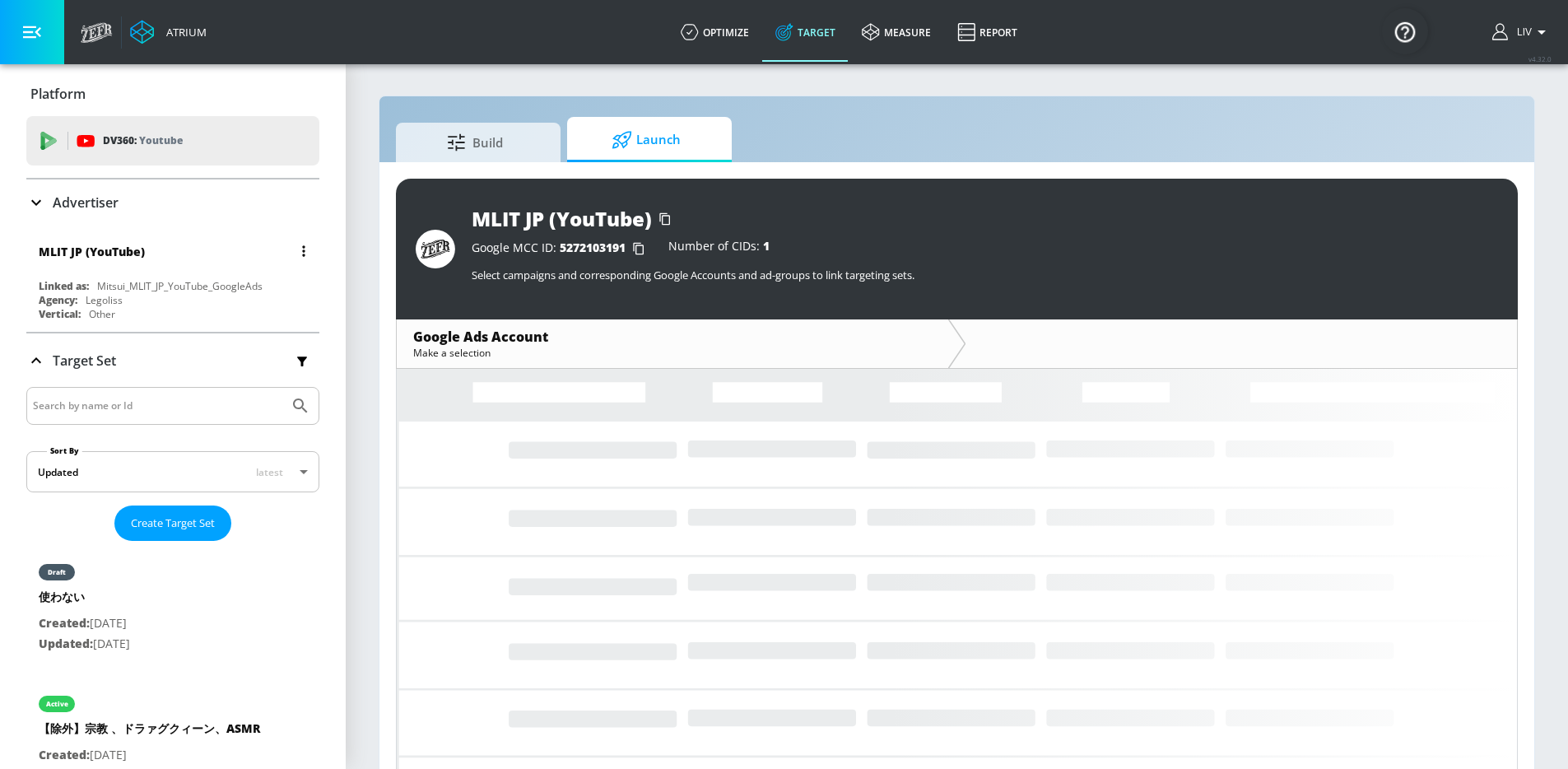
click at [190, 285] on div "Mitsui_MLIT_JP_YouTube_GoogleAds" at bounding box center [180, 286] width 166 height 14
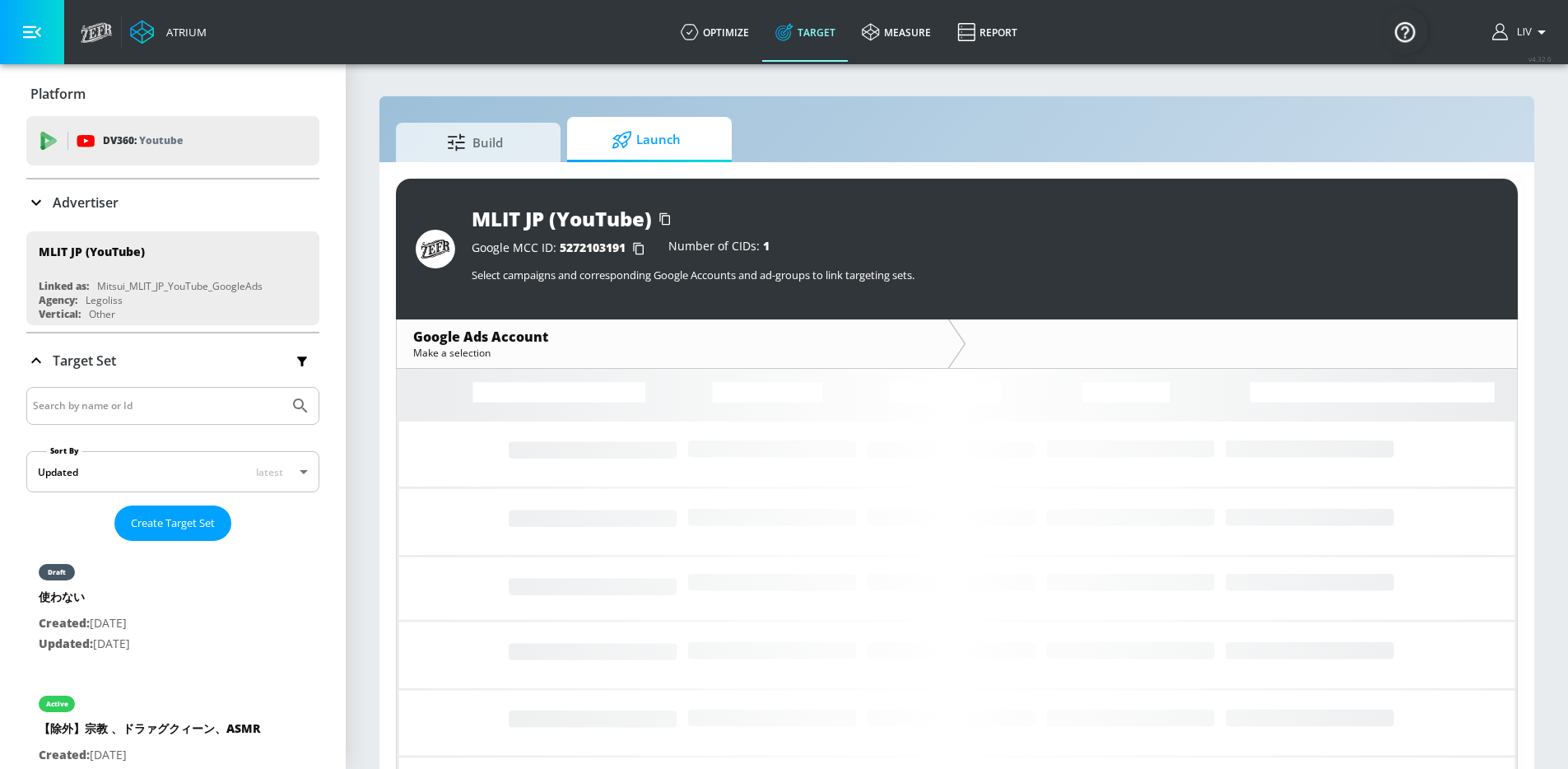
click at [698, 344] on div "Google Ads Account" at bounding box center [672, 336] width 519 height 18
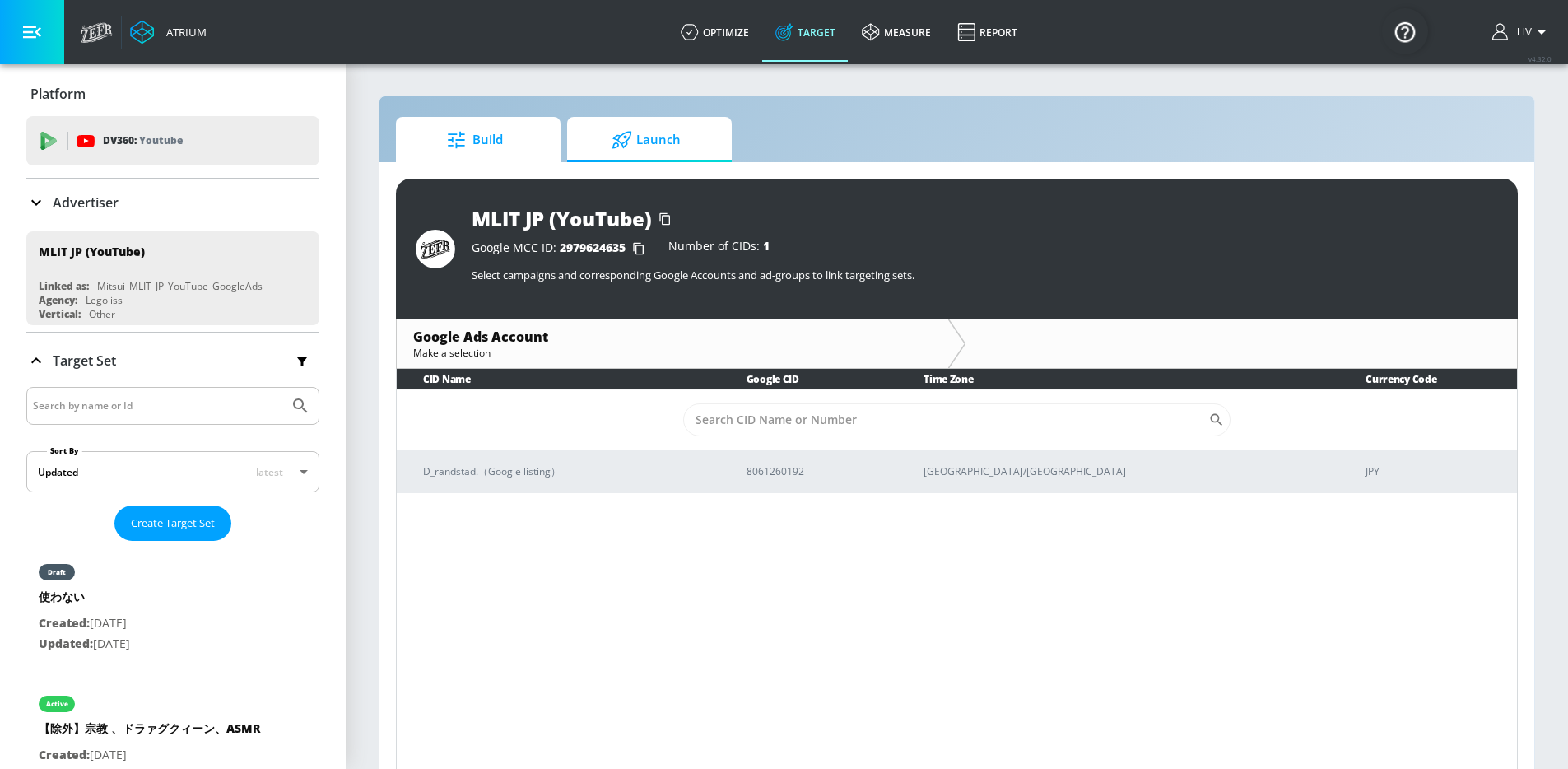
click at [520, 144] on span "Build" at bounding box center [474, 140] width 125 height 40
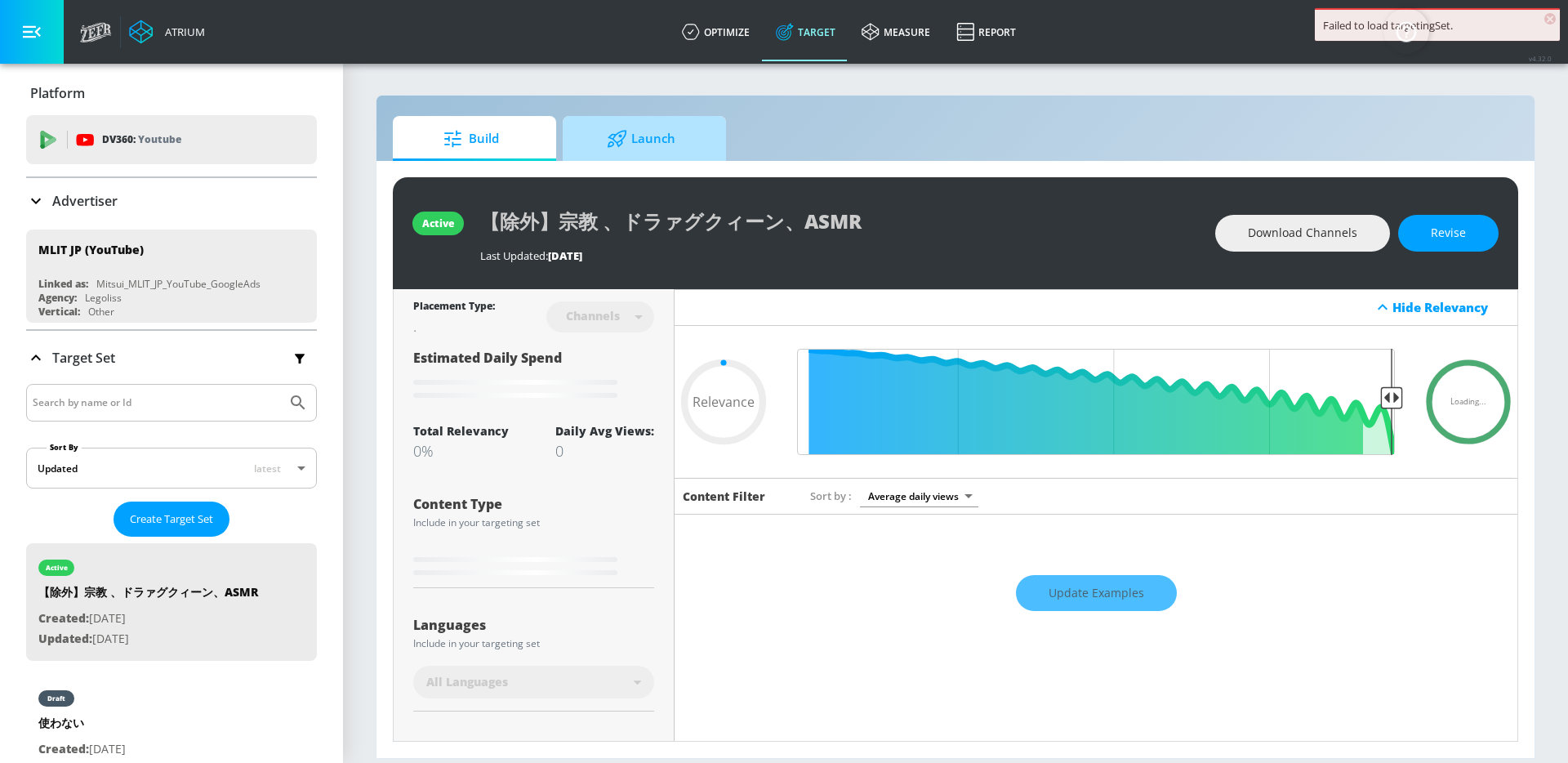
click at [640, 146] on span "Launch" at bounding box center [640, 139] width 124 height 40
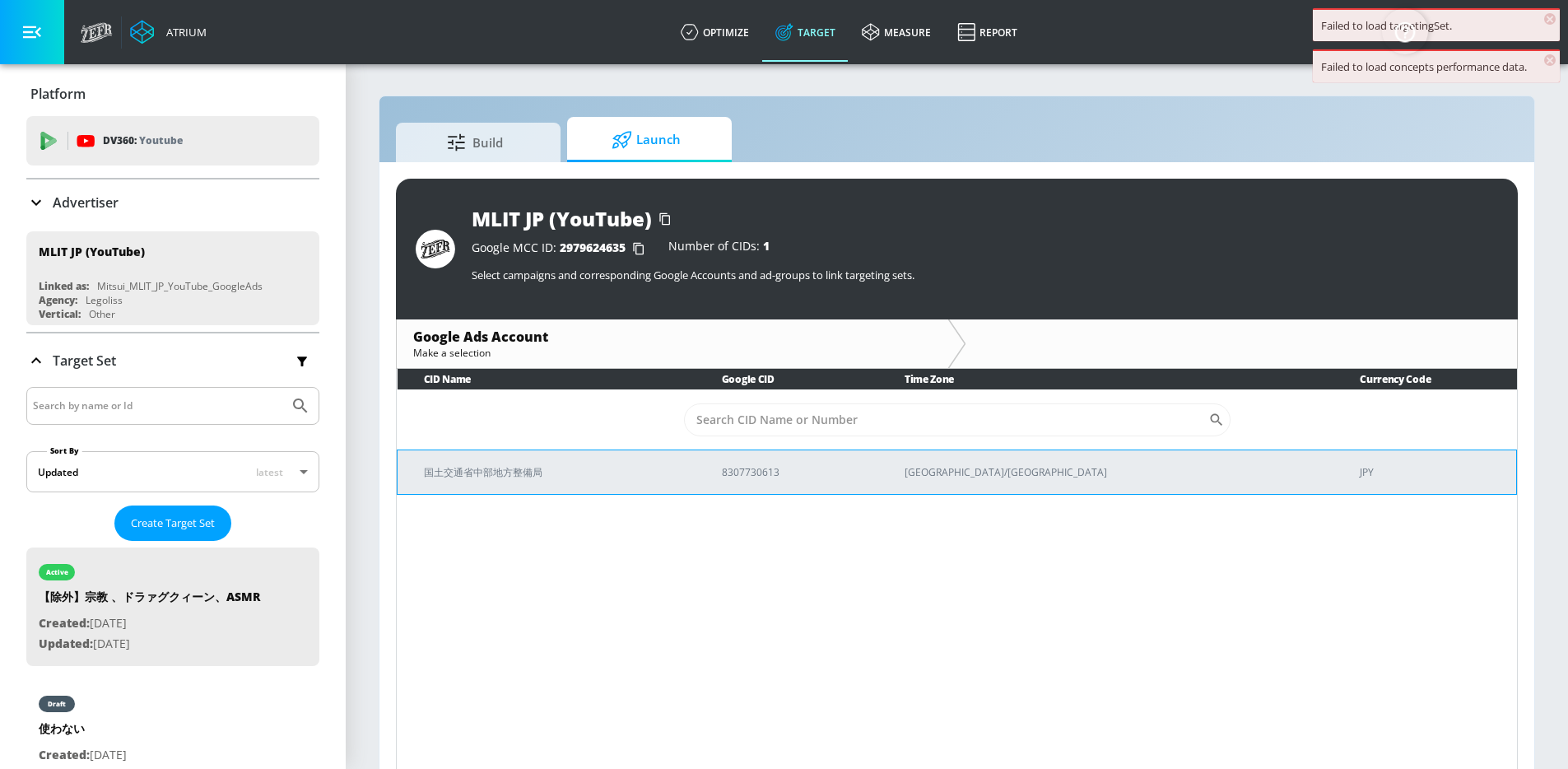
click at [575, 473] on p "国土交通省中部地方整備局" at bounding box center [553, 472] width 259 height 17
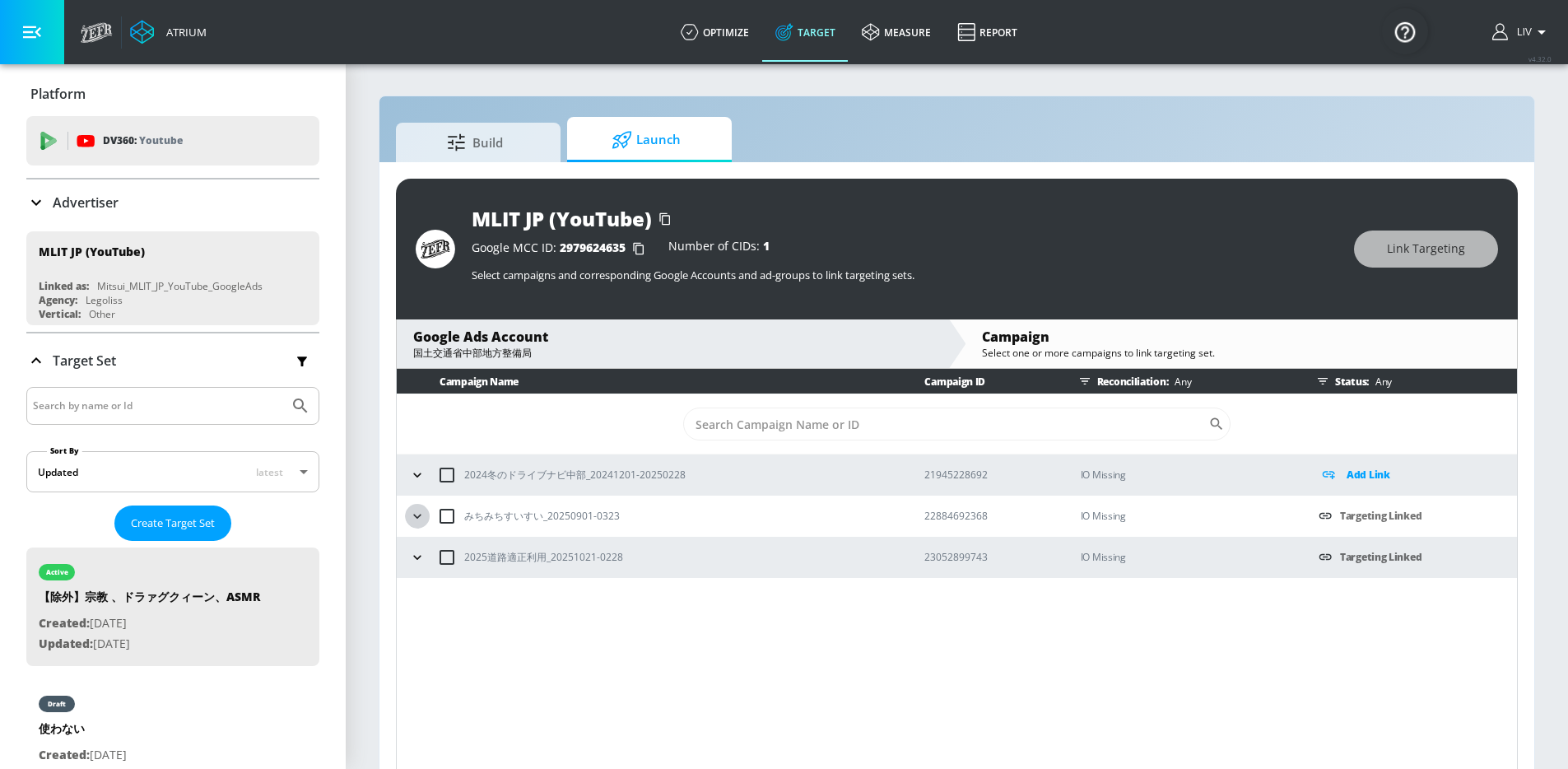
click at [418, 515] on icon "button" at bounding box center [417, 516] width 16 height 16
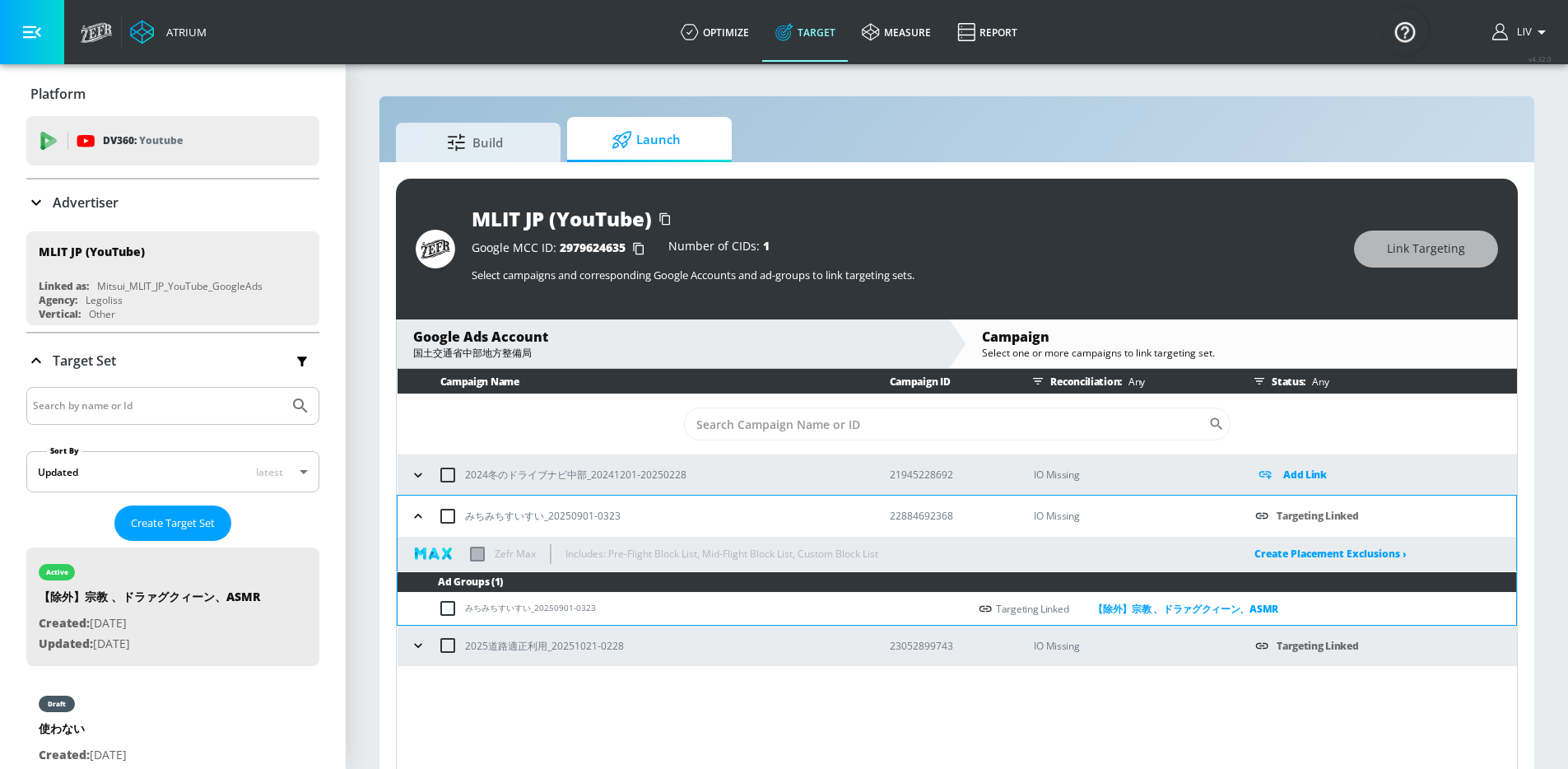
click at [415, 511] on icon "button" at bounding box center [418, 516] width 16 height 16
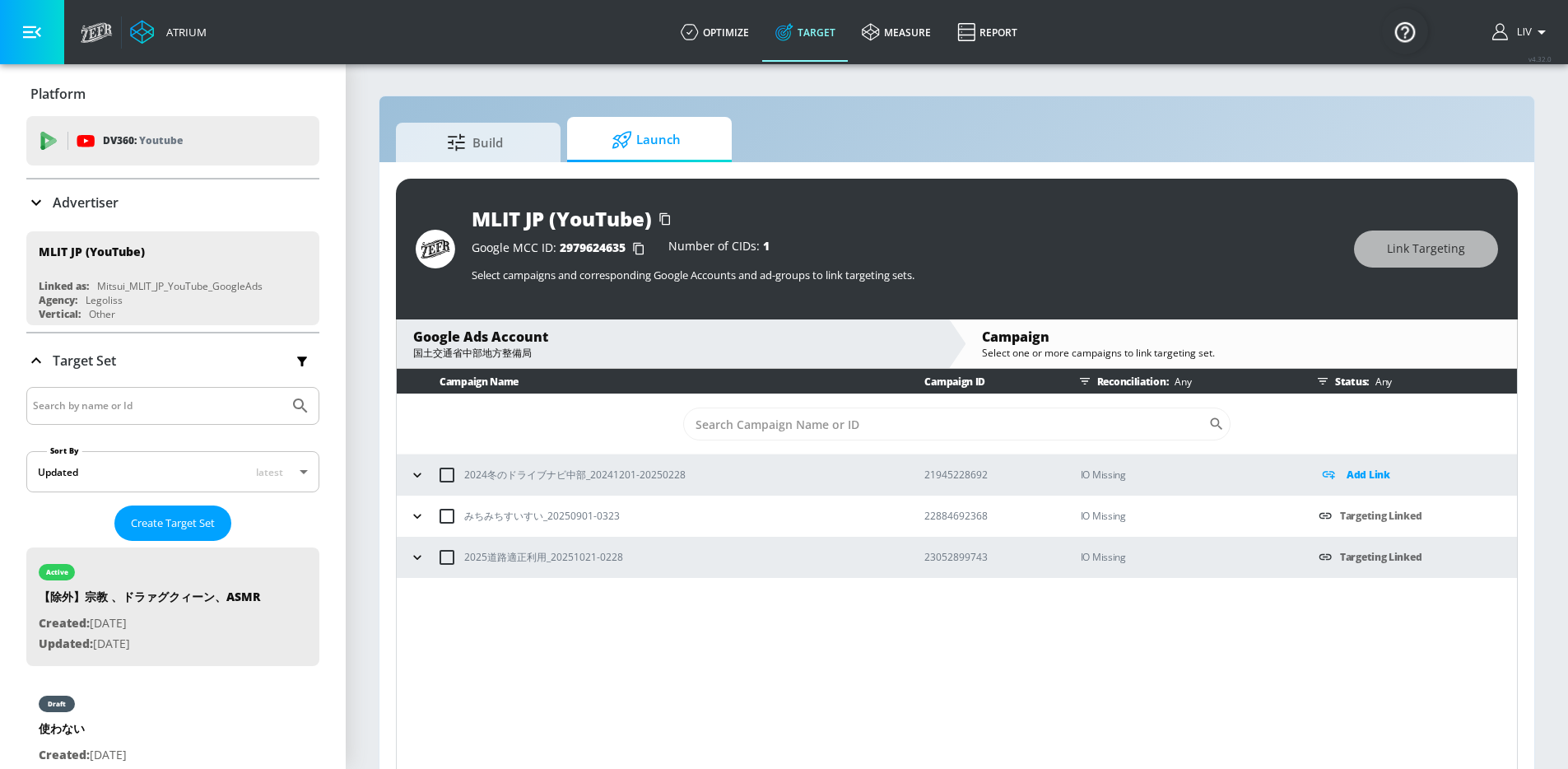
click at [963, 521] on p "22884692368" at bounding box center [989, 516] width 129 height 17
copy p "22884692368"
click at [564, 517] on p "みちみちすいすい_20250901-0323" at bounding box center [541, 516] width 155 height 17
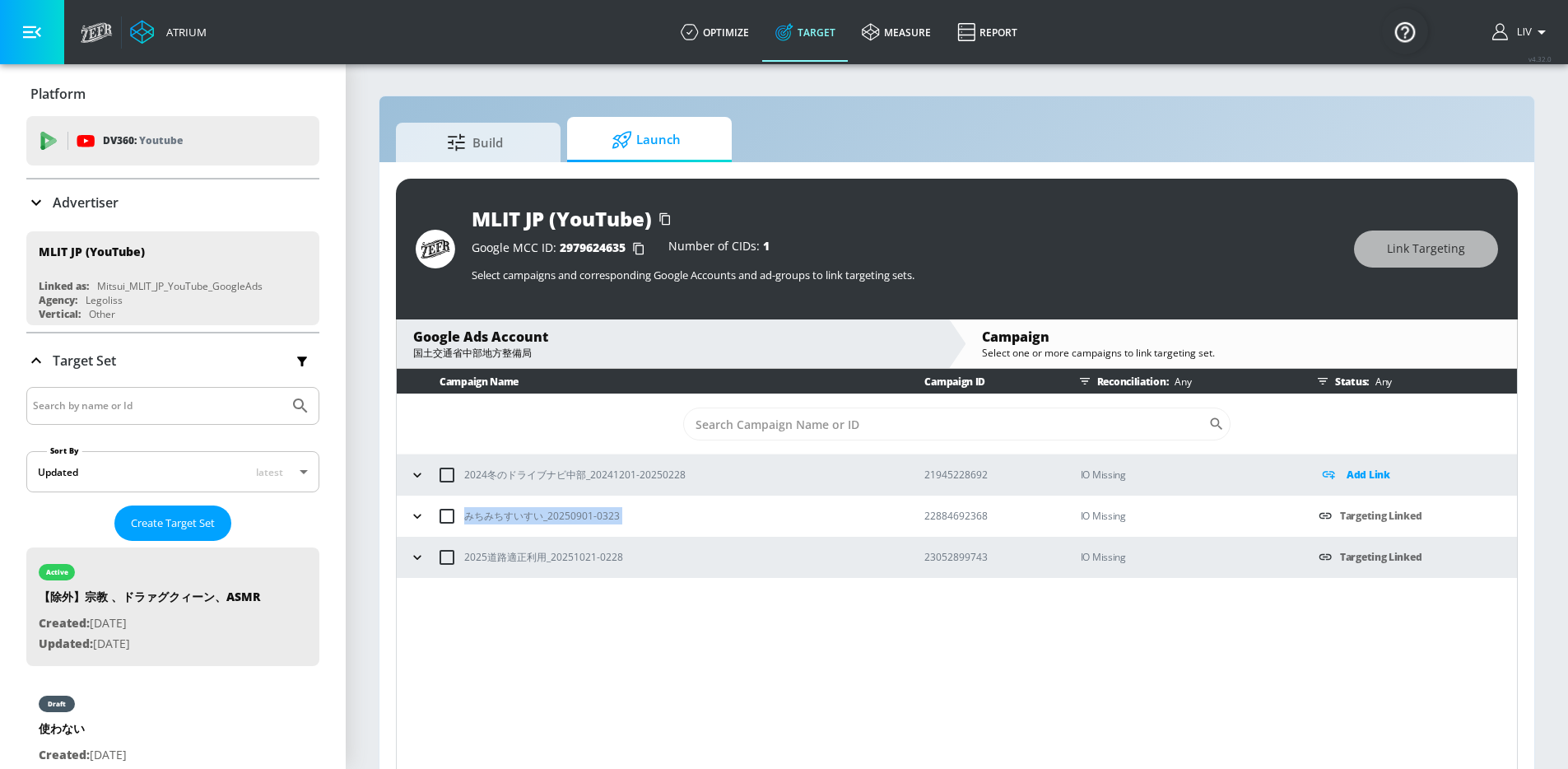
click at [564, 517] on p "みちみちすいすい_20250901-0323" at bounding box center [541, 516] width 155 height 17
copy p "みちみちすいすい_20250901-0323"
click at [598, 562] on p "2025道路適正利用_20251021-0228" at bounding box center [543, 557] width 159 height 17
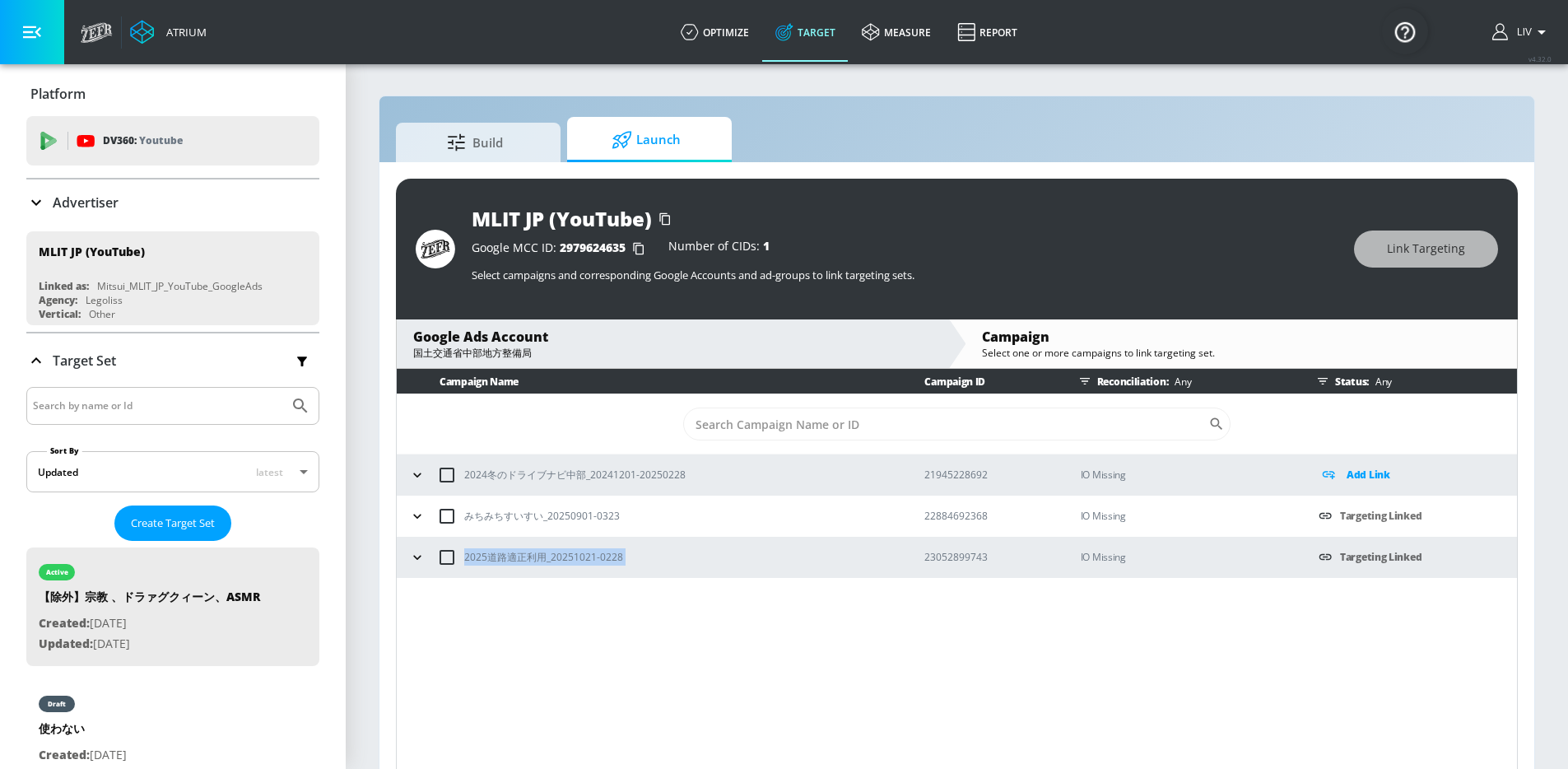
copy p "2025道路適正利用_20251021-0228"
click at [940, 564] on p "23052899743" at bounding box center [989, 557] width 129 height 17
click at [942, 563] on p "23052899743" at bounding box center [989, 557] width 129 height 17
copy p "23052899743"
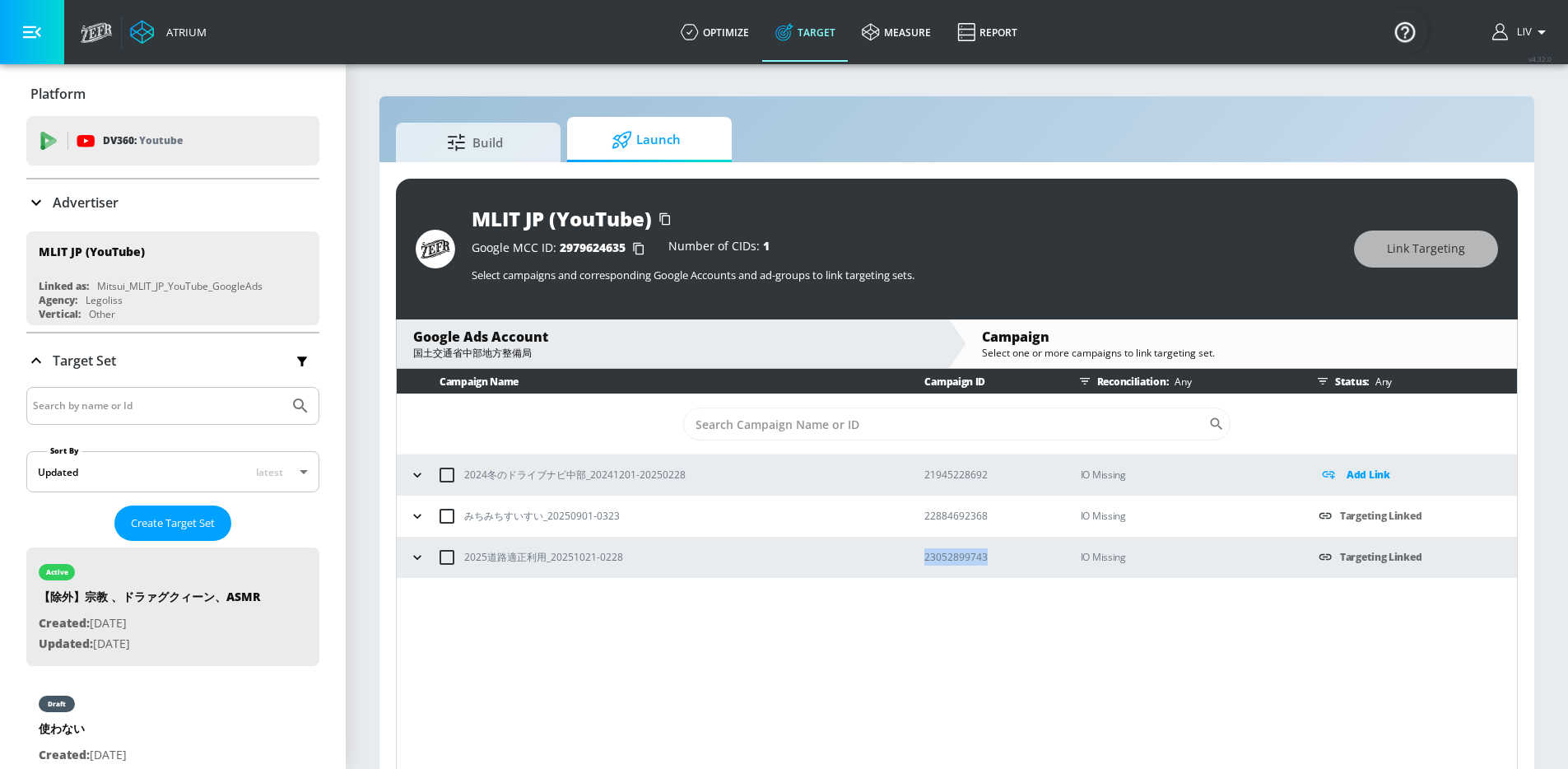
click at [422, 562] on icon "button" at bounding box center [417, 557] width 16 height 16
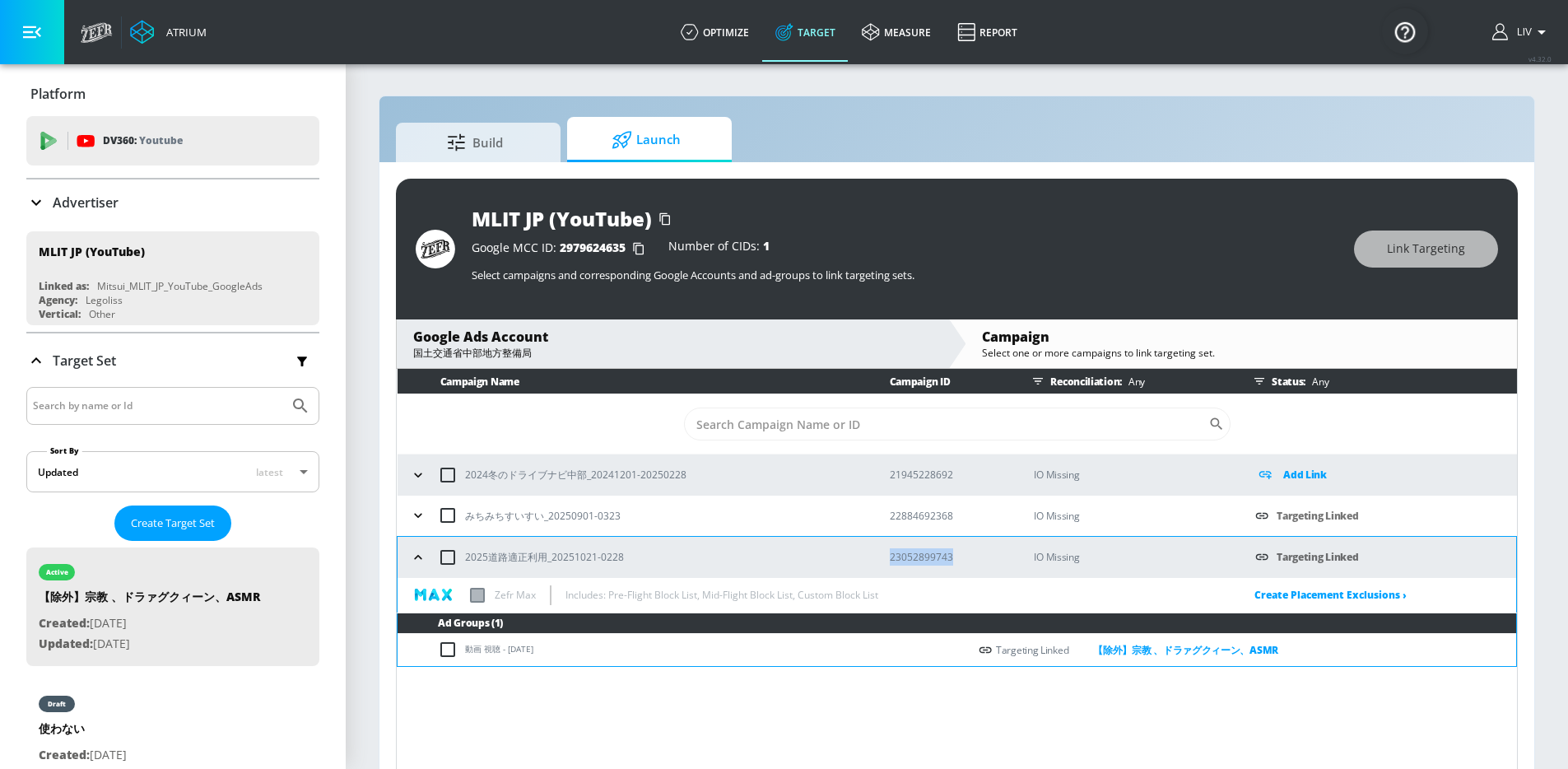
click at [420, 562] on icon "button" at bounding box center [418, 557] width 16 height 16
